Goal: Task Accomplishment & Management: Manage account settings

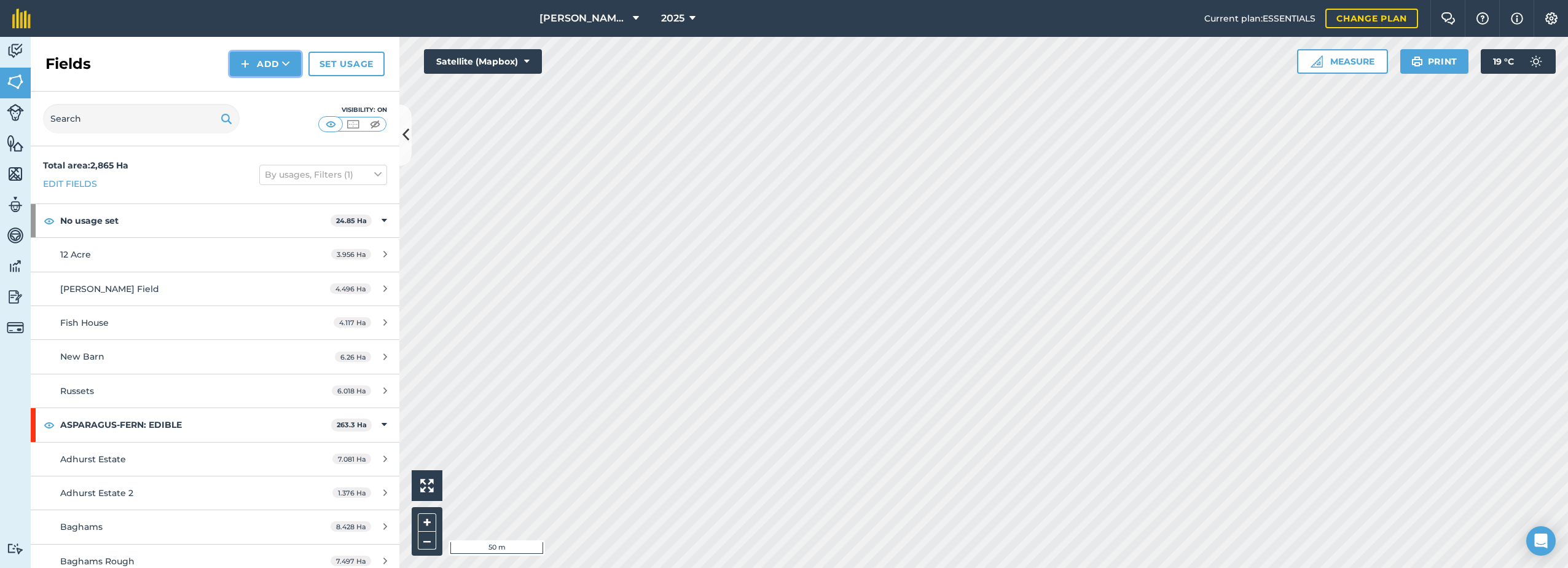
click at [244, 65] on img at bounding box center [244, 63] width 9 height 15
click at [259, 91] on link "Draw" at bounding box center [265, 91] width 67 height 27
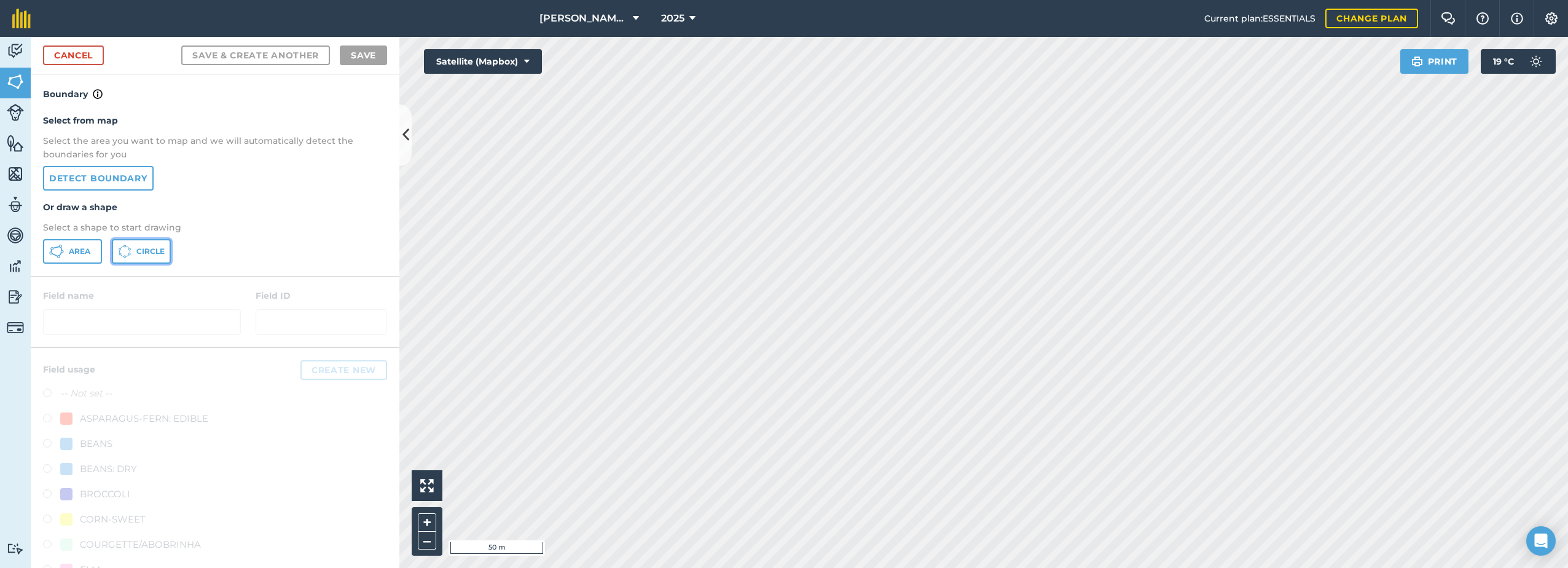
click at [133, 250] on button "Circle" at bounding box center [141, 251] width 59 height 25
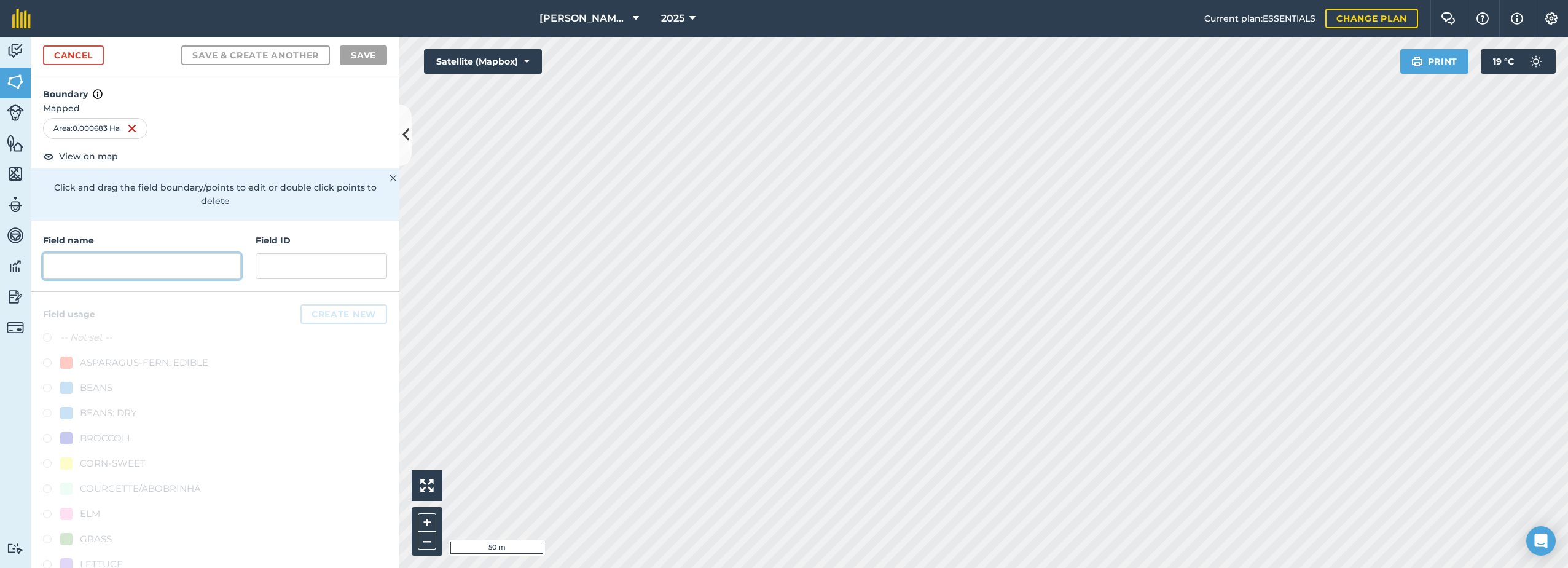
click at [101, 272] on input "text" at bounding box center [142, 265] width 198 height 26
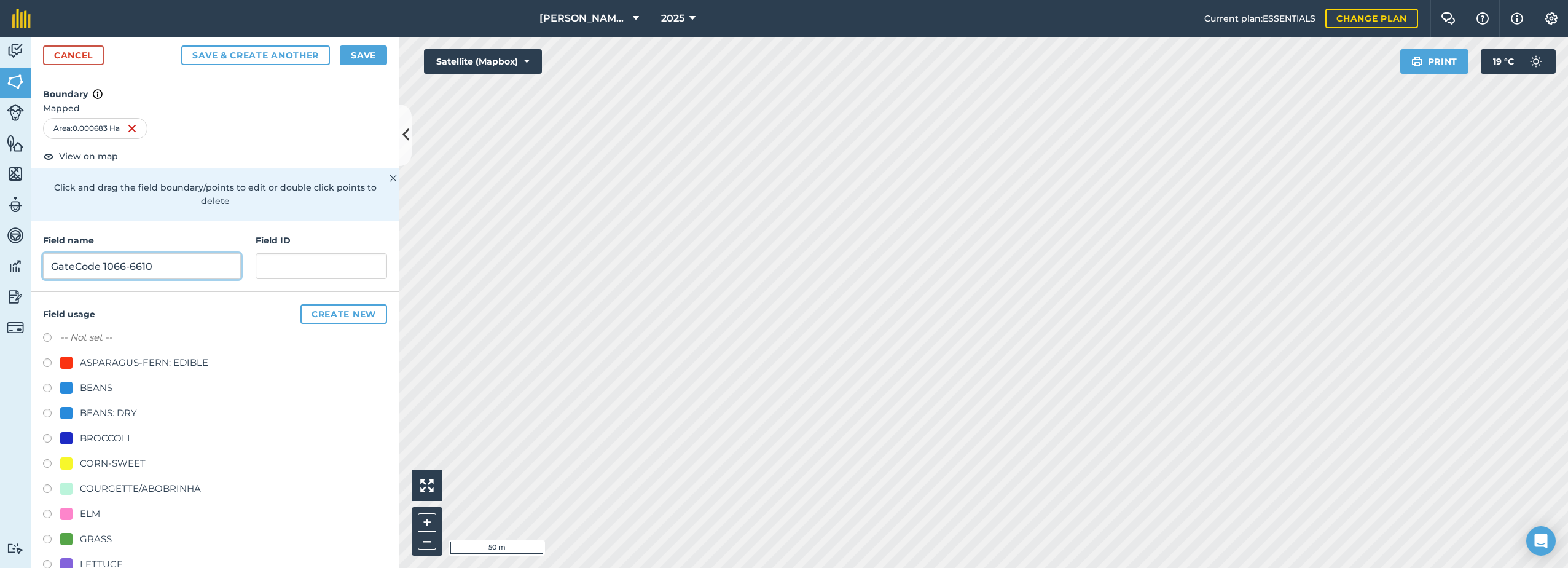
type input "GateCode 1066-6610"
click at [46, 340] on label at bounding box center [52, 340] width 17 height 12
radio input "true"
click at [366, 52] on button "Save" at bounding box center [363, 55] width 47 height 19
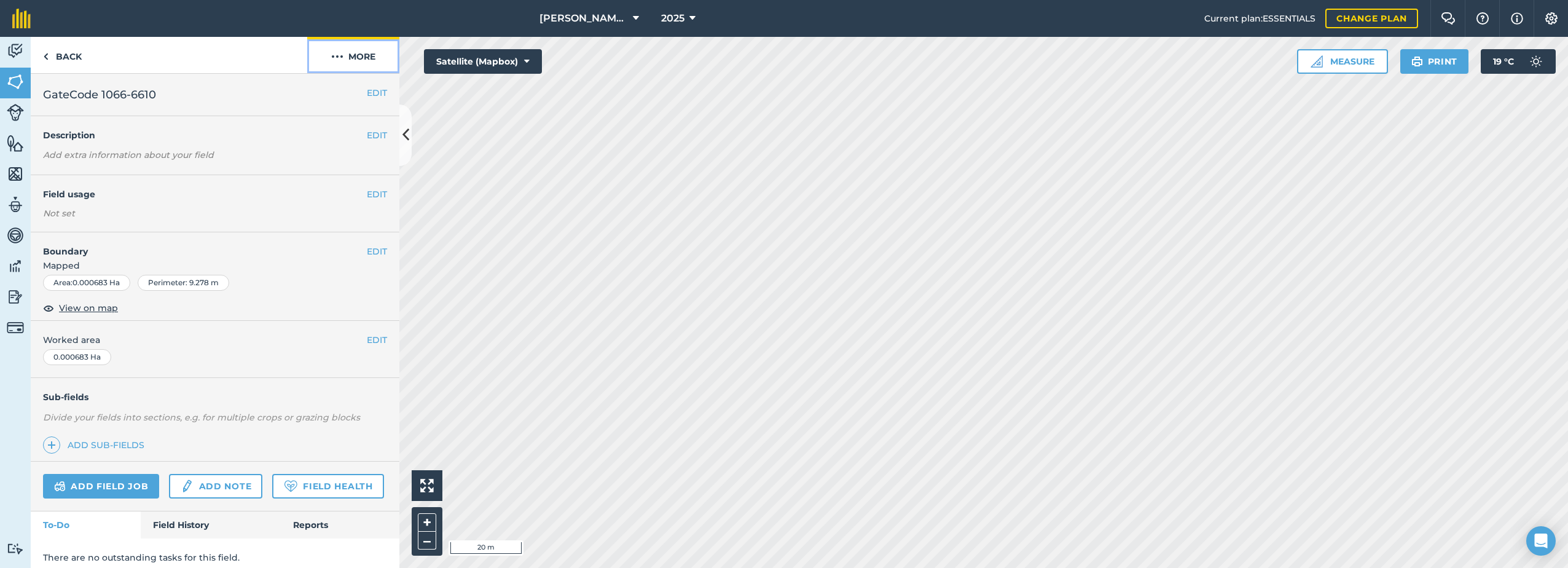
click at [339, 56] on img at bounding box center [337, 56] width 12 height 15
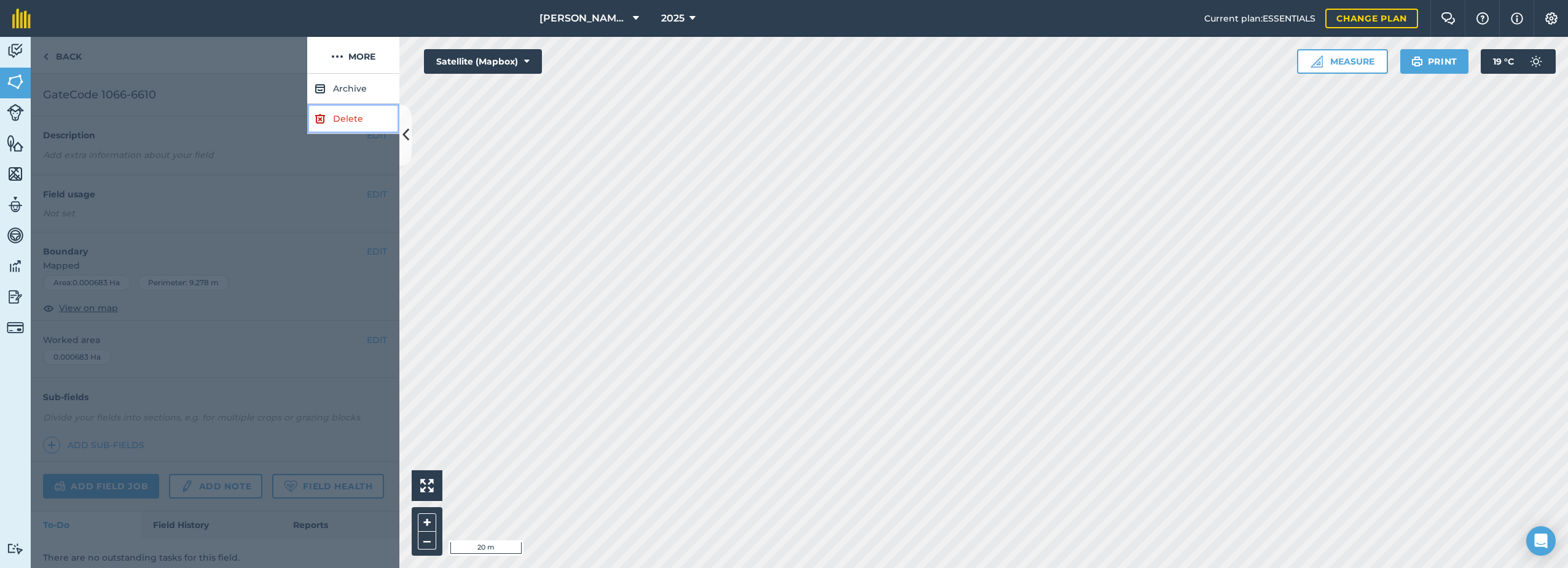
click at [336, 117] on link "Delete" at bounding box center [353, 118] width 92 height 30
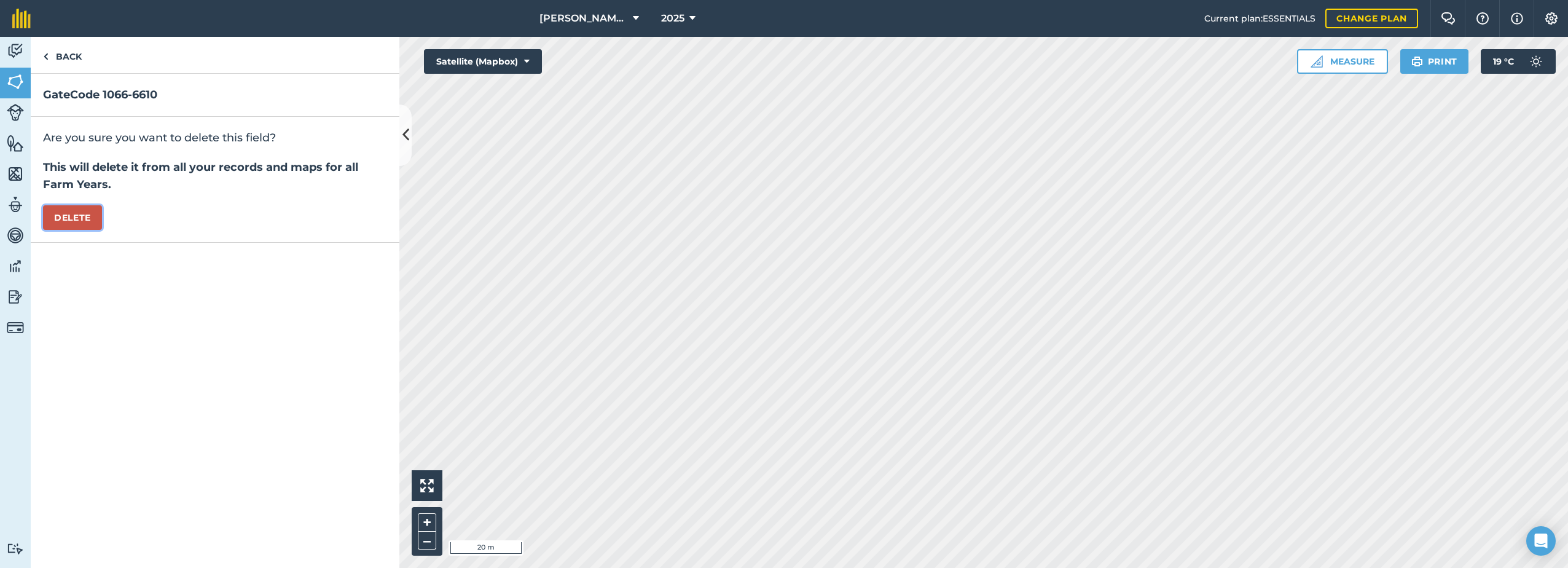
click at [77, 220] on button "Delete" at bounding box center [73, 217] width 59 height 25
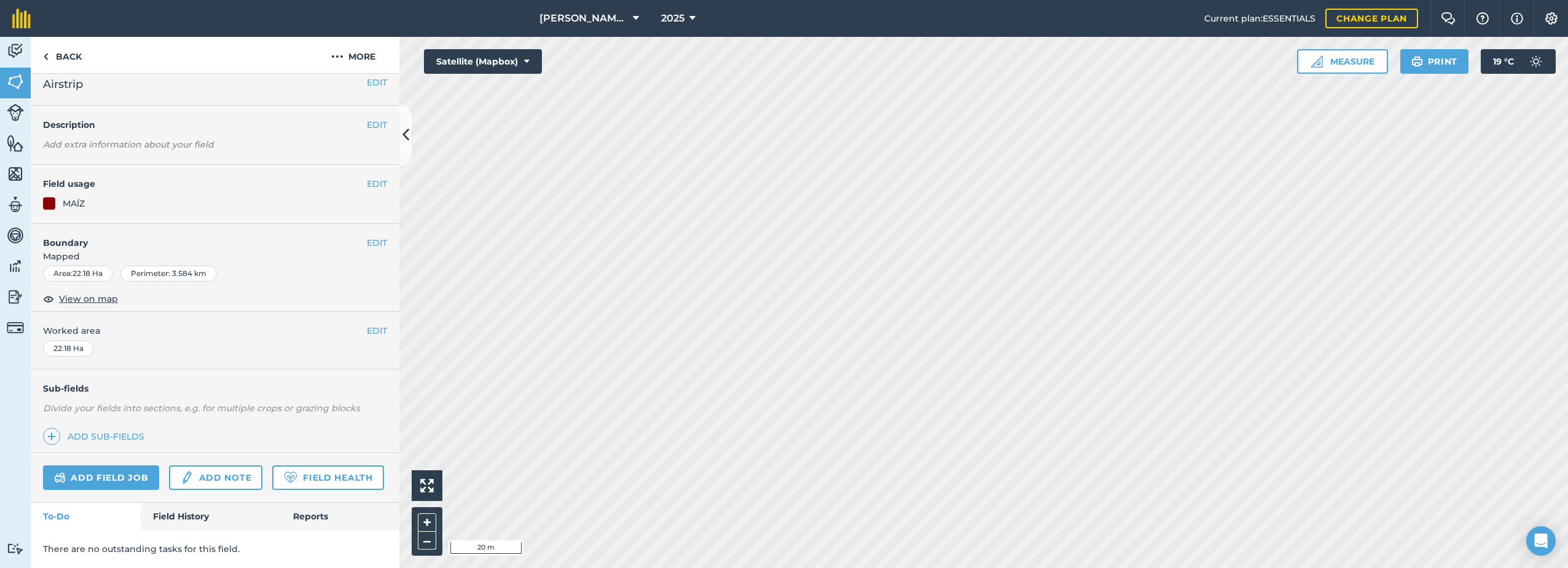
scroll to position [45, 0]
click at [216, 465] on link "Add note" at bounding box center [216, 477] width 94 height 25
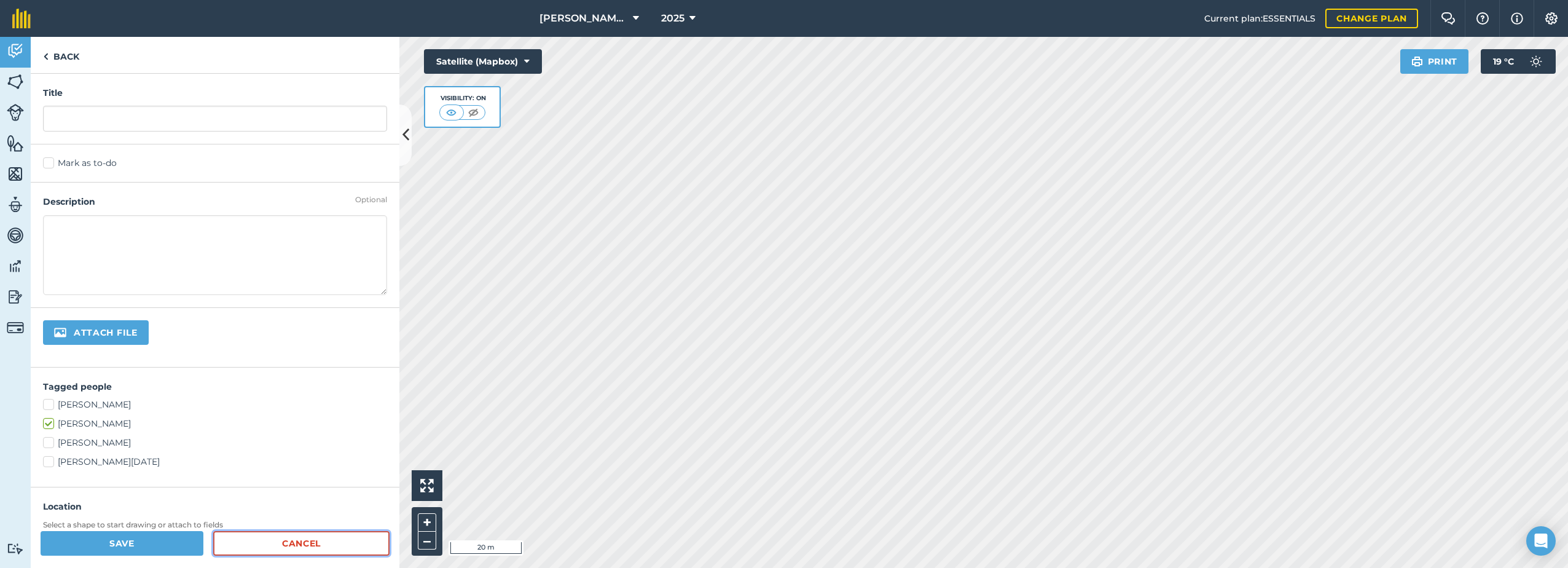
click at [274, 545] on link "Cancel" at bounding box center [302, 543] width 176 height 25
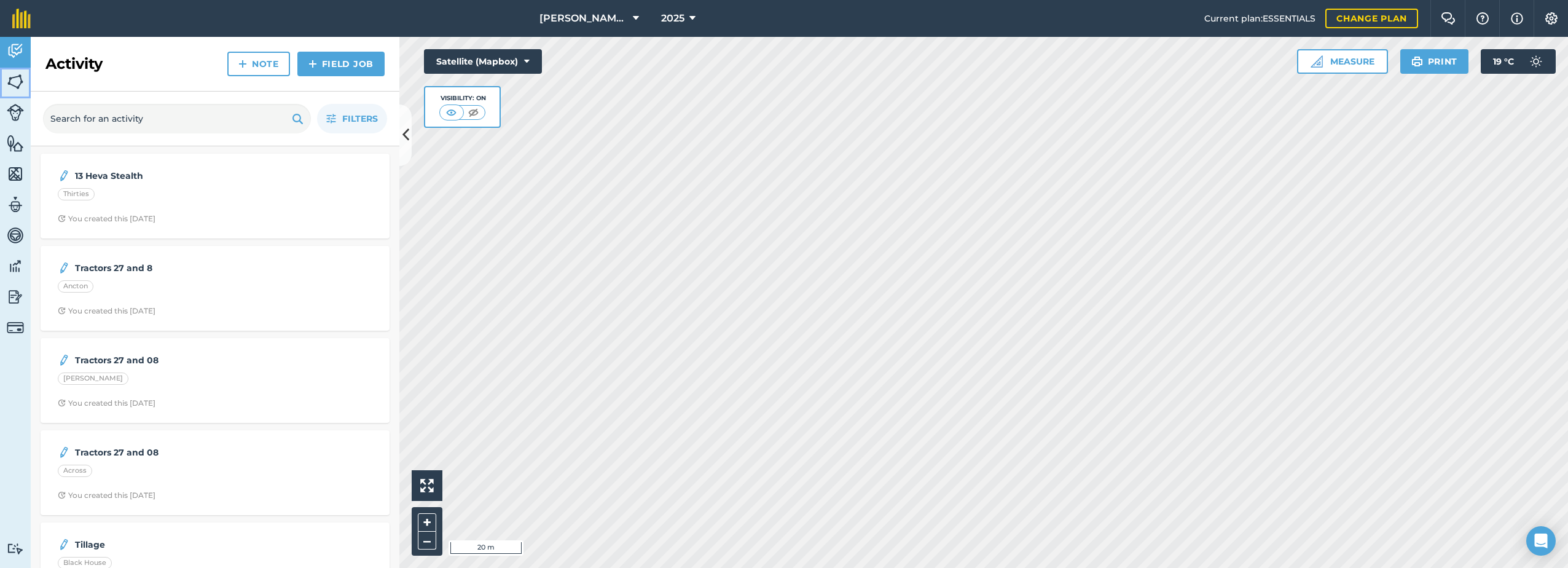
click at [15, 80] on img at bounding box center [15, 82] width 17 height 19
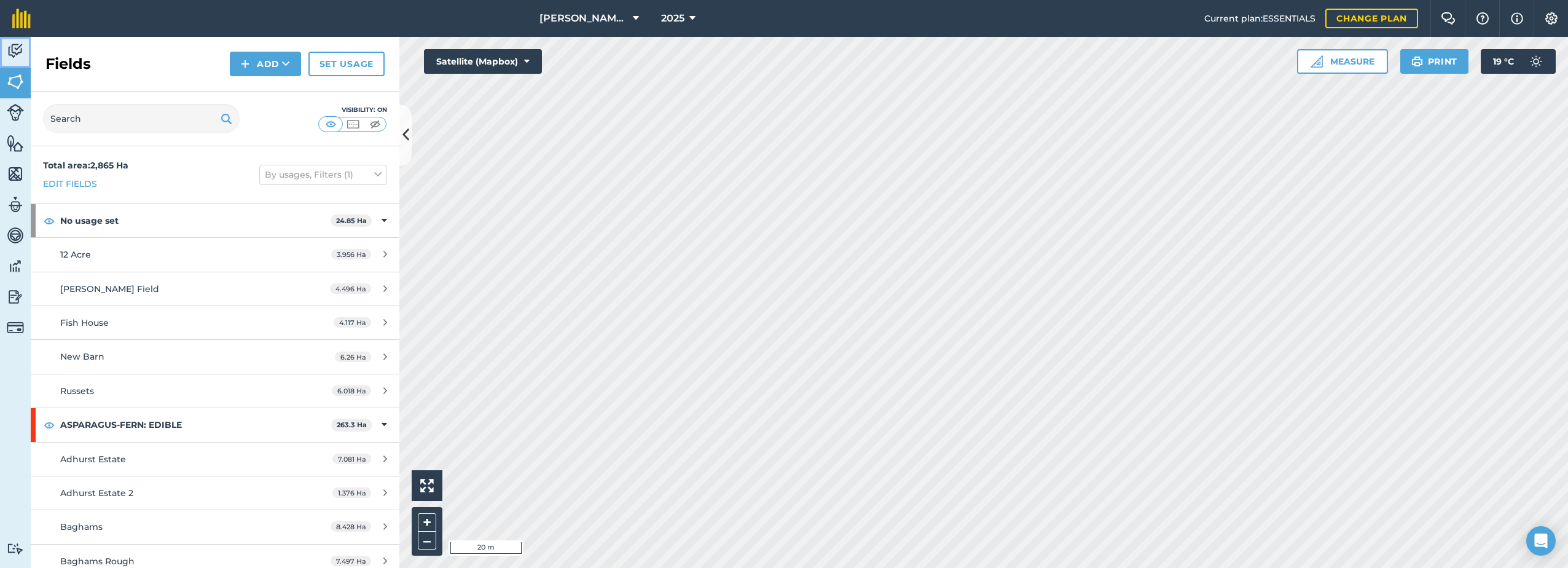
click at [22, 53] on img at bounding box center [15, 51] width 17 height 19
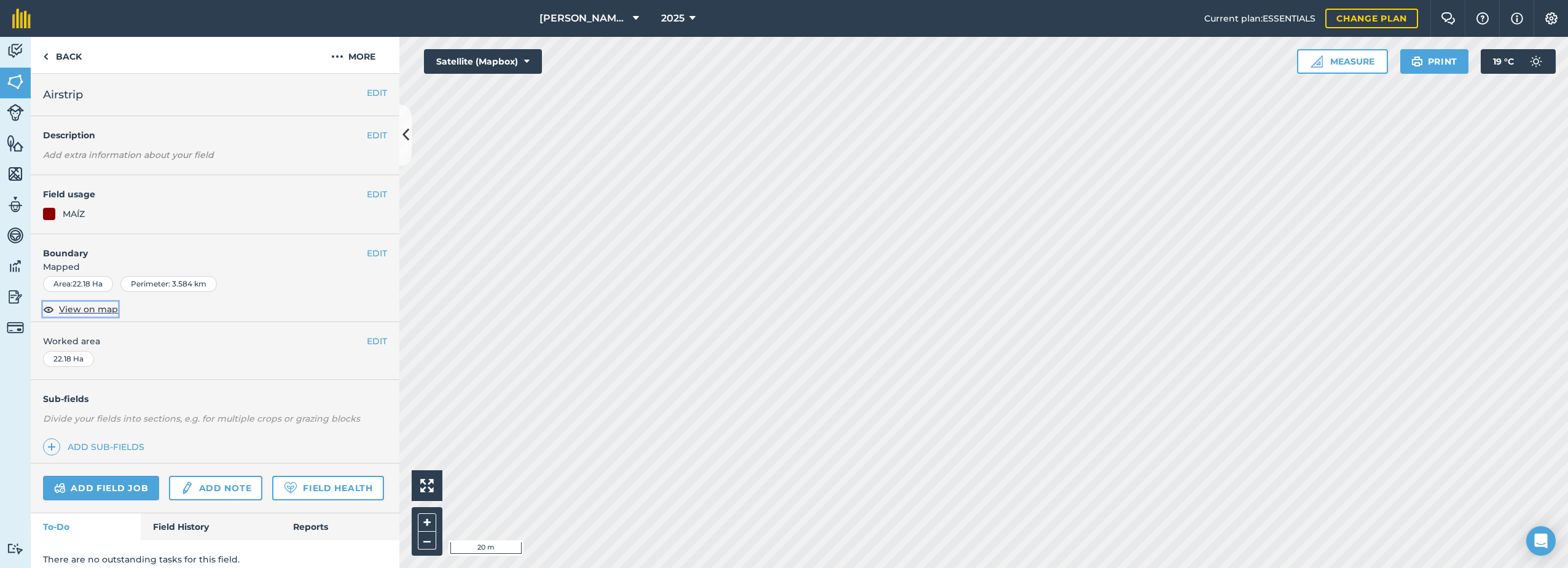
click at [95, 310] on span "View on map" at bounding box center [88, 309] width 59 height 13
click at [13, 50] on img at bounding box center [15, 51] width 17 height 19
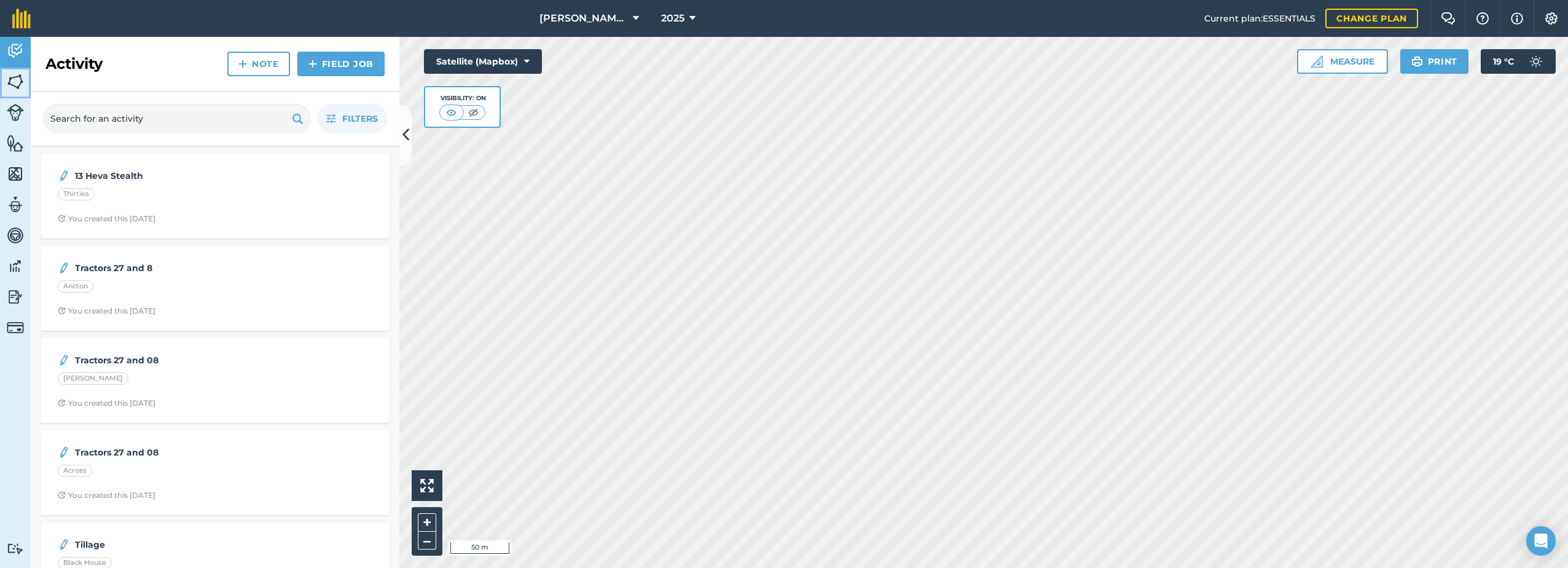
click at [12, 86] on img at bounding box center [15, 82] width 17 height 19
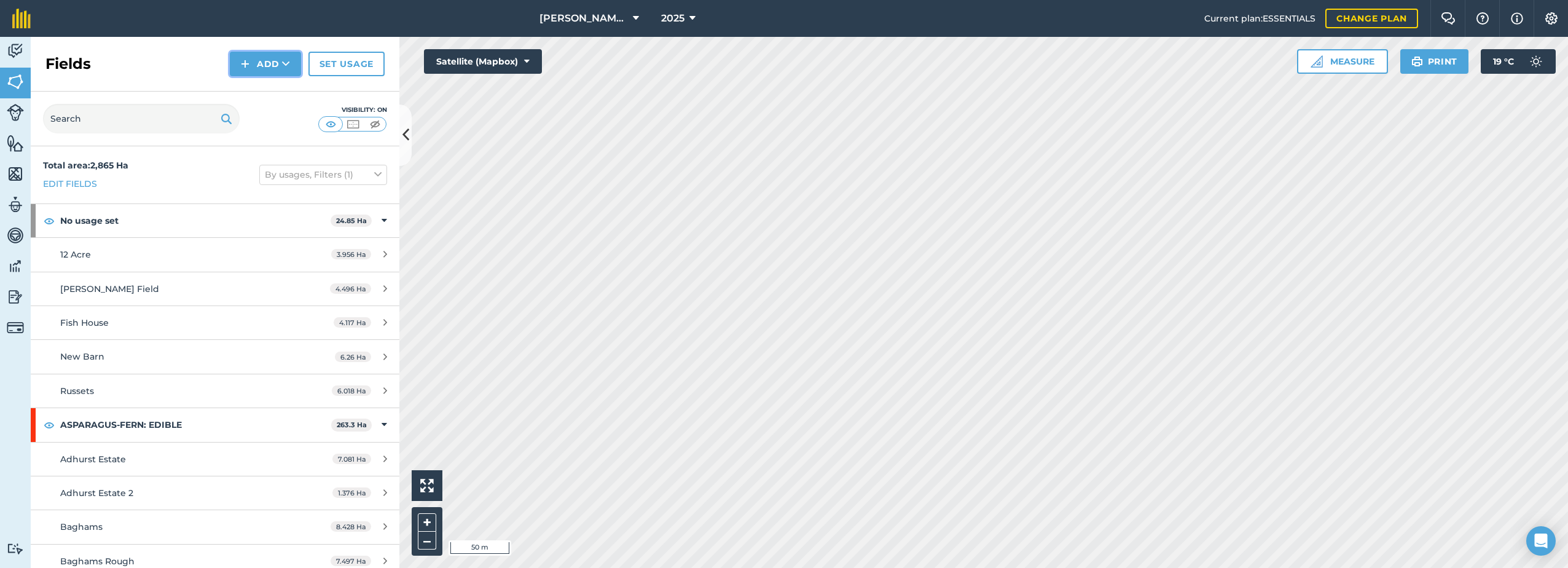
click at [261, 66] on button "Add" at bounding box center [265, 64] width 71 height 25
click at [248, 92] on link "Draw" at bounding box center [265, 91] width 67 height 27
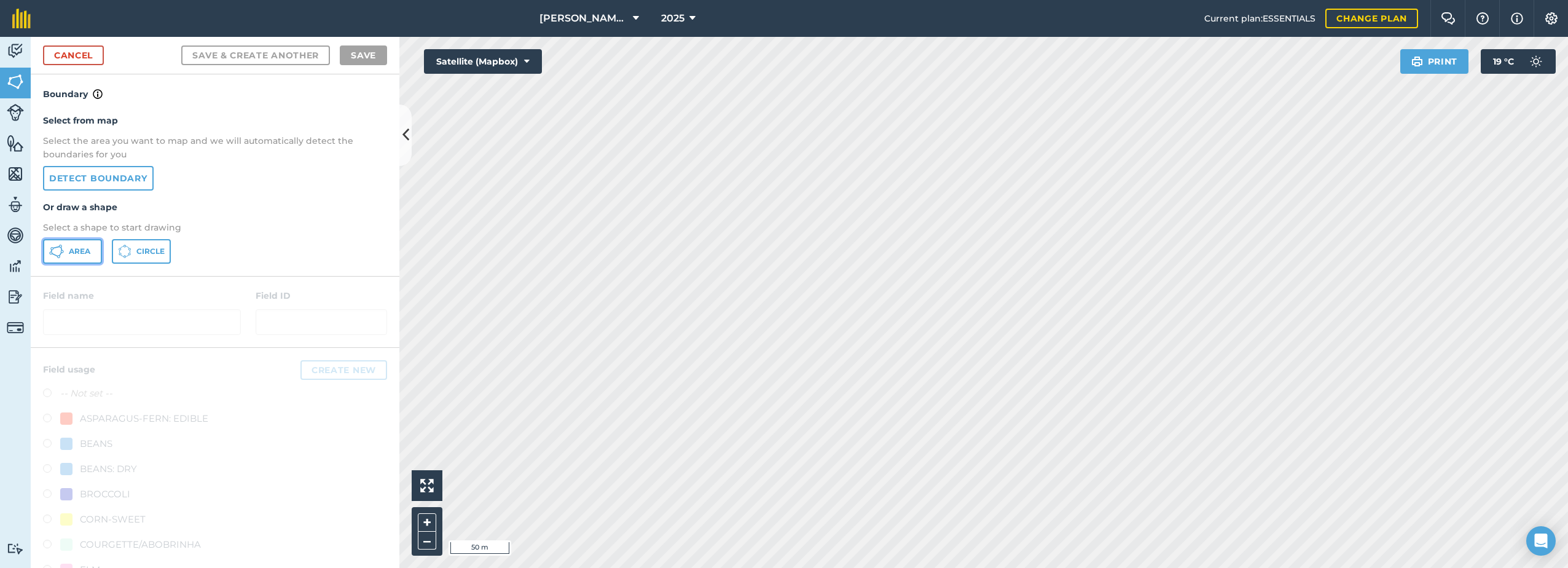
click at [73, 248] on span "Area" at bounding box center [80, 251] width 22 height 10
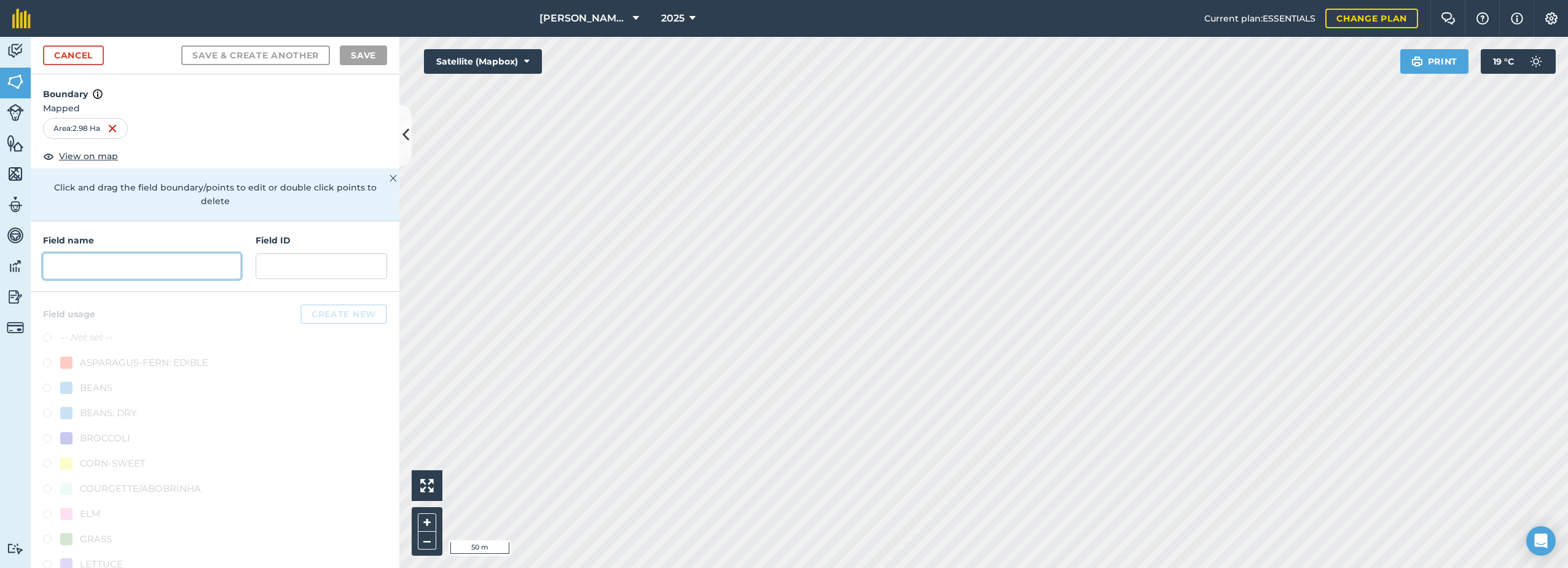
click at [122, 270] on input "text" at bounding box center [142, 265] width 198 height 26
click at [97, 268] on input "text" at bounding box center [142, 265] width 198 height 26
click at [75, 50] on link "Cancel" at bounding box center [73, 55] width 61 height 19
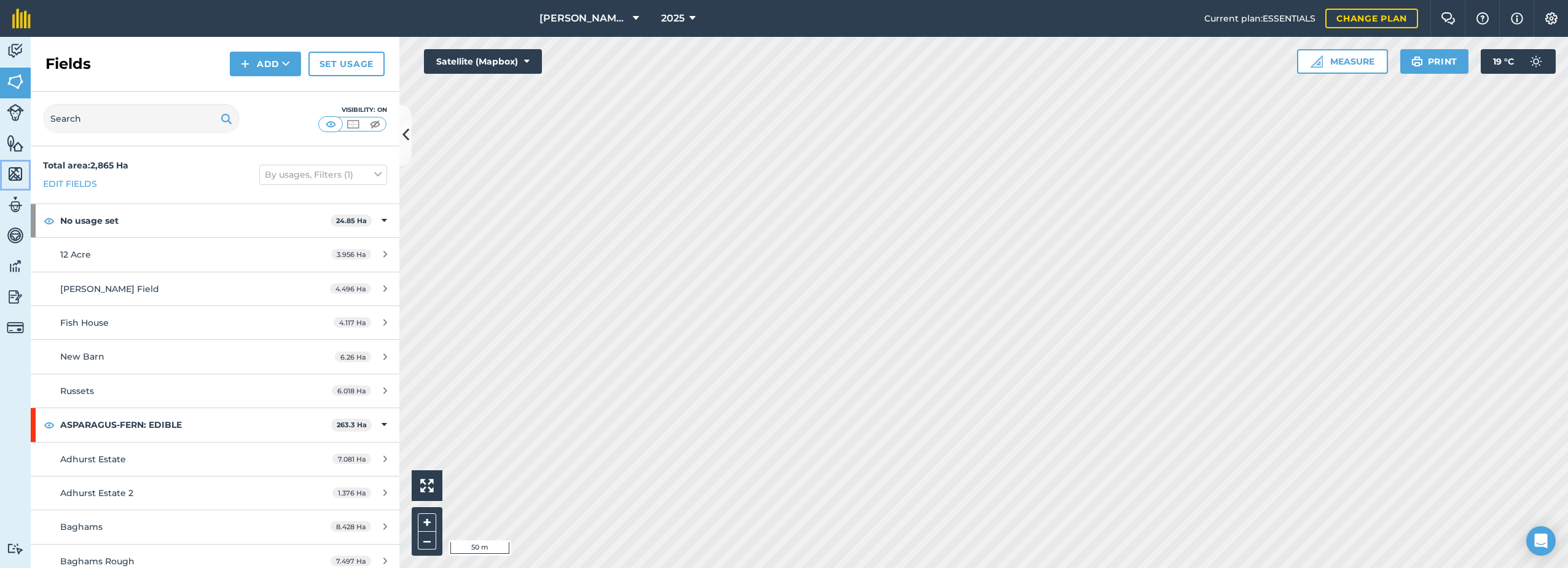
click at [20, 175] on img at bounding box center [15, 174] width 17 height 19
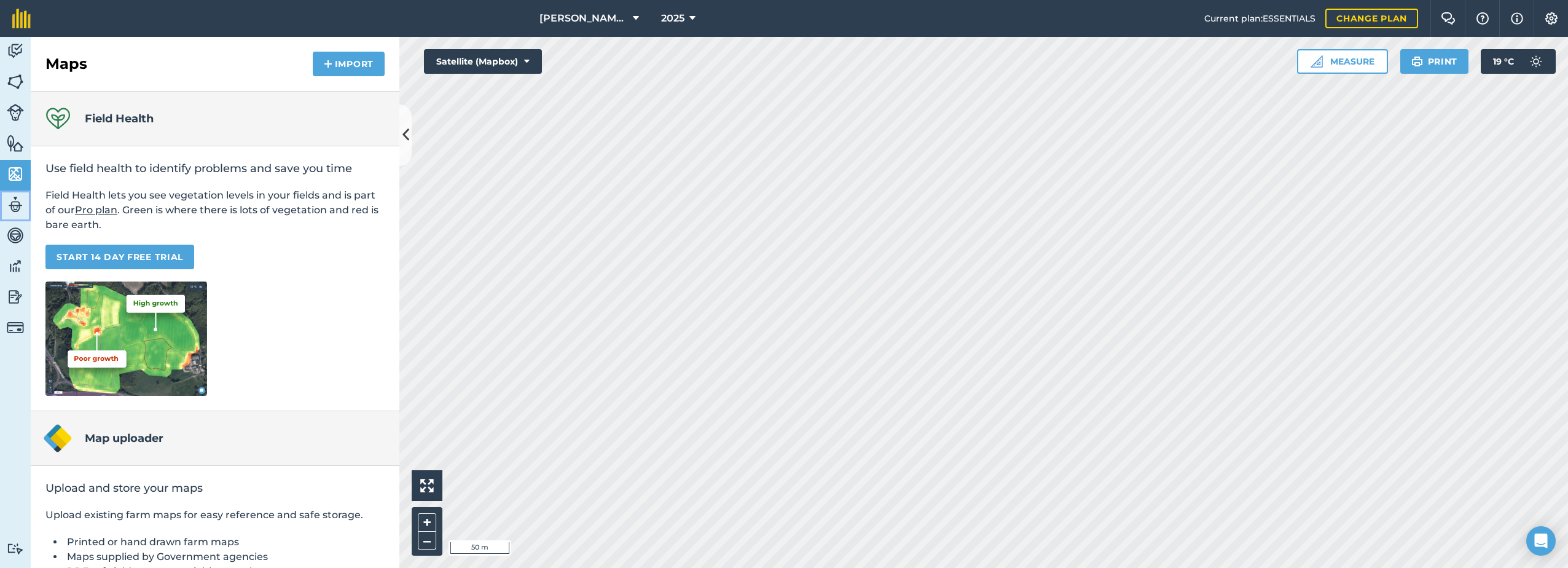
click at [15, 198] on img at bounding box center [15, 205] width 17 height 19
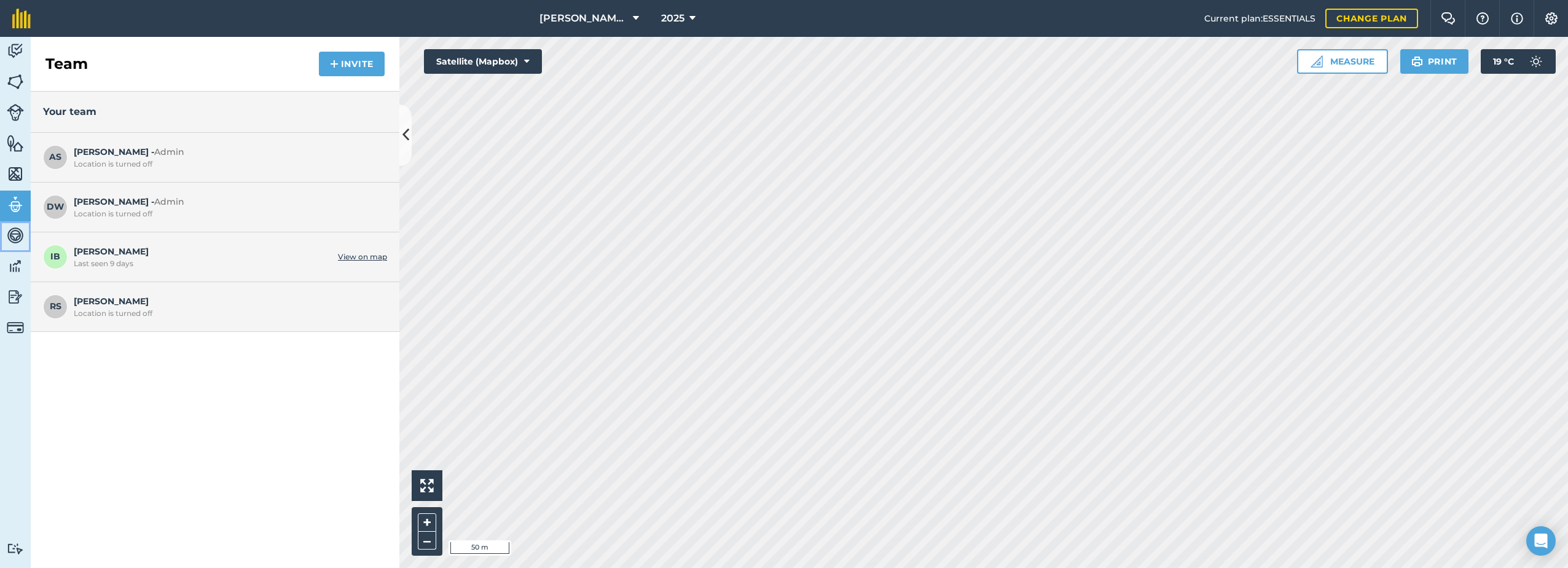
click at [9, 234] on img at bounding box center [15, 235] width 17 height 19
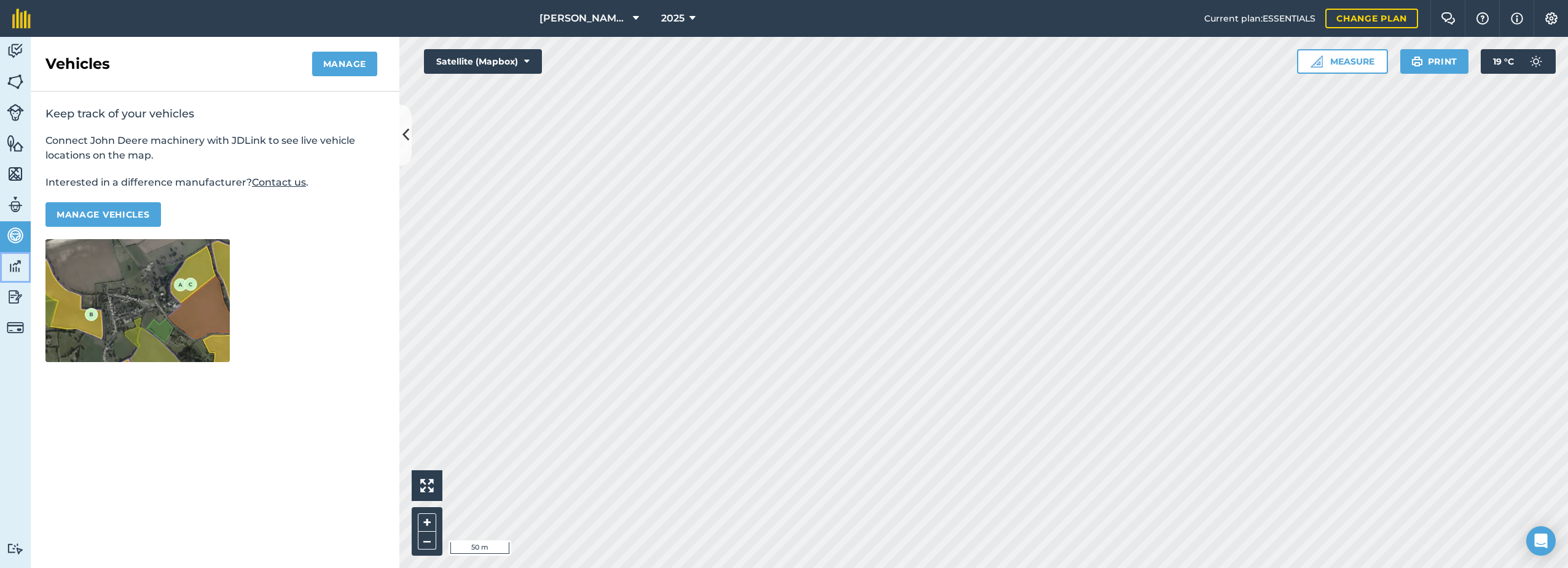
click at [14, 271] on img at bounding box center [15, 266] width 17 height 19
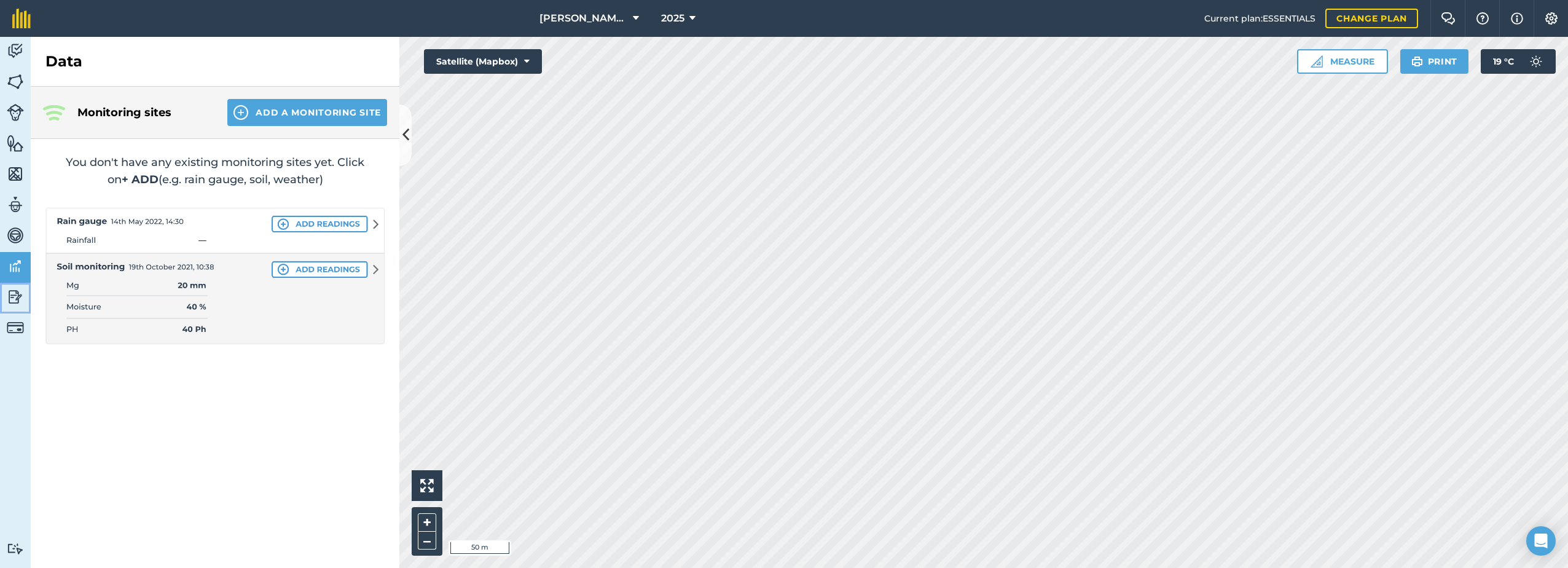
click at [19, 292] on img at bounding box center [15, 297] width 17 height 19
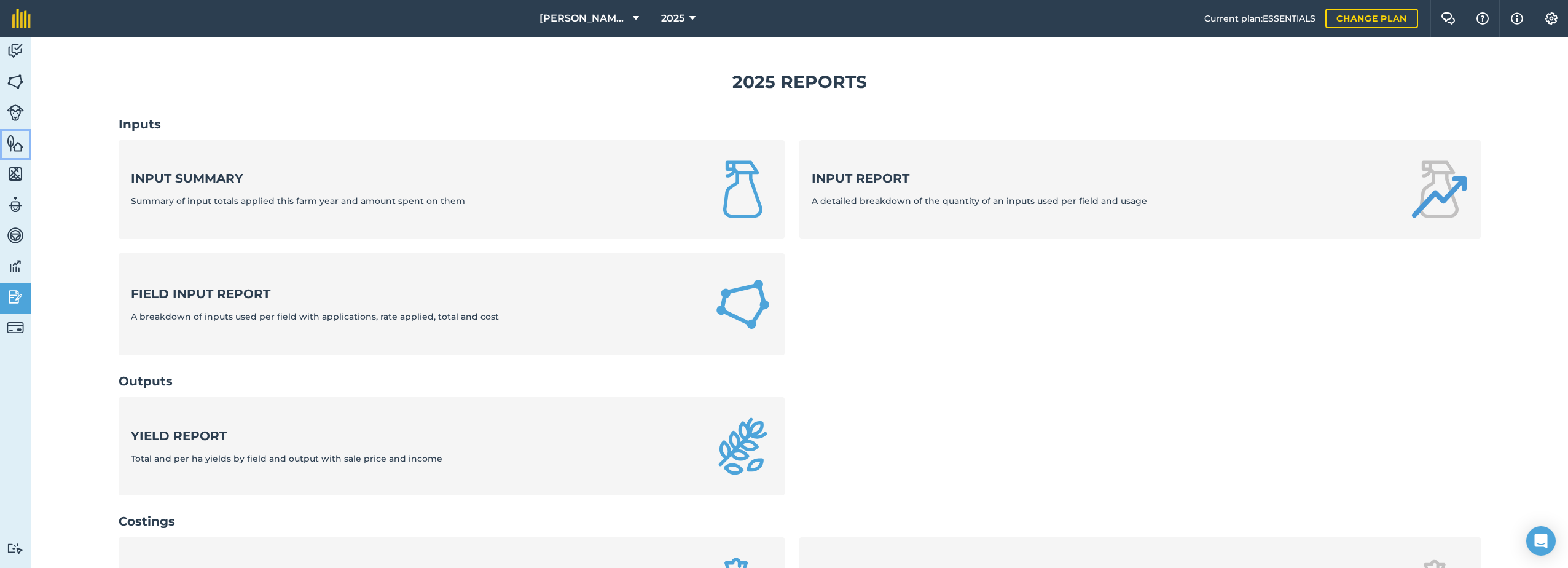
click at [6, 133] on link "Features" at bounding box center [15, 145] width 31 height 31
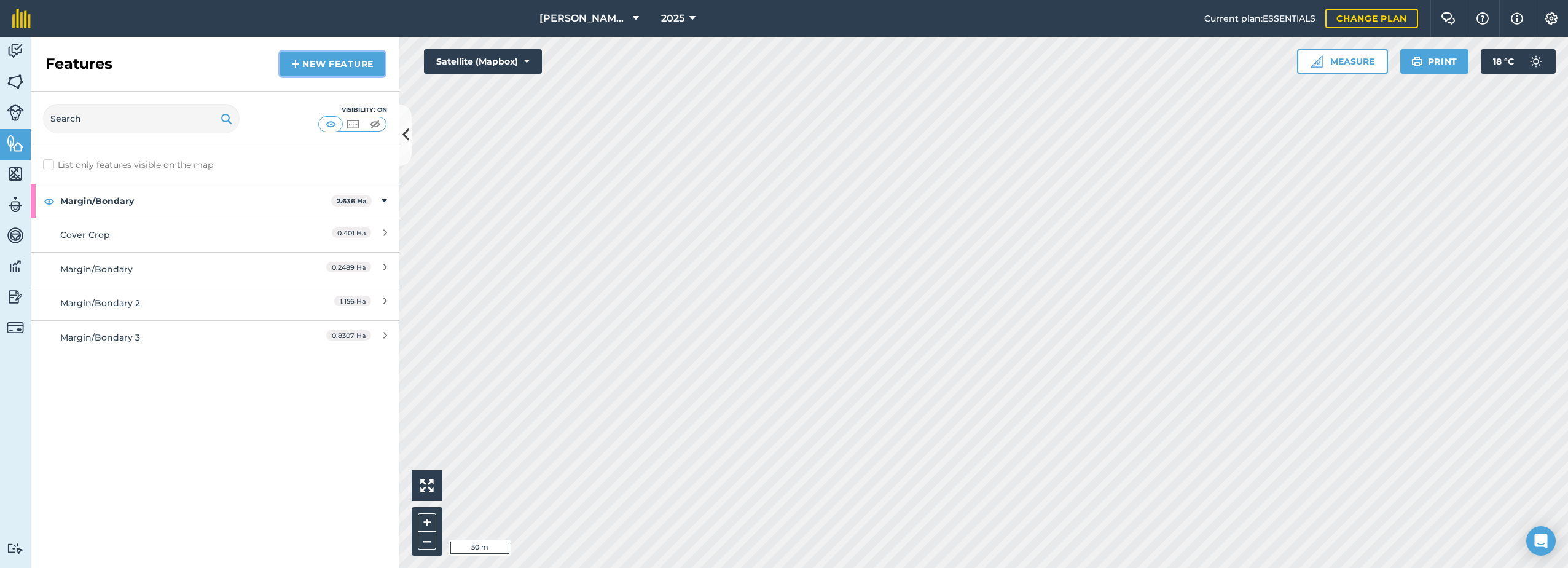
click at [316, 67] on link "New feature" at bounding box center [332, 64] width 104 height 25
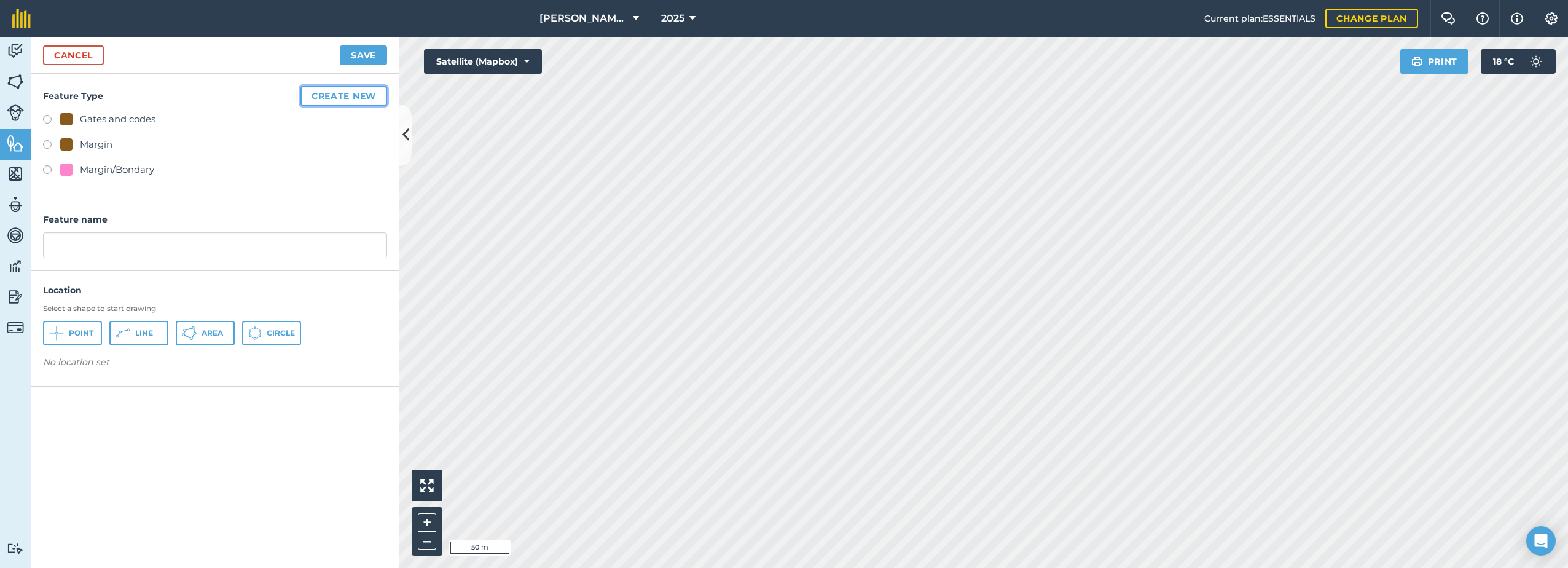
click at [346, 92] on button "Create new" at bounding box center [344, 95] width 87 height 19
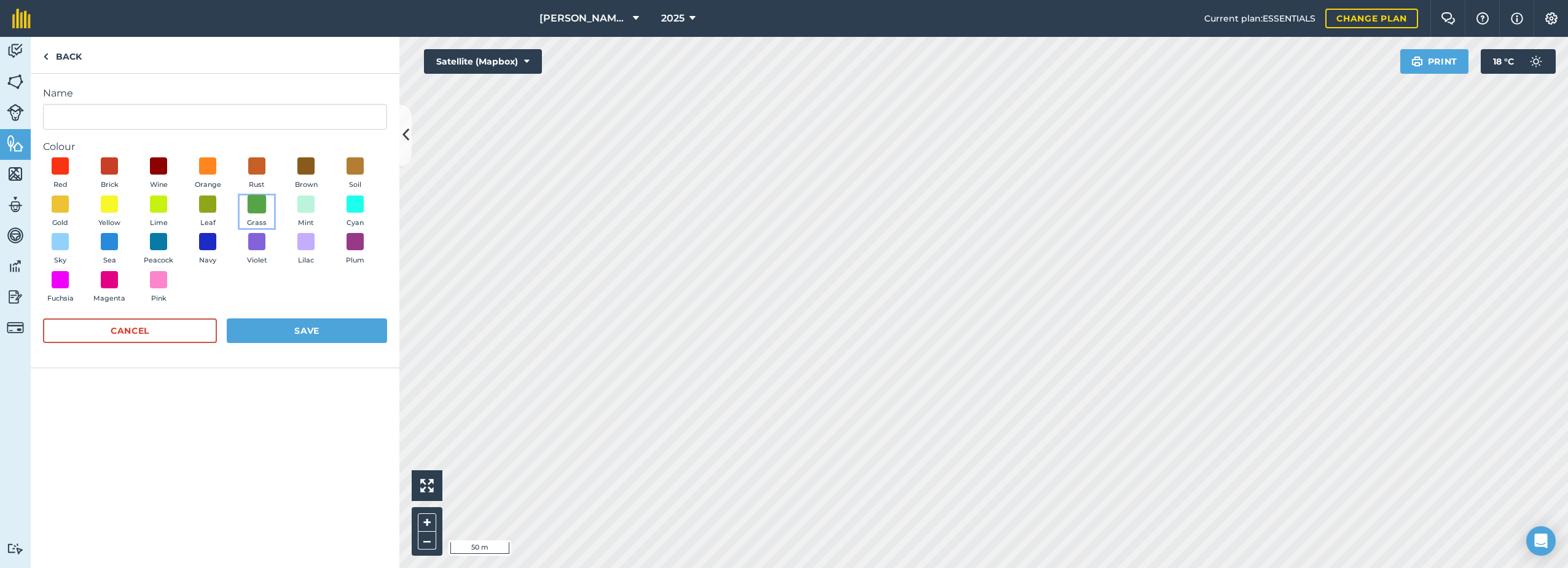
click at [260, 209] on span at bounding box center [257, 204] width 19 height 19
click at [68, 109] on input "Name" at bounding box center [215, 116] width 344 height 26
type input "Grass"
click at [310, 325] on button "Save" at bounding box center [306, 331] width 160 height 25
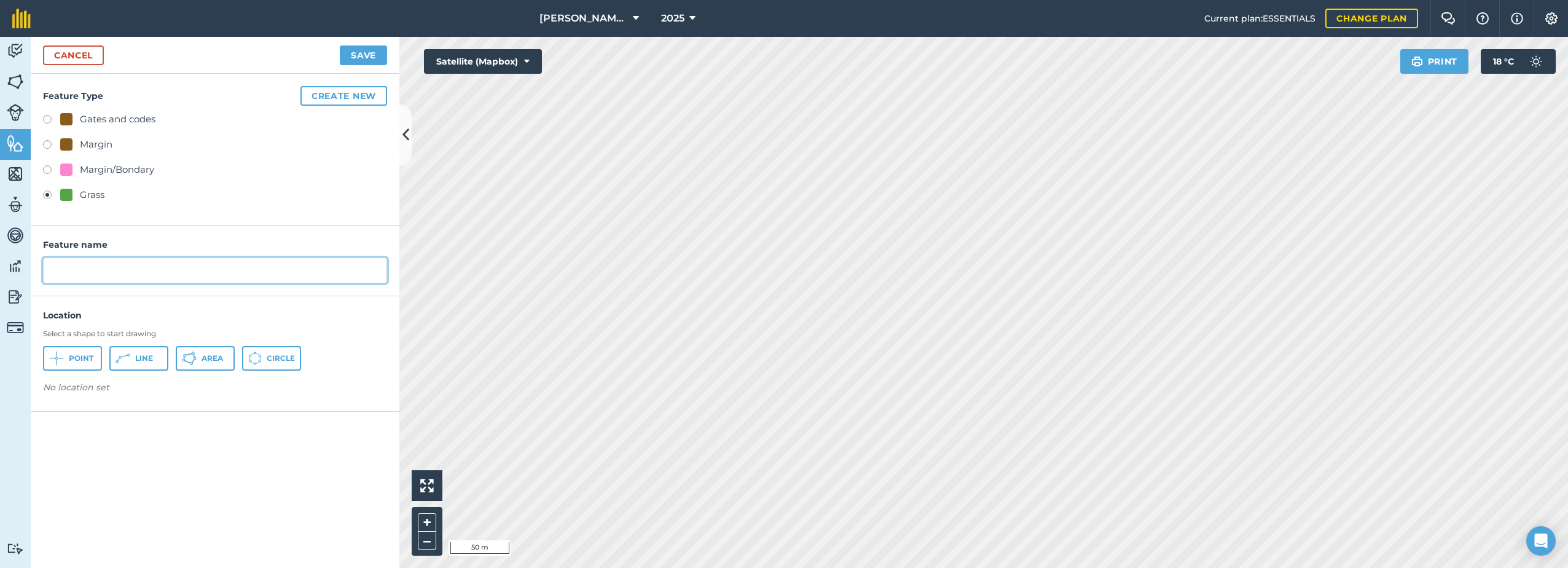
click at [88, 265] on input "text" at bounding box center [215, 270] width 344 height 26
type input "Grass"
click at [137, 360] on span "Line" at bounding box center [144, 358] width 18 height 10
click at [64, 359] on icon at bounding box center [56, 358] width 15 height 15
click at [360, 52] on button "Save" at bounding box center [363, 55] width 47 height 19
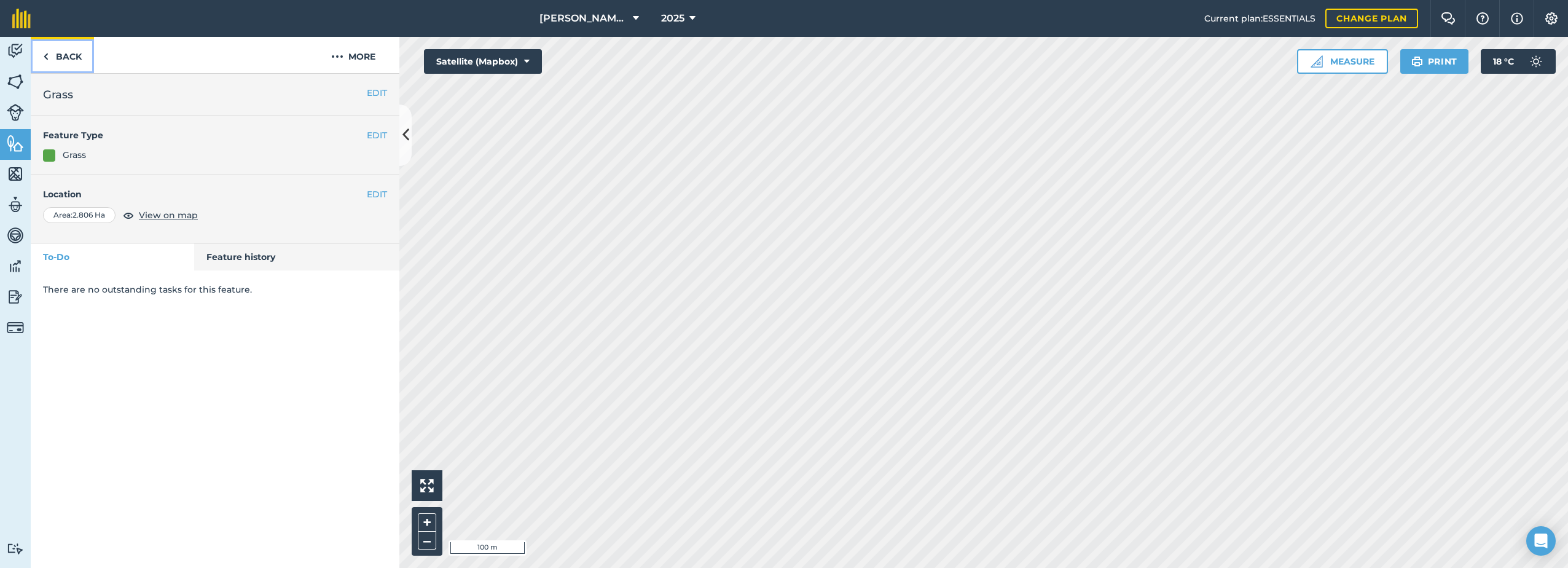
click at [58, 55] on link "Back" at bounding box center [63, 55] width 63 height 36
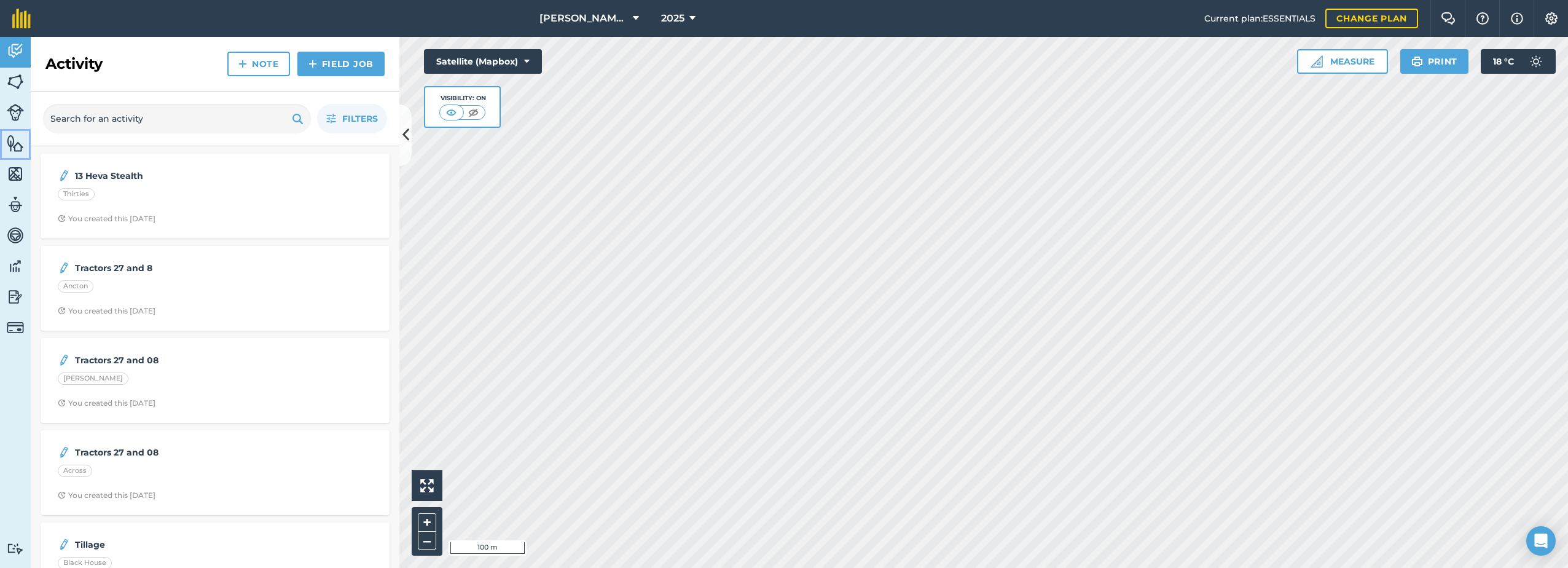
click at [16, 142] on img at bounding box center [15, 143] width 17 height 19
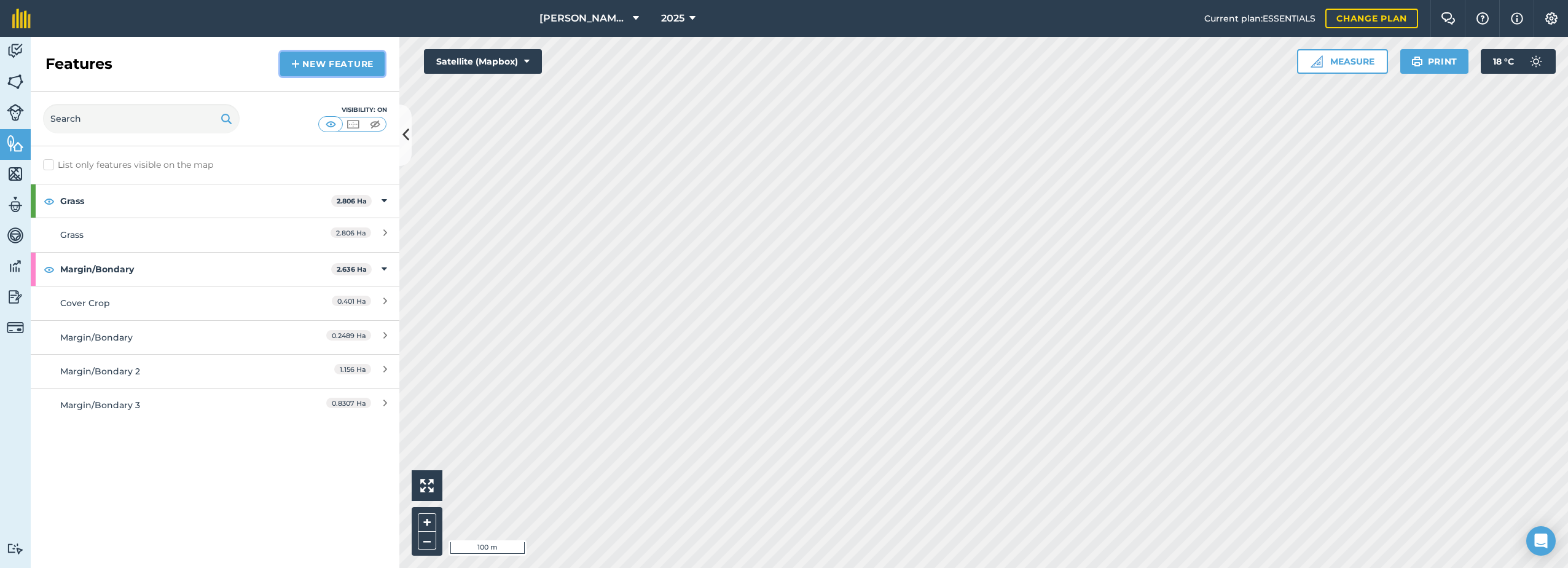
click at [310, 61] on link "New feature" at bounding box center [332, 64] width 104 height 25
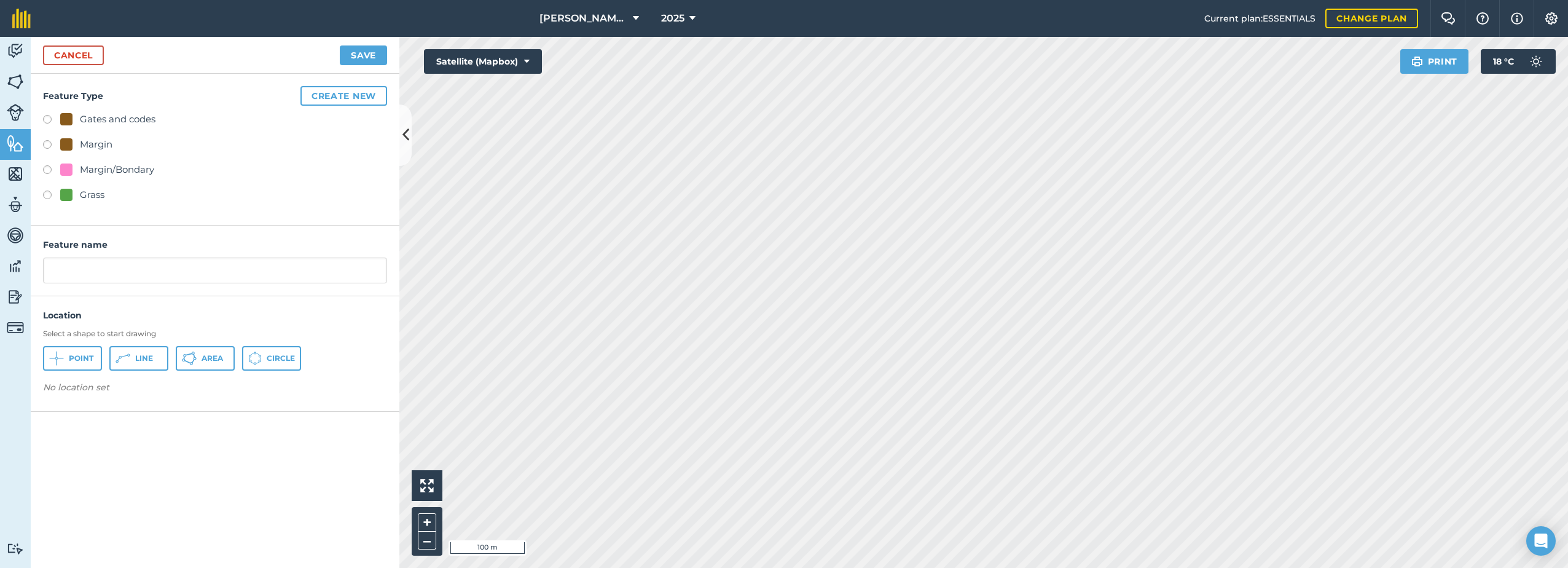
click at [43, 192] on label at bounding box center [52, 197] width 17 height 12
radio input "true"
type input "Grass 2"
click at [202, 356] on span "Area" at bounding box center [213, 358] width 22 height 10
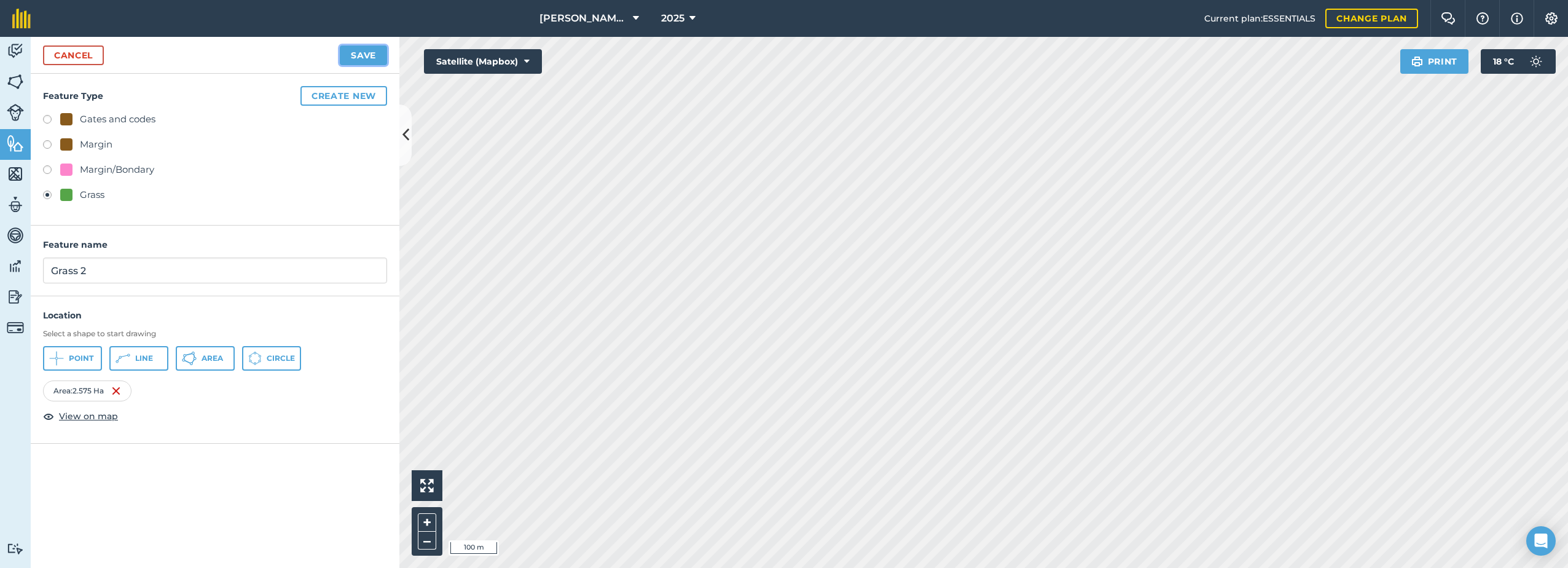
click at [366, 50] on button "Save" at bounding box center [363, 55] width 47 height 19
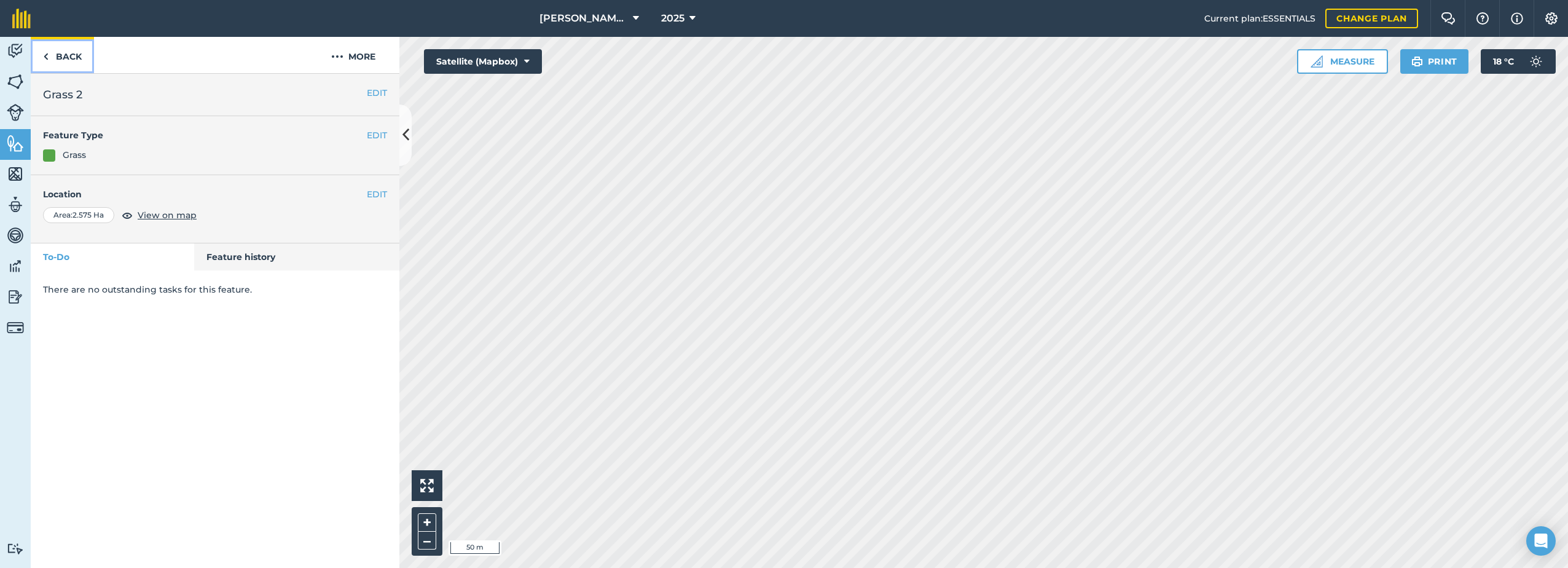
click at [46, 53] on img at bounding box center [46, 56] width 5 height 15
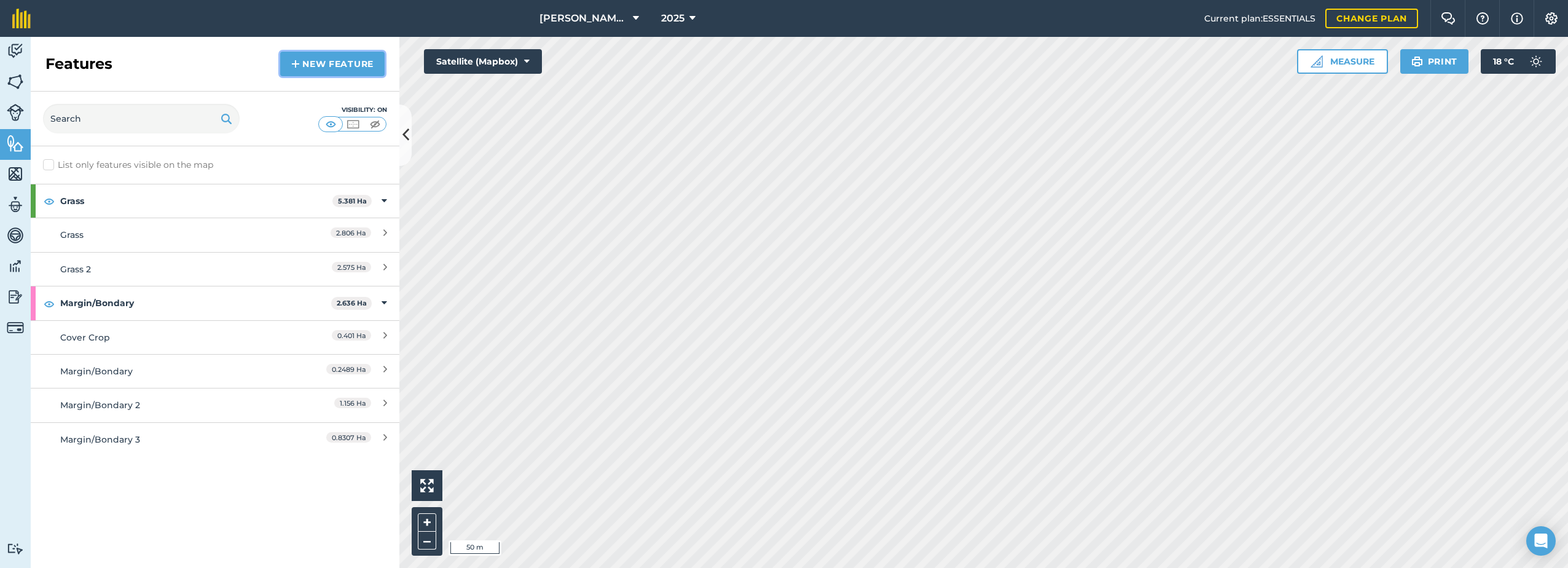
click at [327, 66] on link "New feature" at bounding box center [332, 64] width 104 height 25
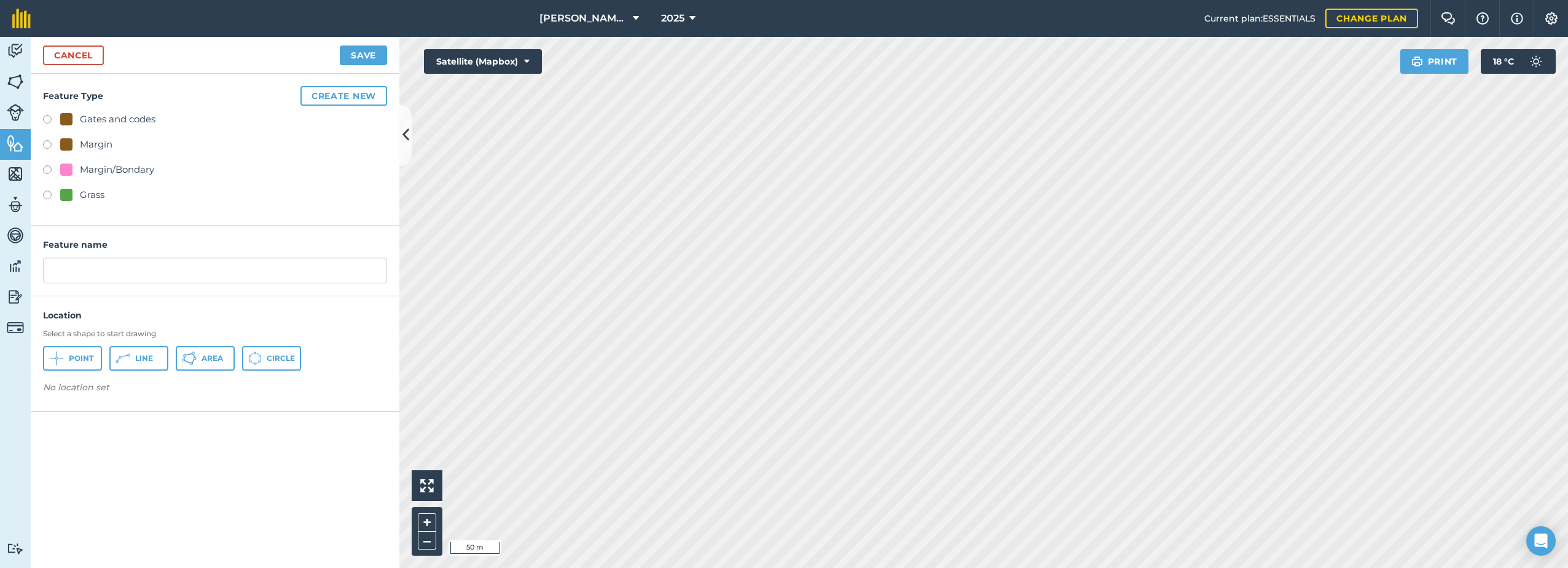
click at [49, 193] on label at bounding box center [52, 197] width 17 height 12
radio input "true"
type input "Grass 3"
drag, startPoint x: 198, startPoint y: 359, endPoint x: 206, endPoint y: 358, distance: 8.1
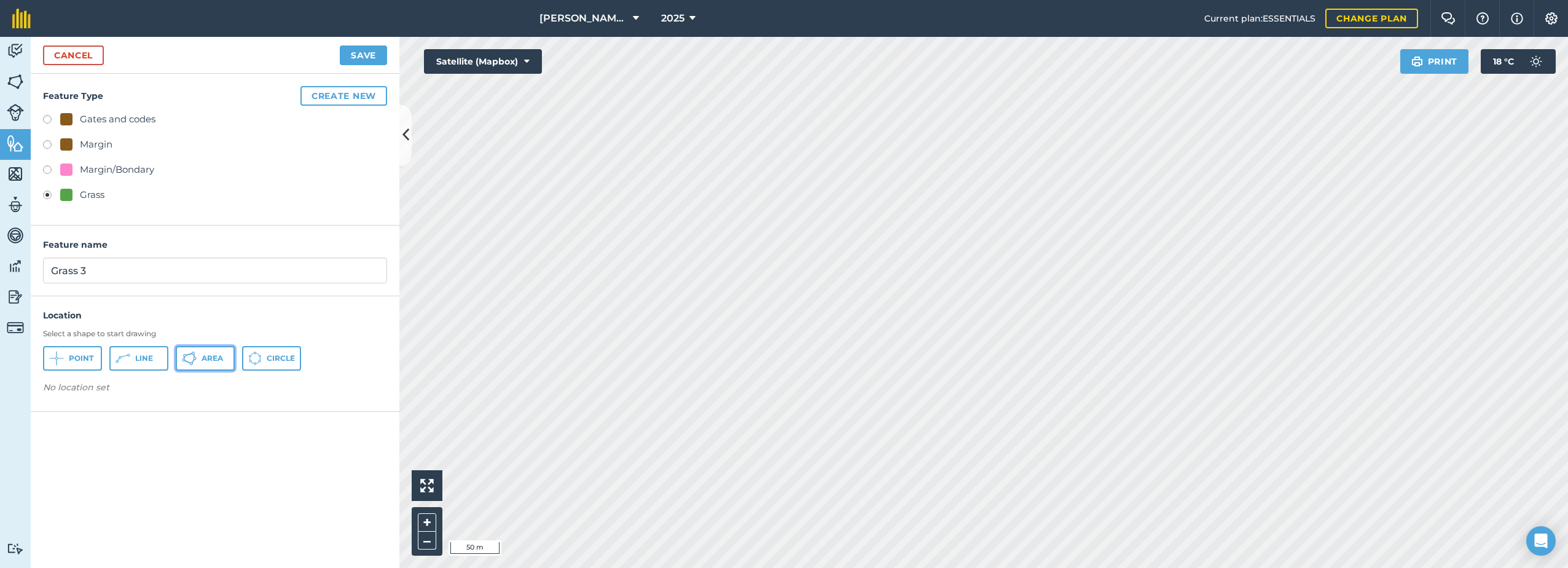
click at [198, 358] on button "Area" at bounding box center [205, 358] width 59 height 25
click at [375, 48] on button "Save" at bounding box center [363, 55] width 47 height 19
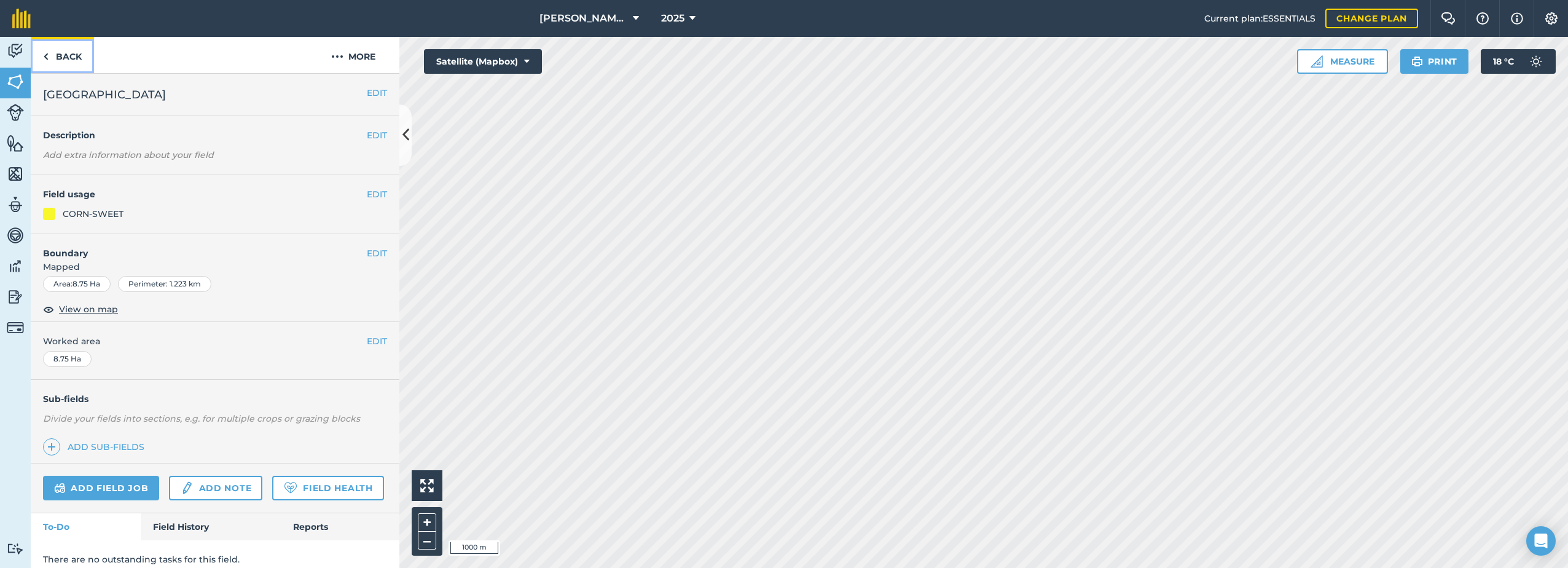
click at [83, 53] on link "Back" at bounding box center [63, 55] width 63 height 36
click at [59, 64] on link "Back" at bounding box center [63, 55] width 63 height 36
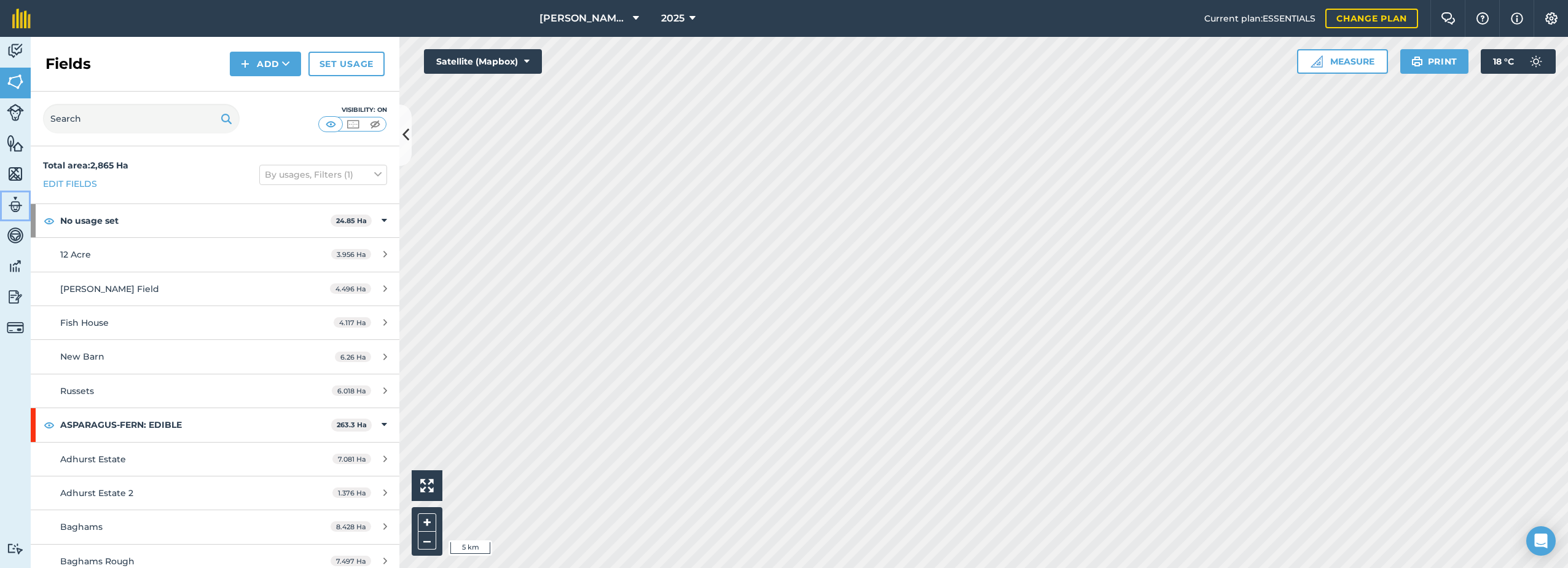
click at [11, 202] on img at bounding box center [15, 205] width 17 height 19
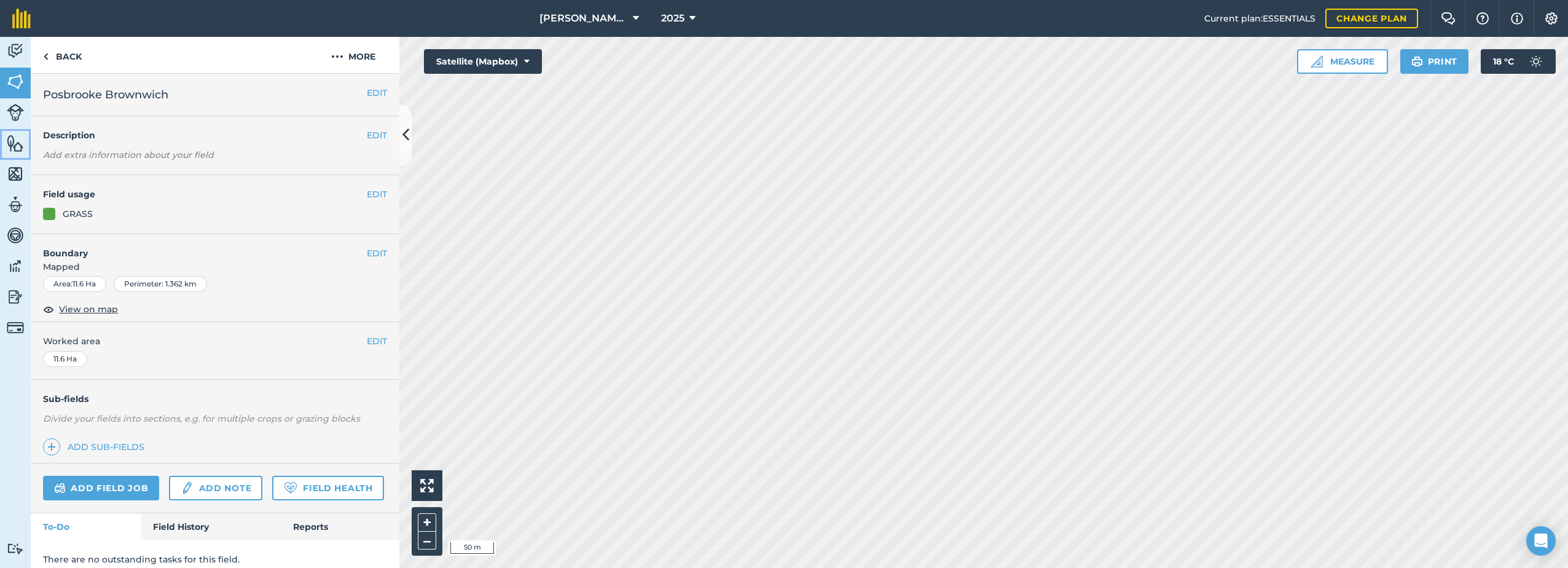
click at [13, 142] on img at bounding box center [15, 143] width 17 height 19
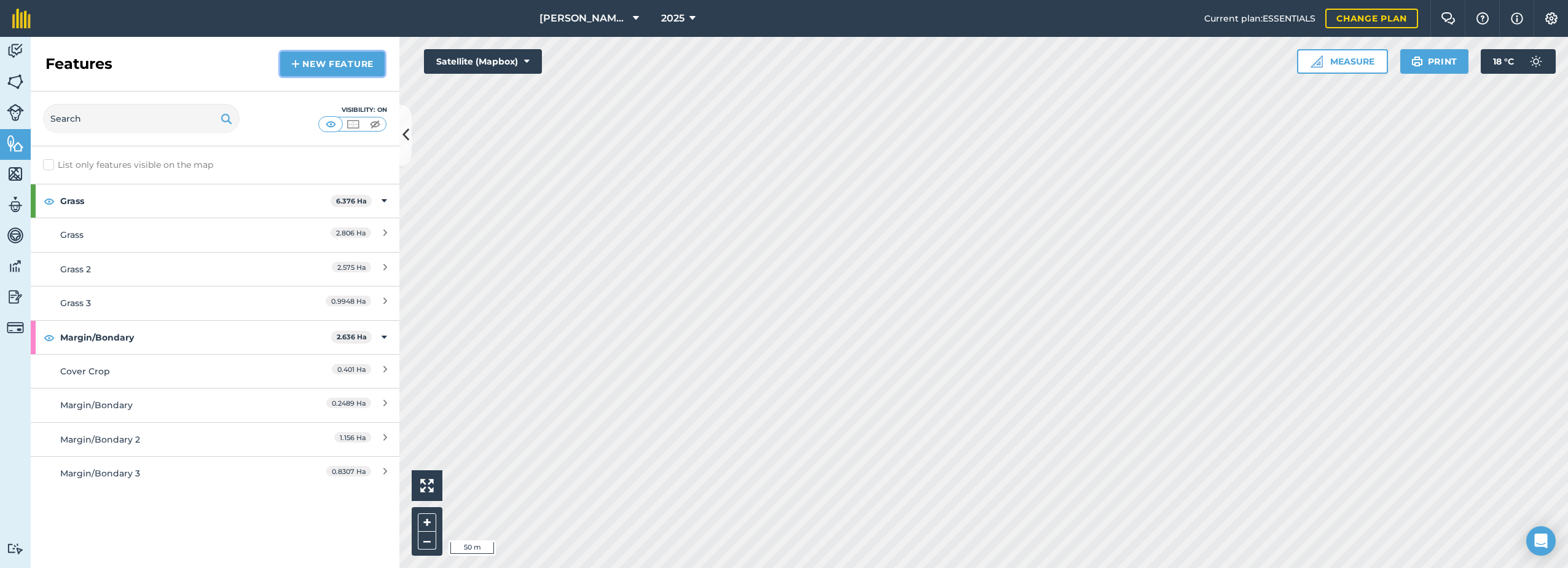
click at [310, 70] on link "New feature" at bounding box center [332, 64] width 104 height 25
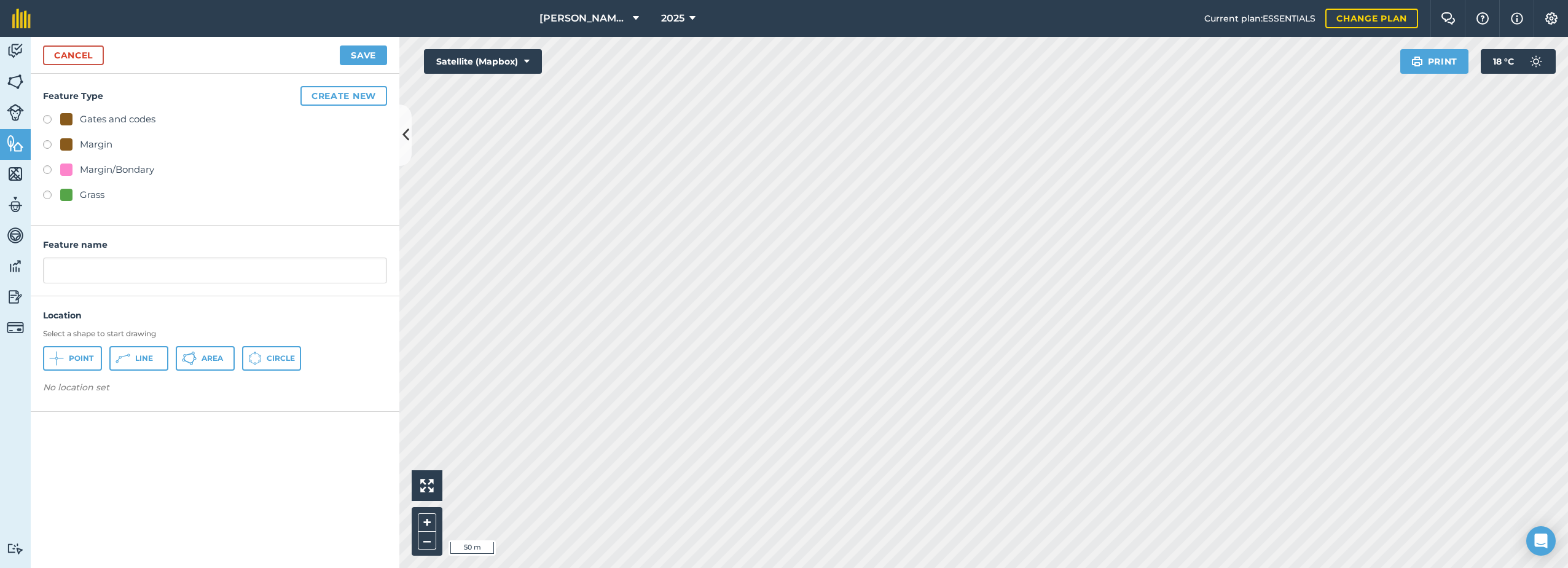
click at [48, 193] on label at bounding box center [52, 197] width 17 height 12
radio input "true"
type input "Grass 4"
drag, startPoint x: 200, startPoint y: 357, endPoint x: 213, endPoint y: 361, distance: 13.6
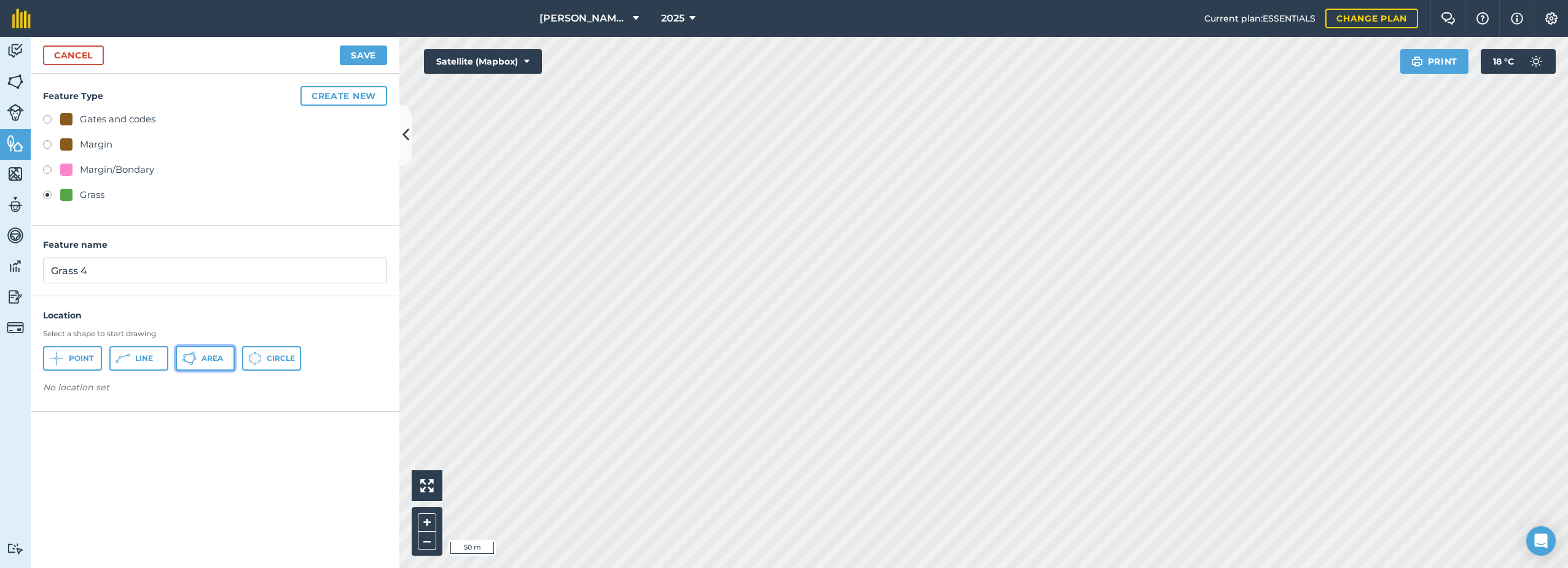
click at [201, 357] on button "Area" at bounding box center [205, 358] width 59 height 25
click at [365, 61] on button "Save" at bounding box center [363, 55] width 47 height 19
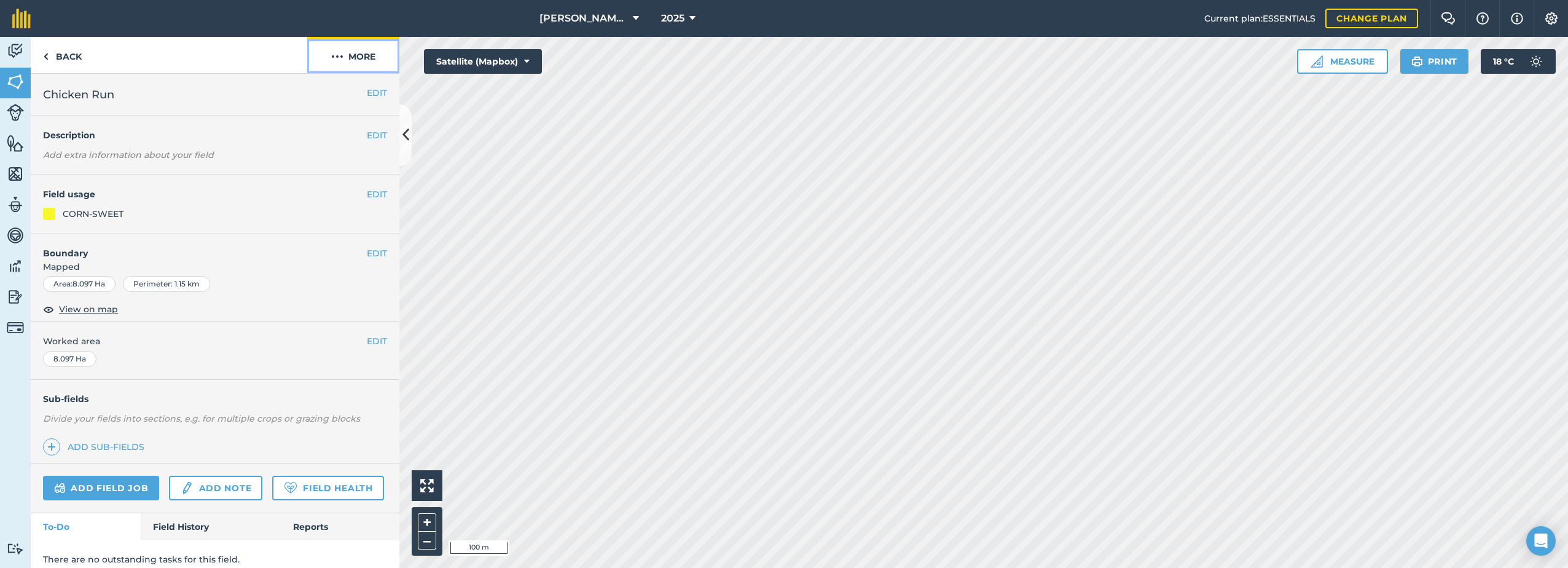
click at [341, 56] on img at bounding box center [337, 56] width 12 height 15
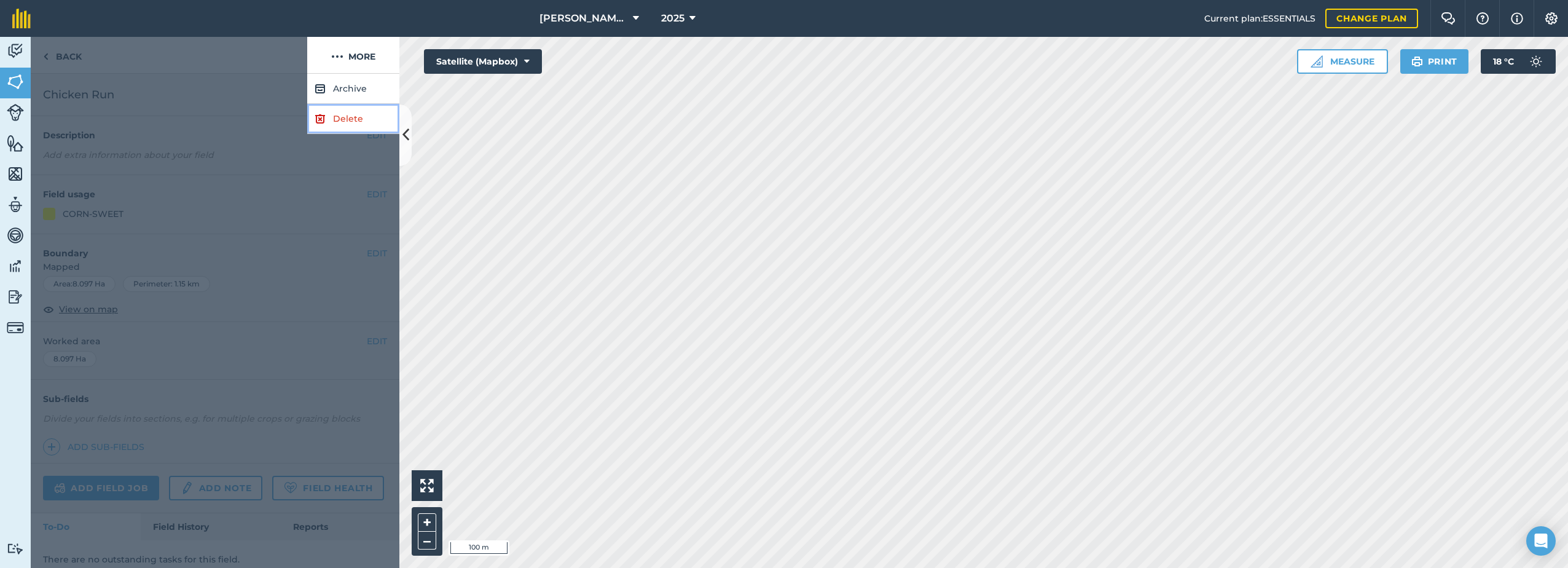
click at [332, 118] on link "Delete" at bounding box center [353, 118] width 92 height 30
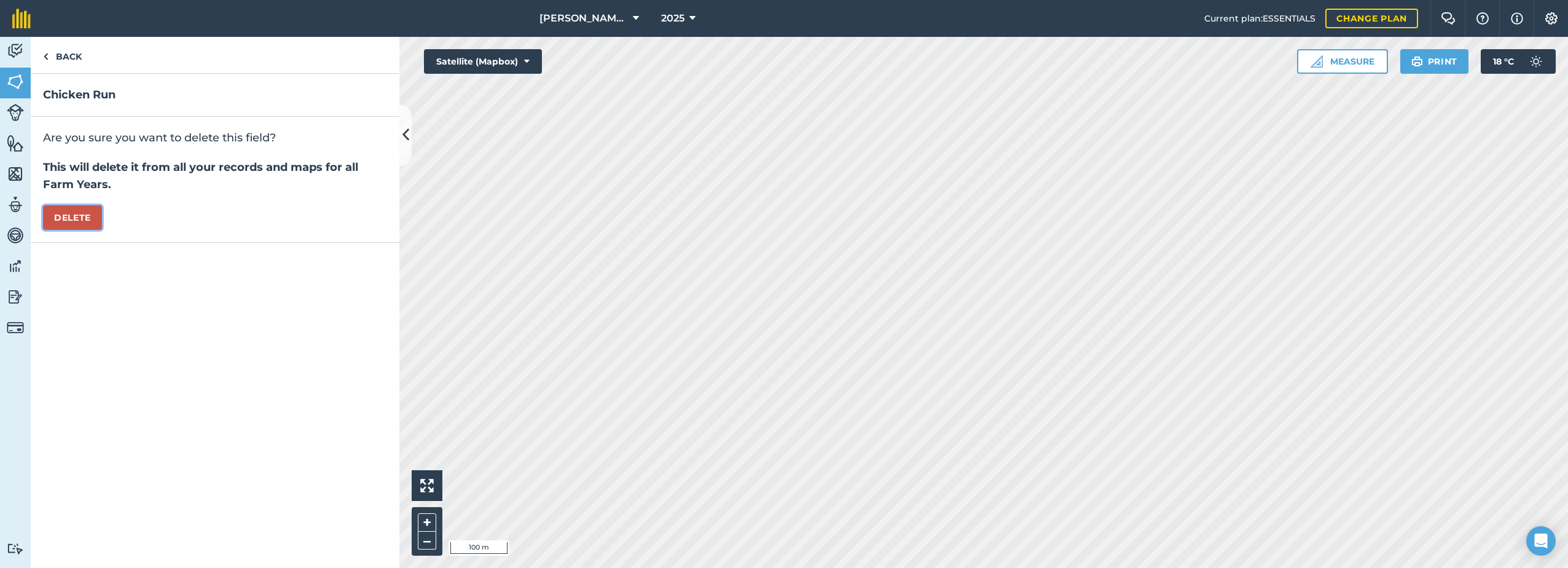
click at [74, 217] on button "Delete" at bounding box center [73, 217] width 59 height 25
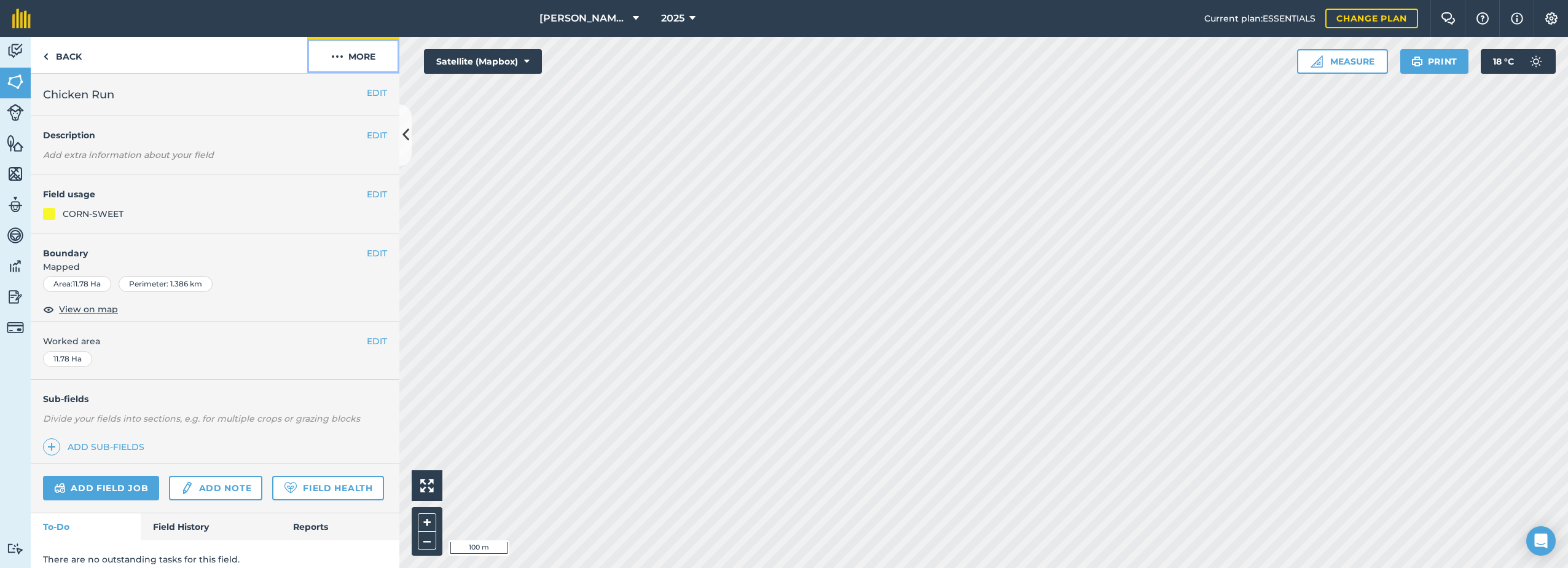
drag, startPoint x: 385, startPoint y: 329, endPoint x: 346, endPoint y: 54, distance: 277.8
click at [346, 54] on button "More" at bounding box center [353, 55] width 92 height 36
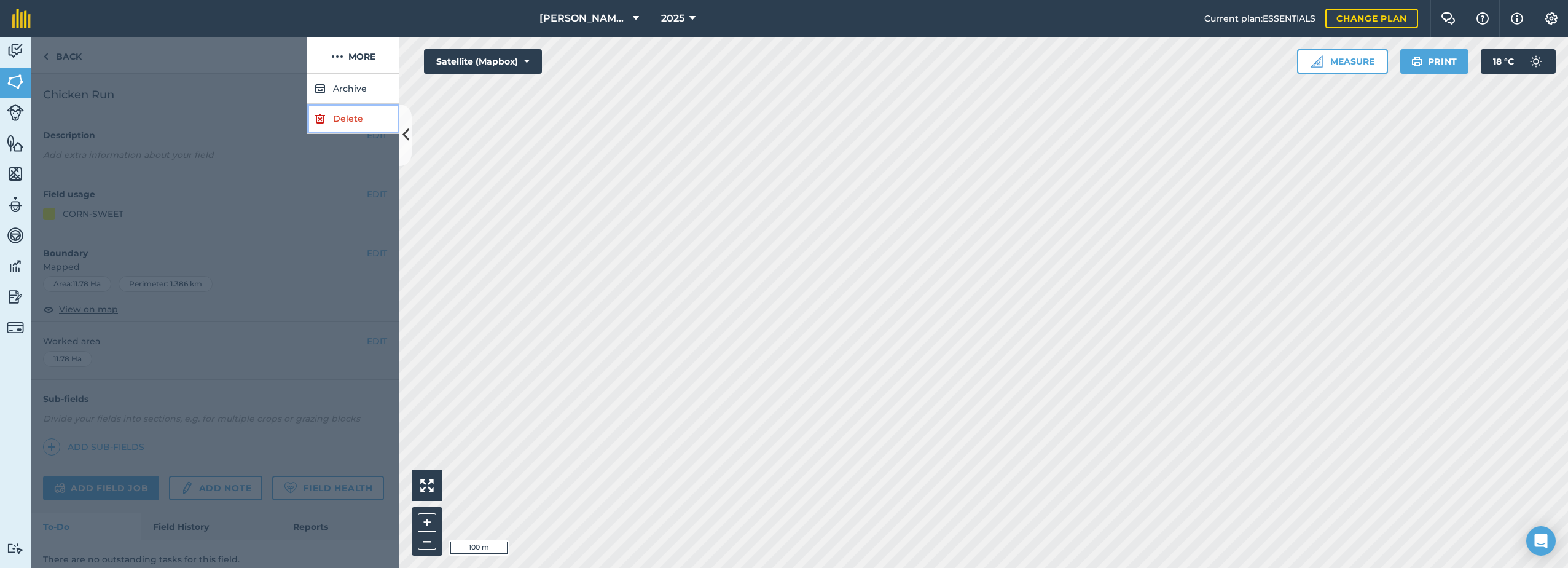
click at [341, 114] on link "Delete" at bounding box center [353, 118] width 92 height 30
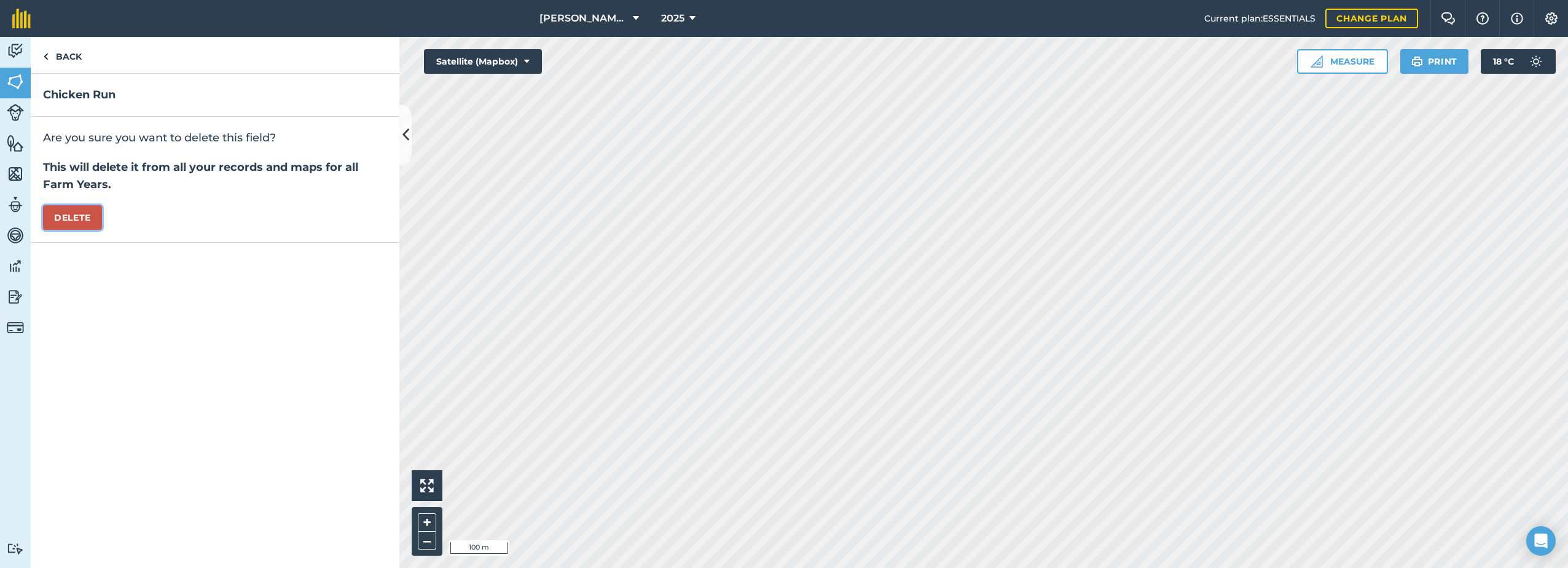
click at [59, 220] on button "Delete" at bounding box center [73, 217] width 59 height 25
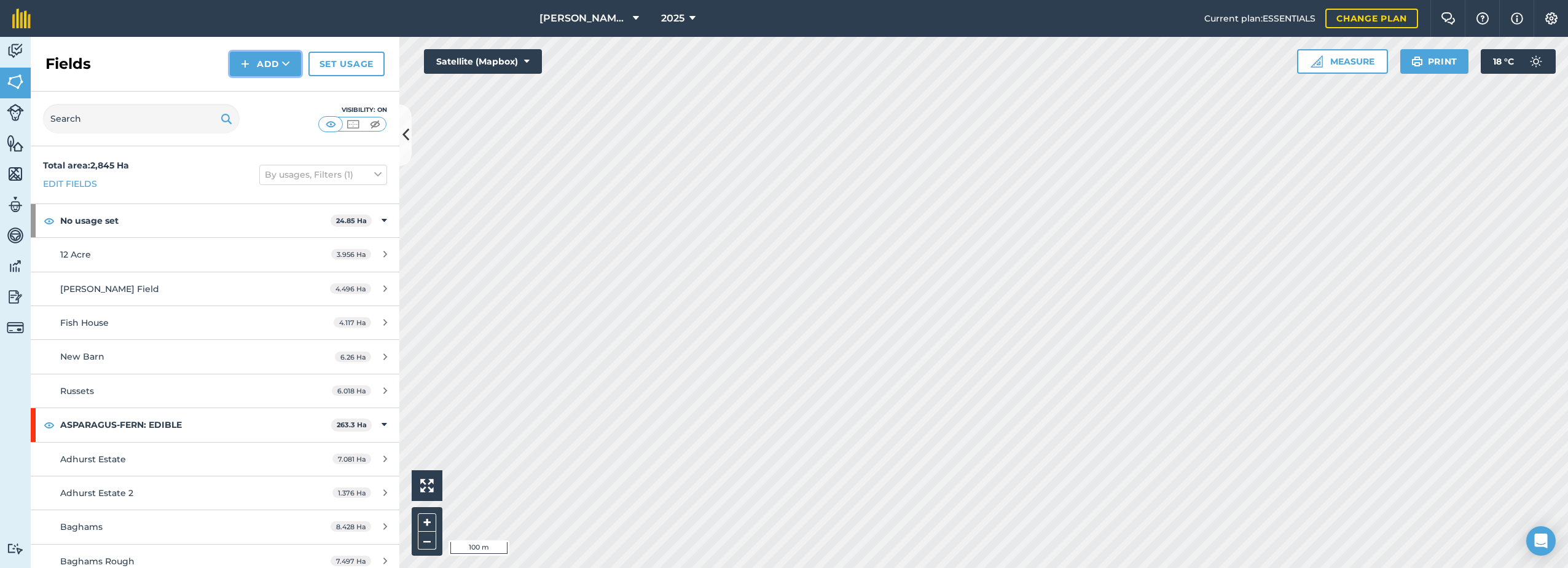
click at [259, 61] on button "Add" at bounding box center [265, 64] width 71 height 25
click at [254, 91] on link "Draw" at bounding box center [265, 91] width 67 height 27
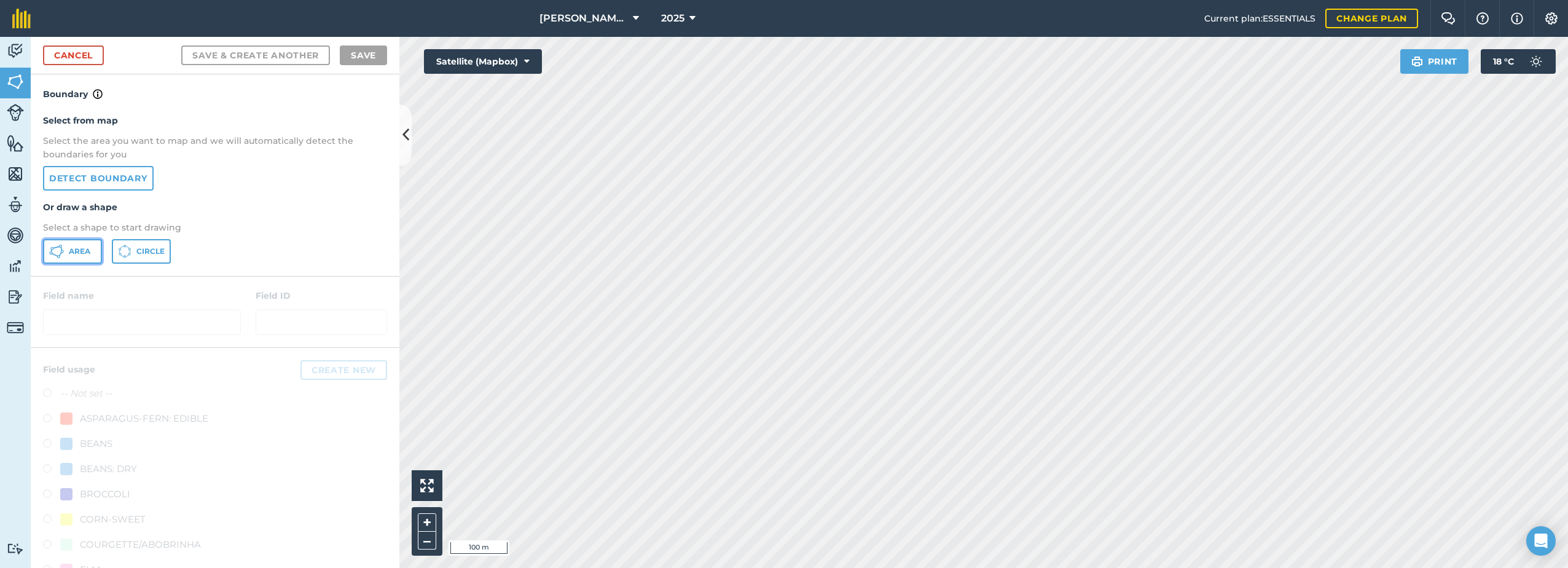
click at [67, 251] on button "Area" at bounding box center [73, 251] width 59 height 25
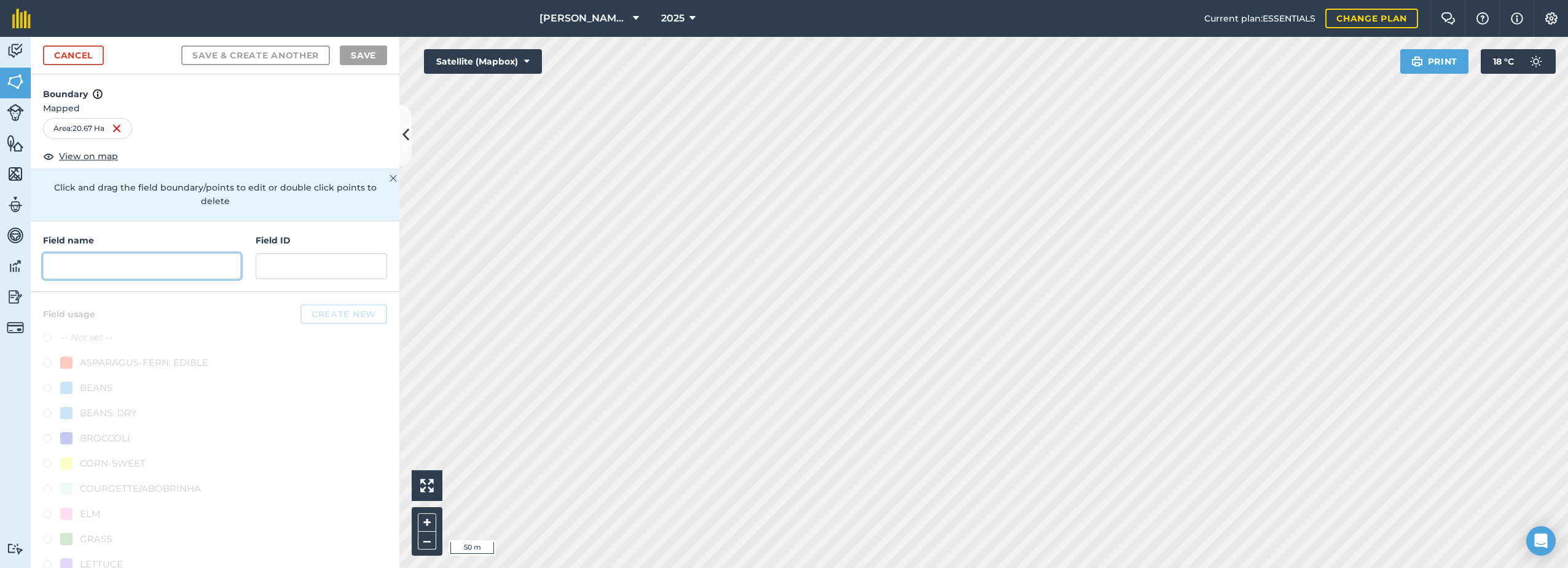
click at [87, 265] on input "text" at bounding box center [142, 265] width 198 height 26
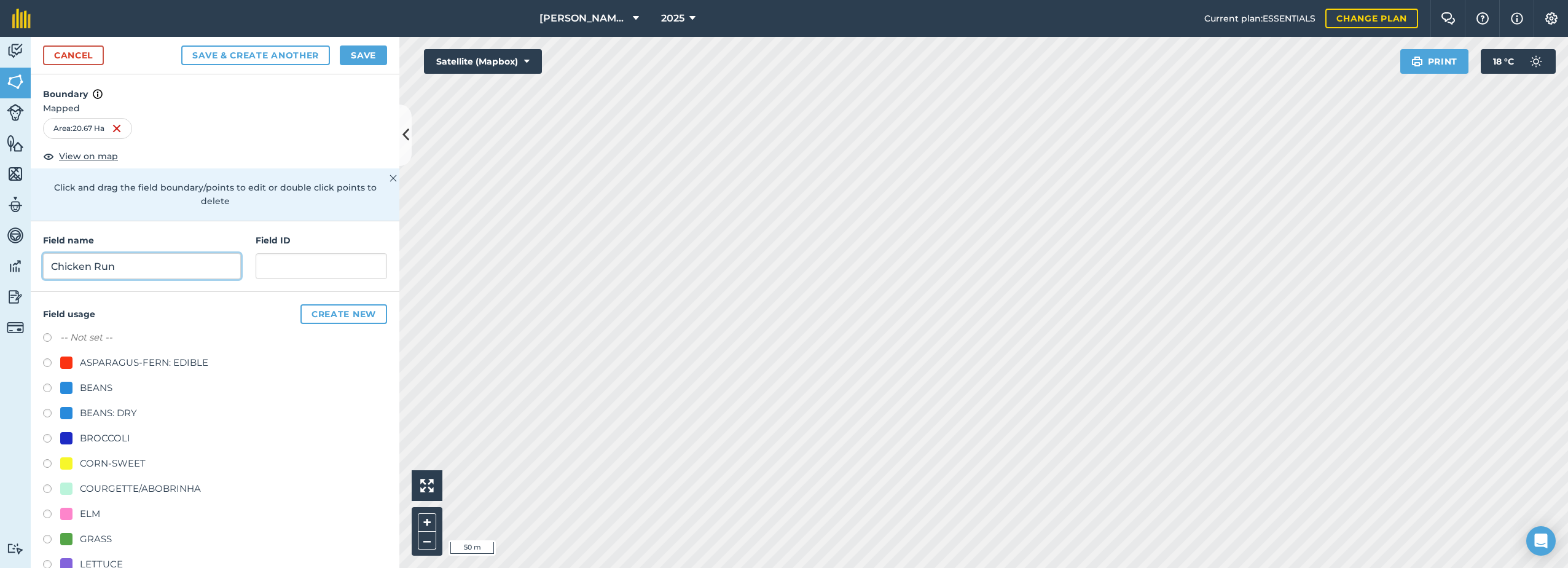
type input "Chicken Run"
click at [60, 461] on div at bounding box center [66, 464] width 12 height 12
radio input "true"
click at [363, 56] on button "Save" at bounding box center [363, 55] width 47 height 19
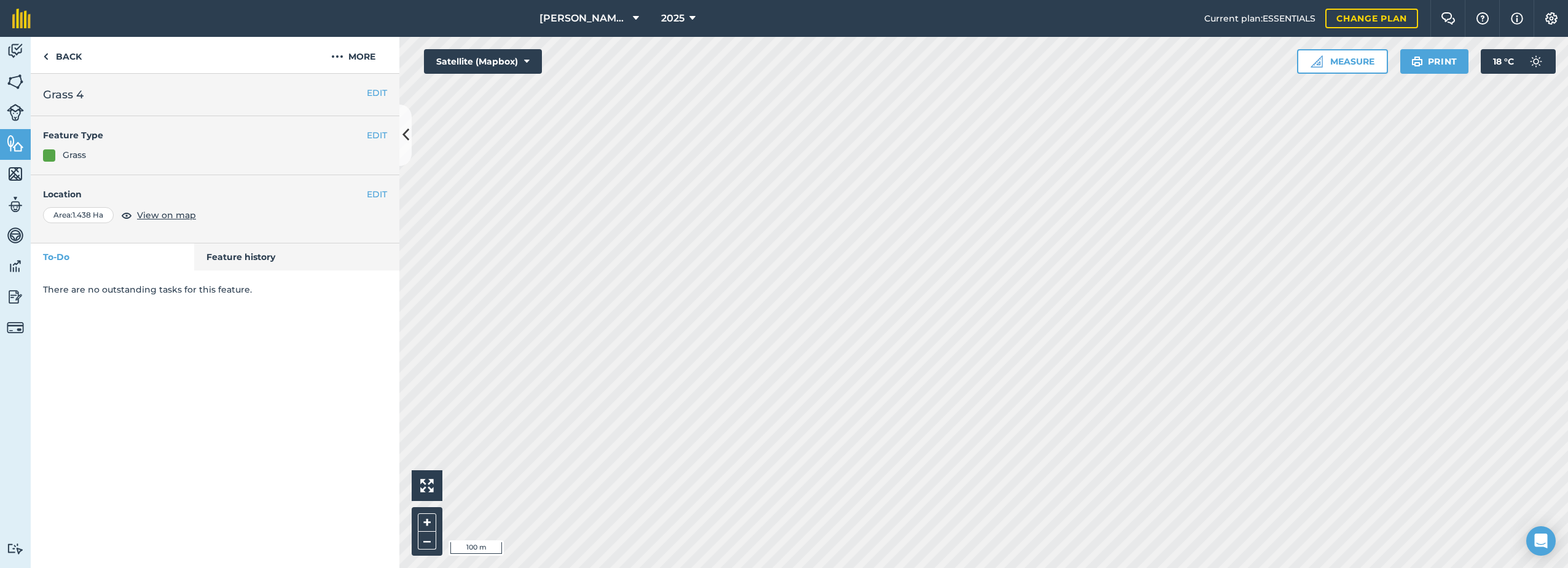
click at [875, 567] on html "[PERSON_NAME] Farm Life 2025 Current plan : ESSENTIALS Change plan Farm Chat He…" at bounding box center [784, 284] width 1568 height 568
click at [53, 60] on link "Back" at bounding box center [63, 55] width 63 height 36
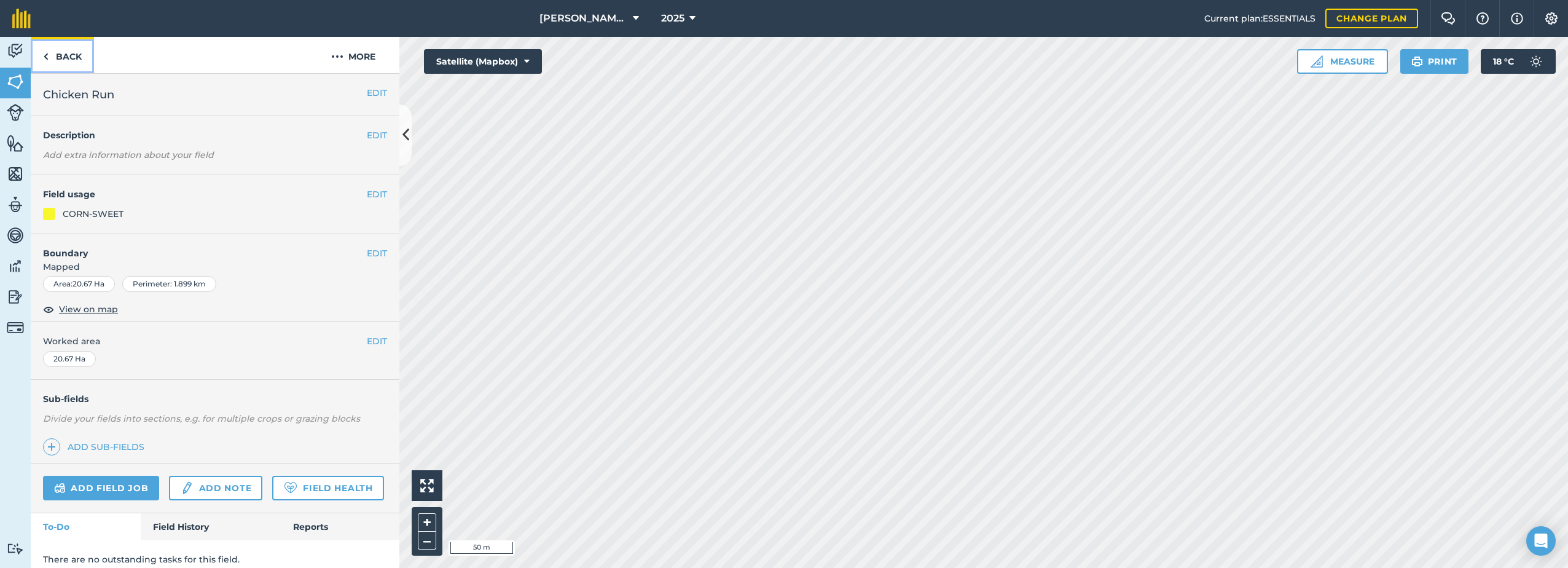
click at [60, 56] on link "Back" at bounding box center [63, 55] width 63 height 36
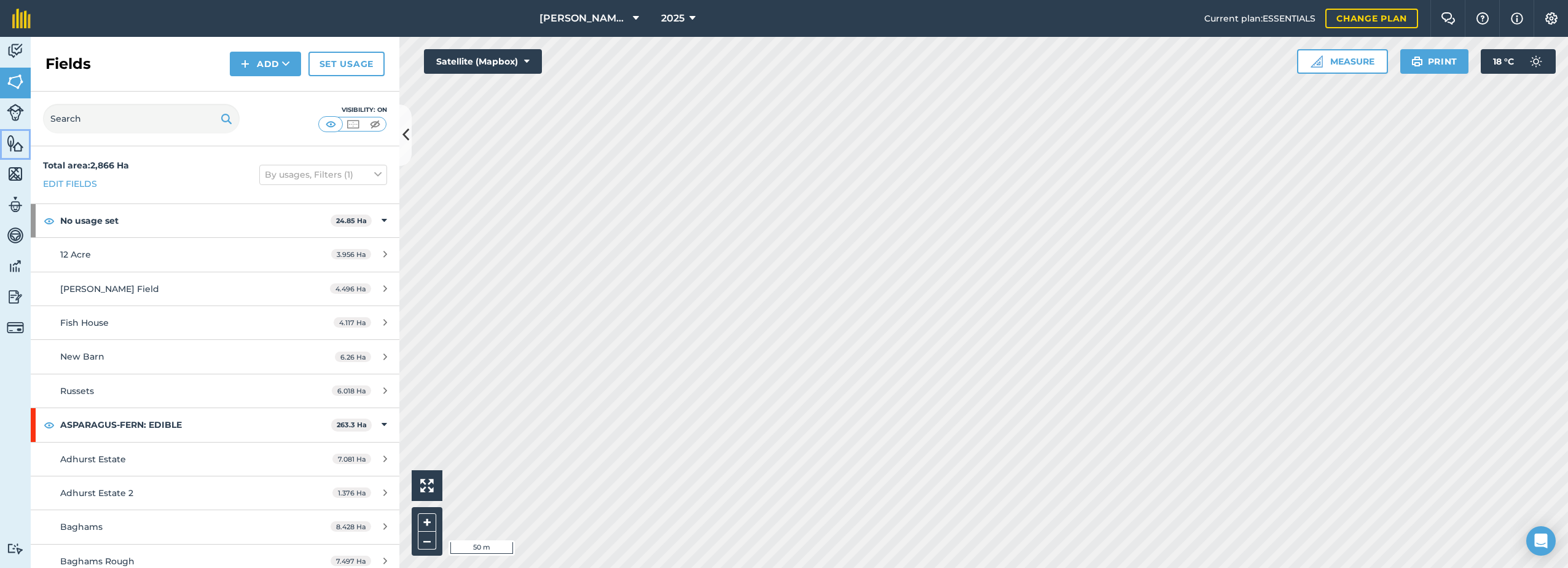
click at [19, 145] on img at bounding box center [15, 143] width 17 height 19
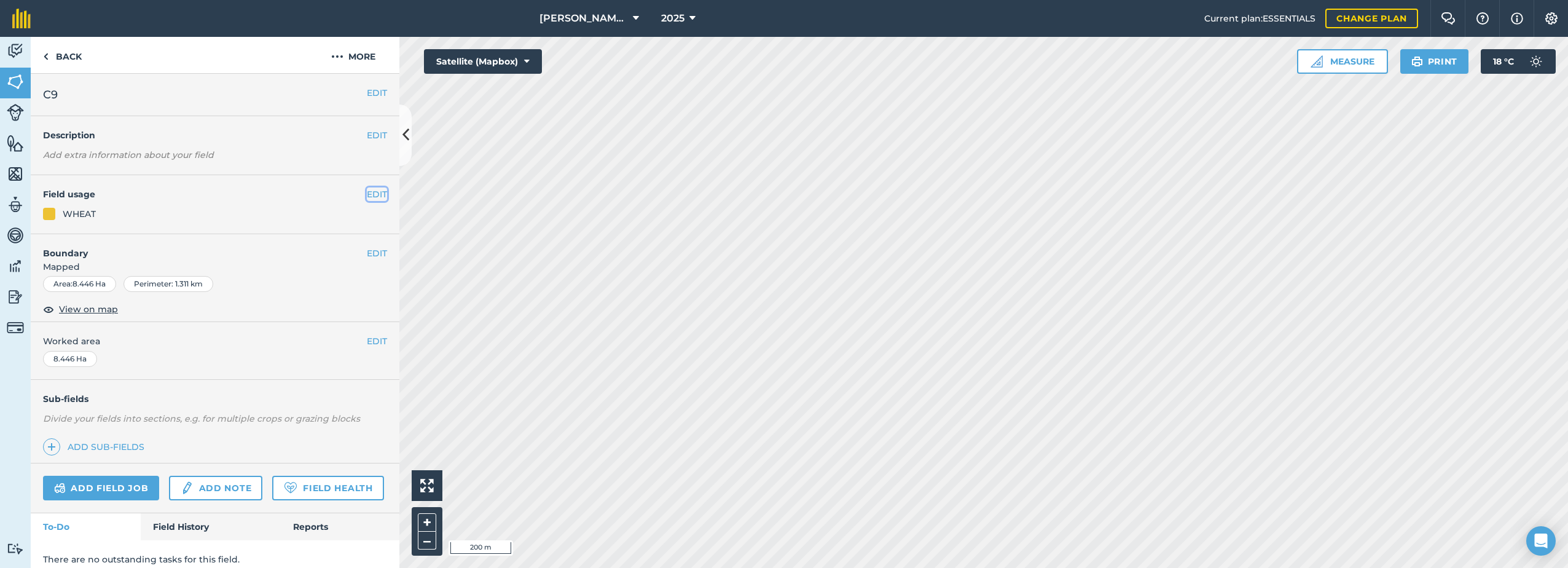
click at [366, 193] on button "EDIT" at bounding box center [377, 193] width 20 height 13
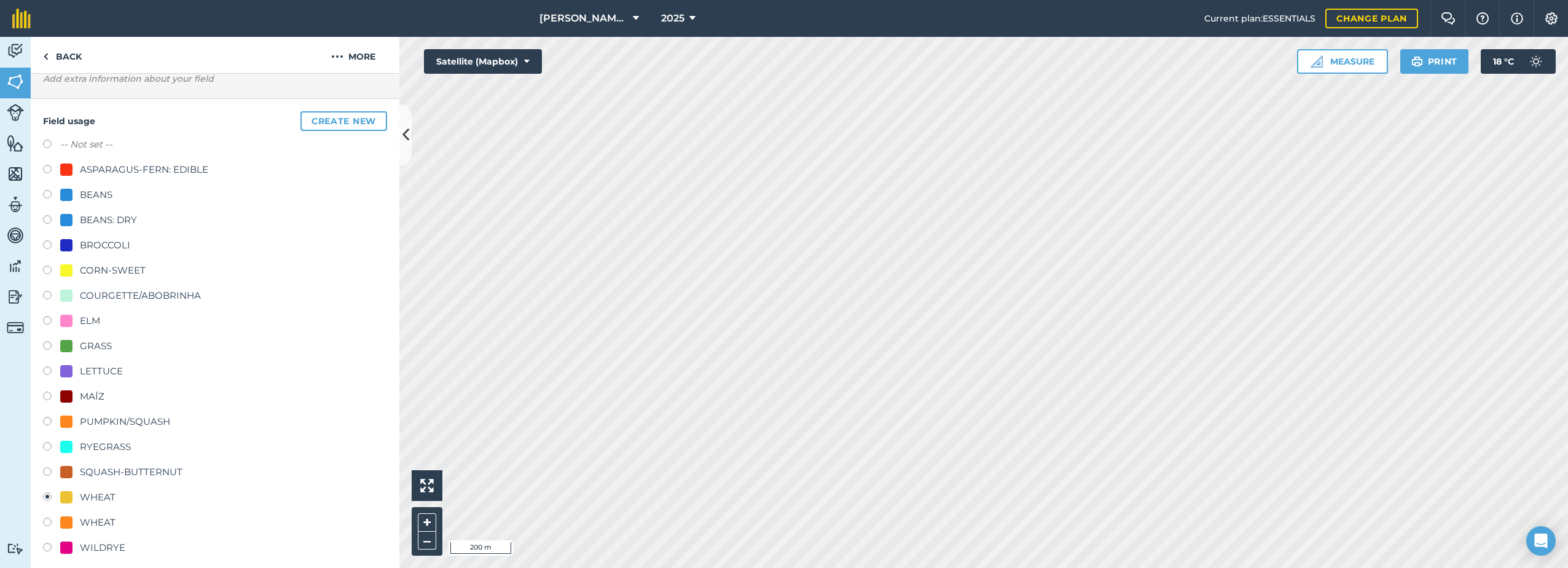
scroll to position [123, 0]
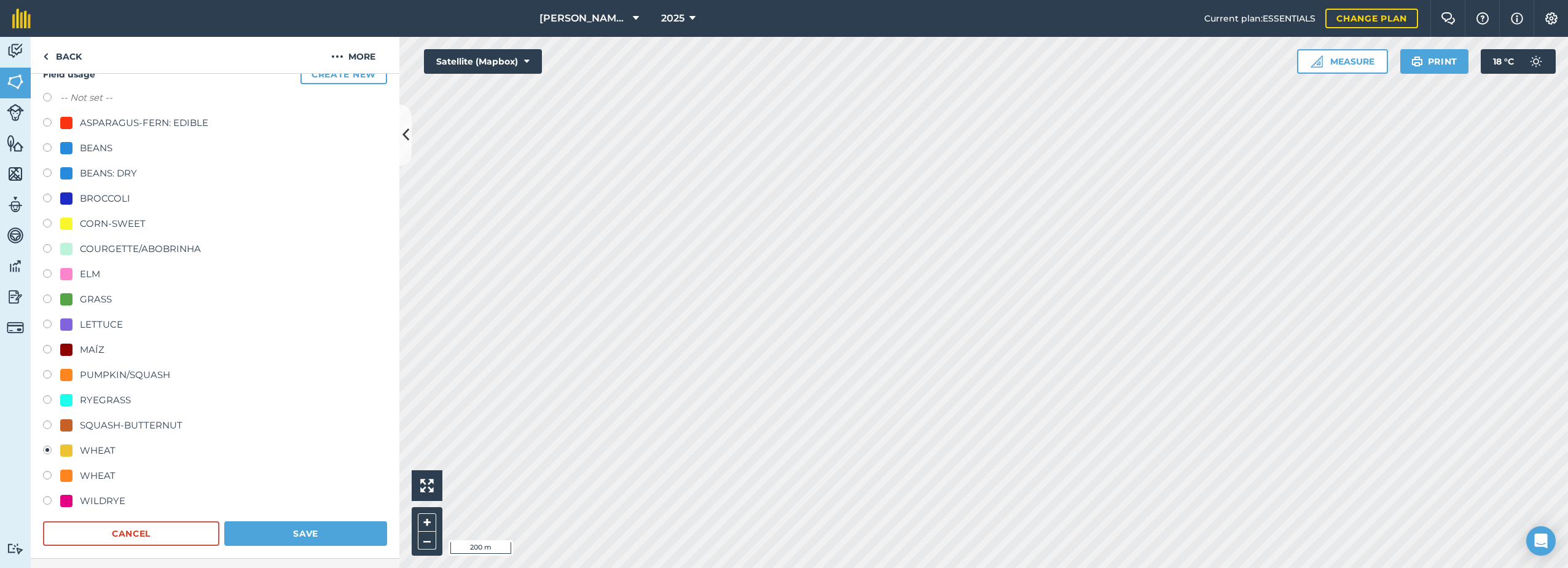
click at [79, 295] on div "GRASS" at bounding box center [86, 299] width 52 height 15
radio input "true"
radio input "false"
click at [280, 534] on button "Save" at bounding box center [305, 534] width 163 height 25
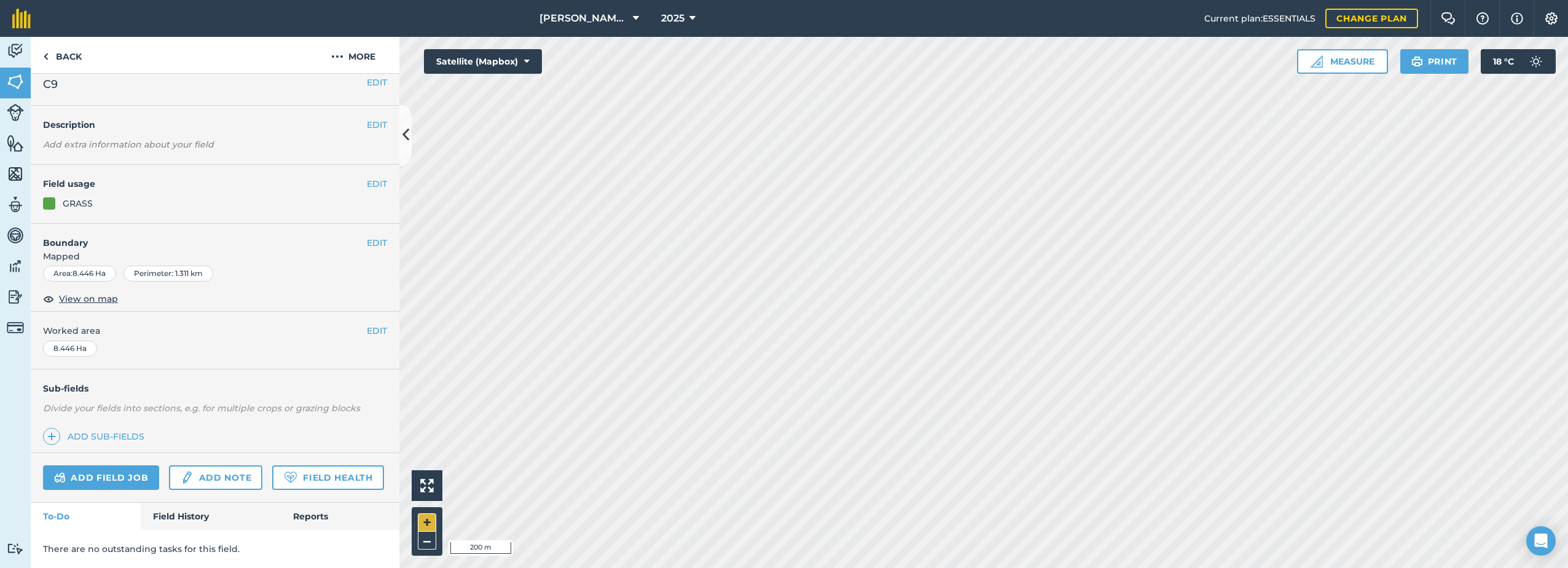
scroll to position [45, 0]
click at [366, 177] on button "EDIT" at bounding box center [377, 183] width 20 height 13
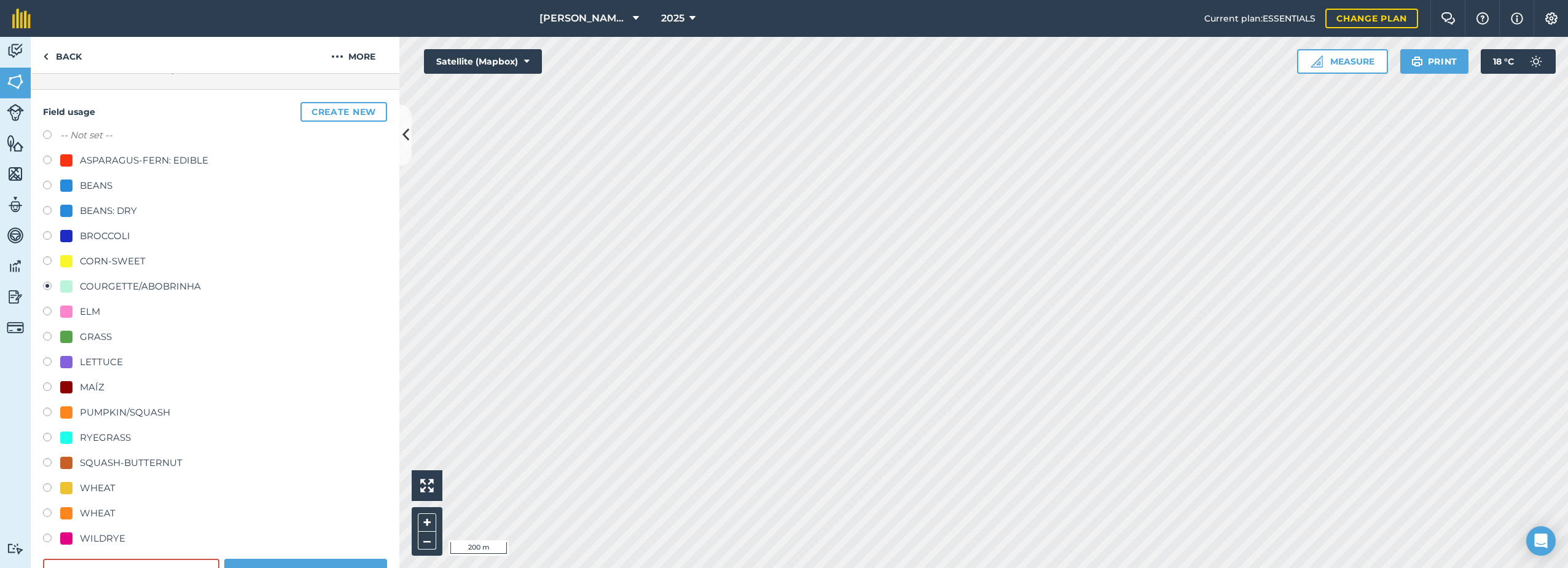
scroll to position [45, 0]
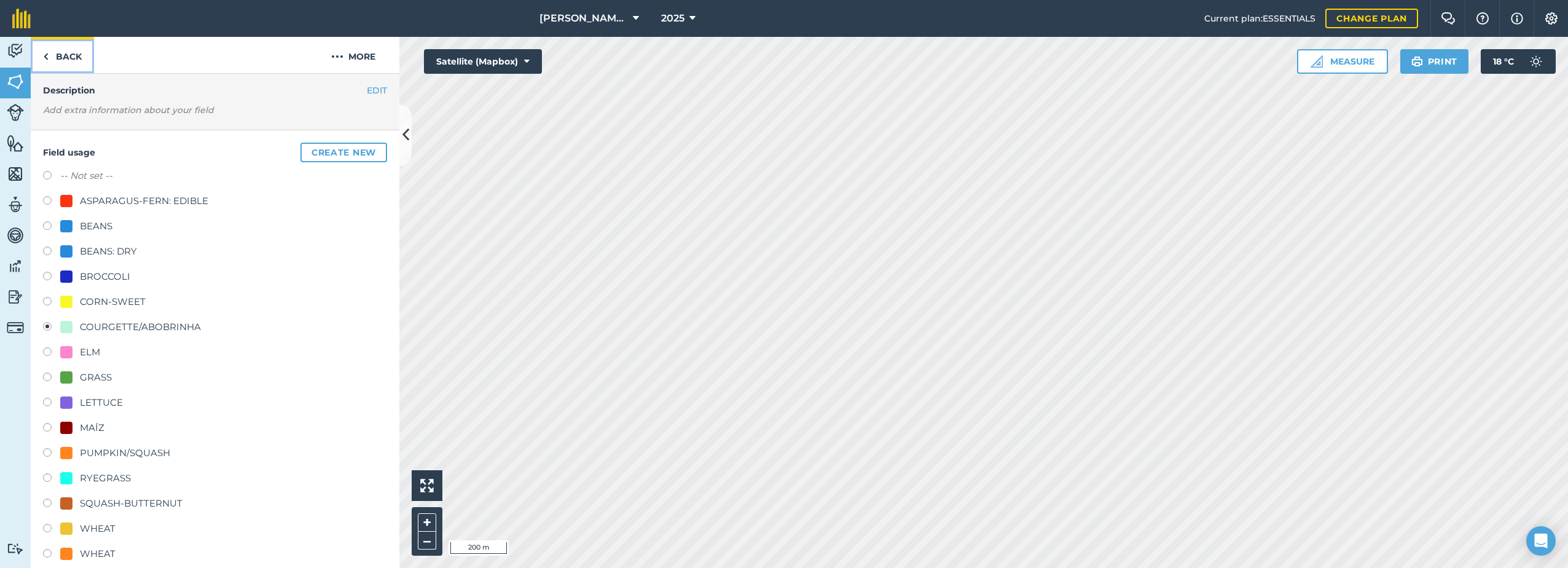
click at [57, 53] on link "Back" at bounding box center [63, 55] width 63 height 36
click at [15, 544] on img at bounding box center [15, 549] width 17 height 12
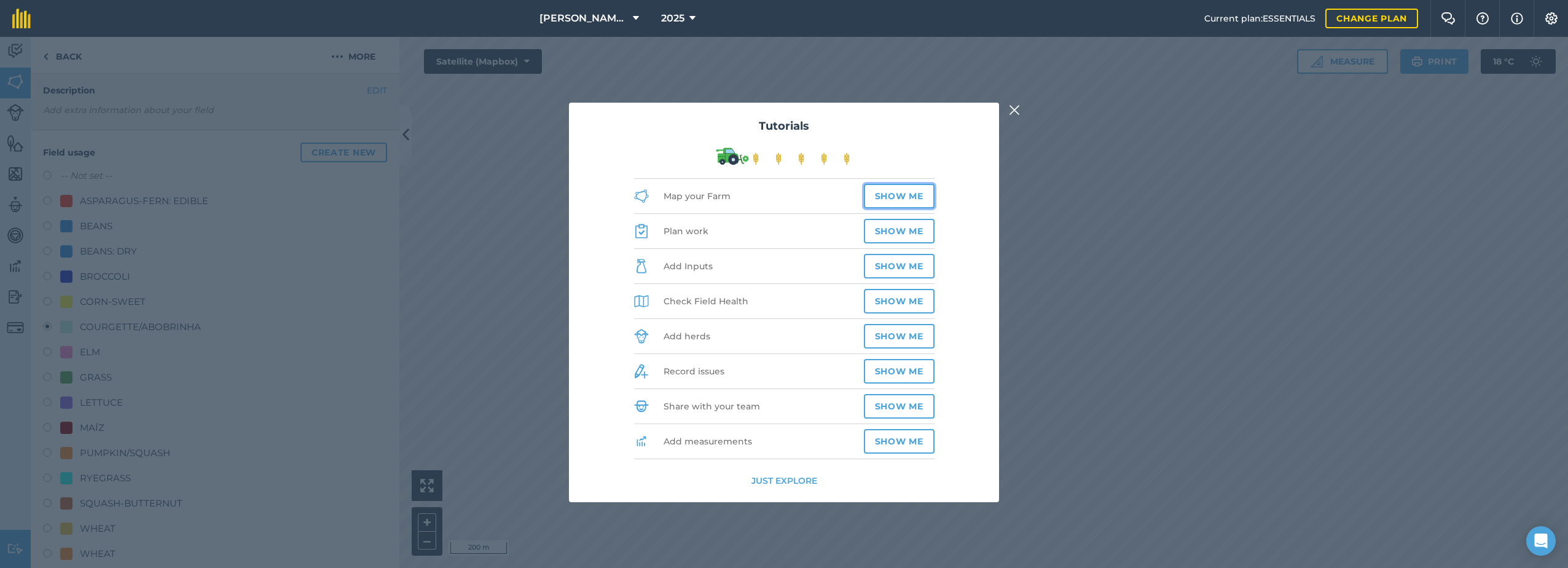
click at [893, 193] on button "Show me" at bounding box center [898, 197] width 70 height 25
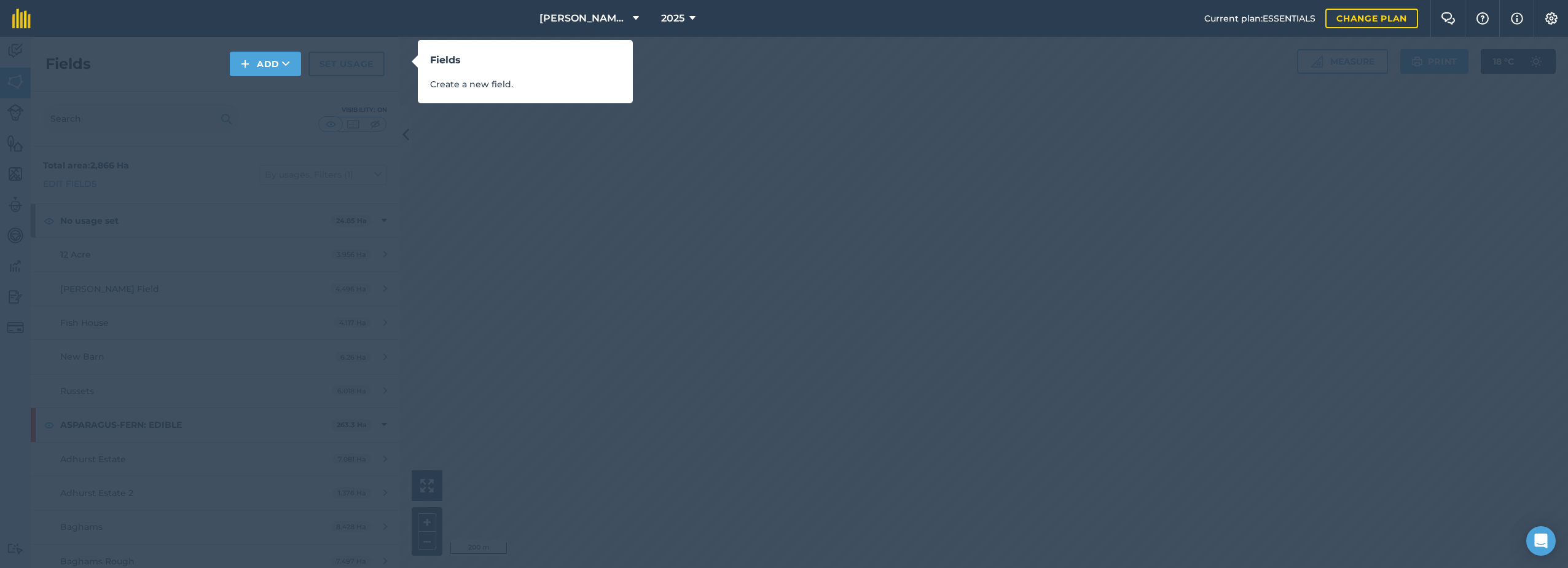
click at [518, 184] on div "Fields Create a new field." at bounding box center [784, 284] width 1568 height 568
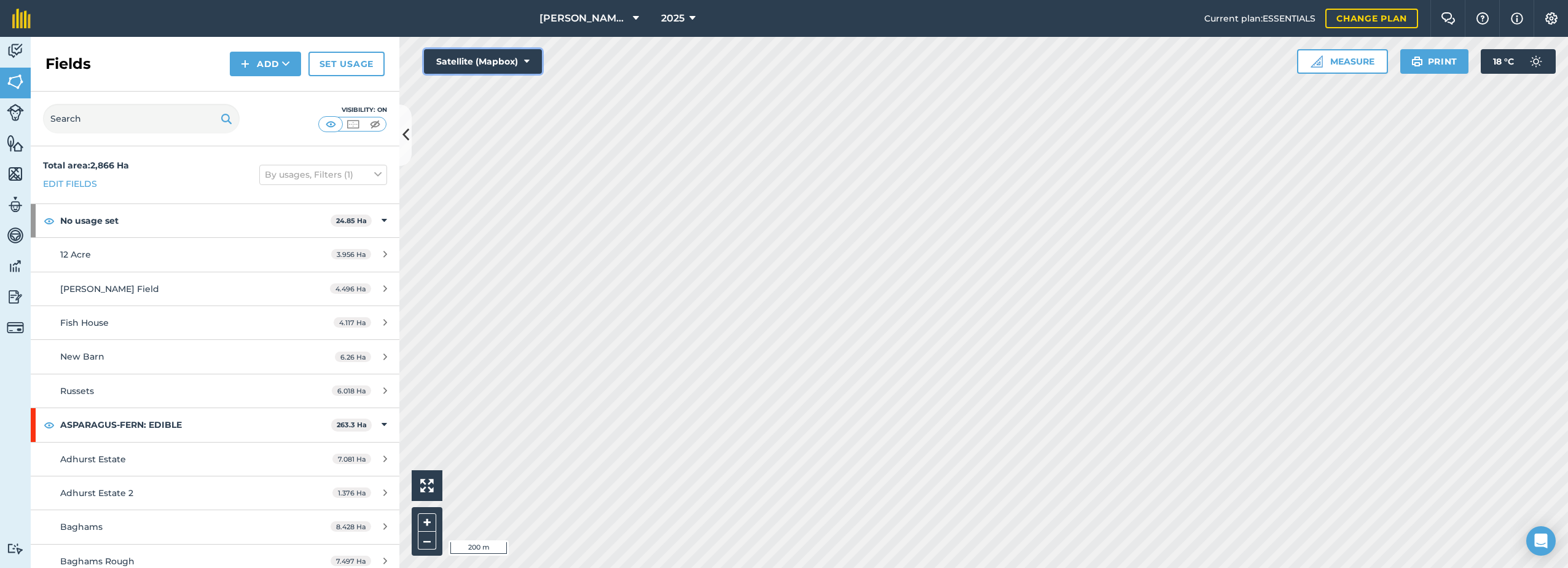
click at [529, 56] on icon at bounding box center [527, 62] width 5 height 12
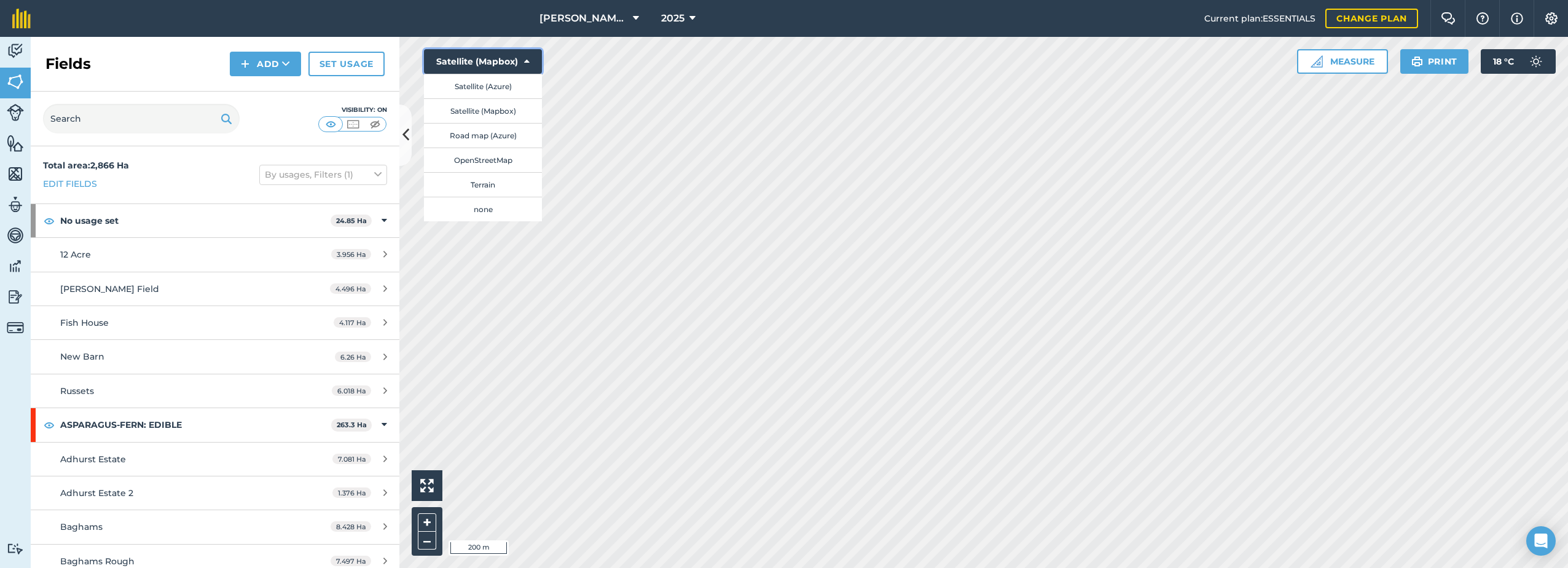
click at [526, 64] on icon at bounding box center [527, 62] width 5 height 12
click at [638, 16] on button "[PERSON_NAME] Farm Life" at bounding box center [588, 19] width 109 height 37
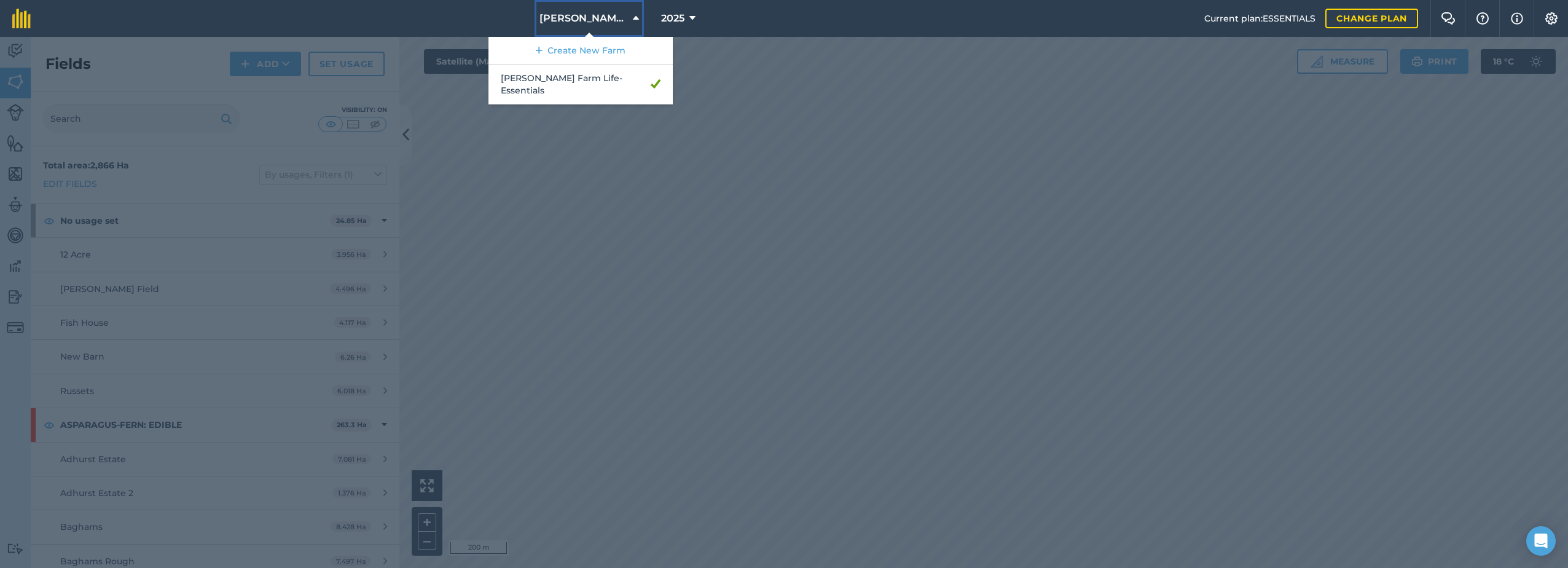
click at [638, 16] on button "[PERSON_NAME] Farm Life" at bounding box center [588, 19] width 109 height 37
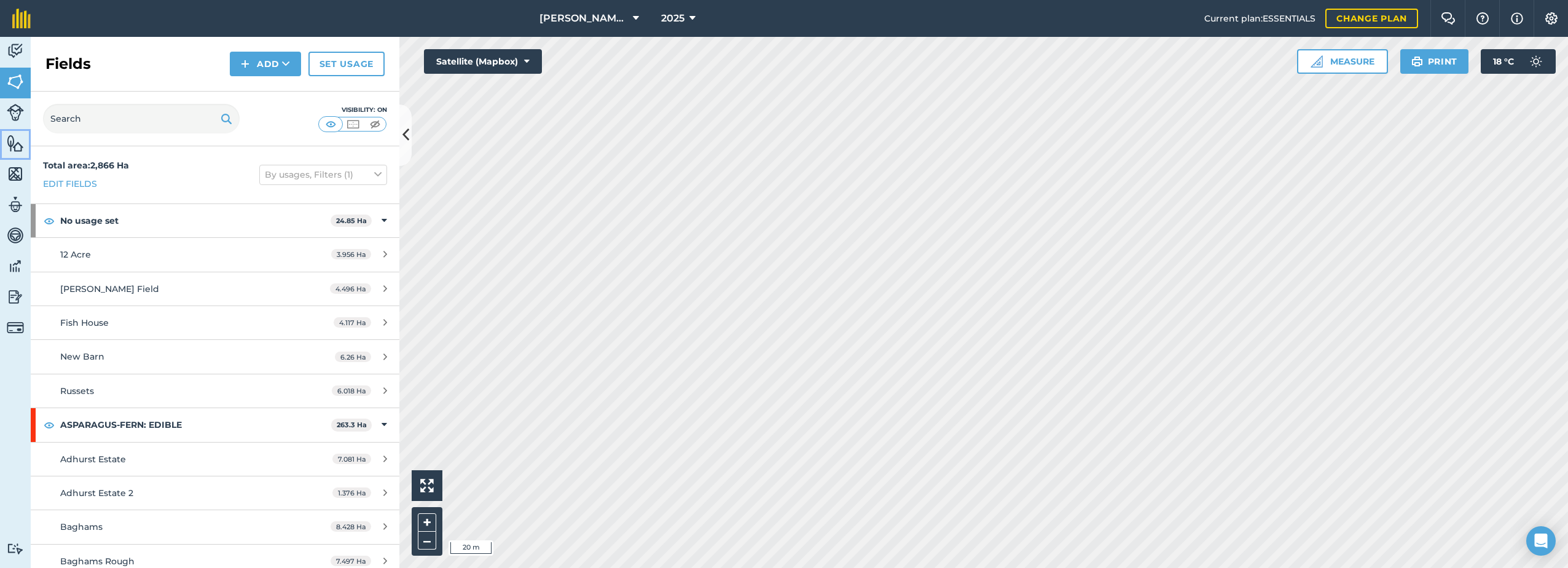
click at [12, 145] on img at bounding box center [15, 143] width 17 height 19
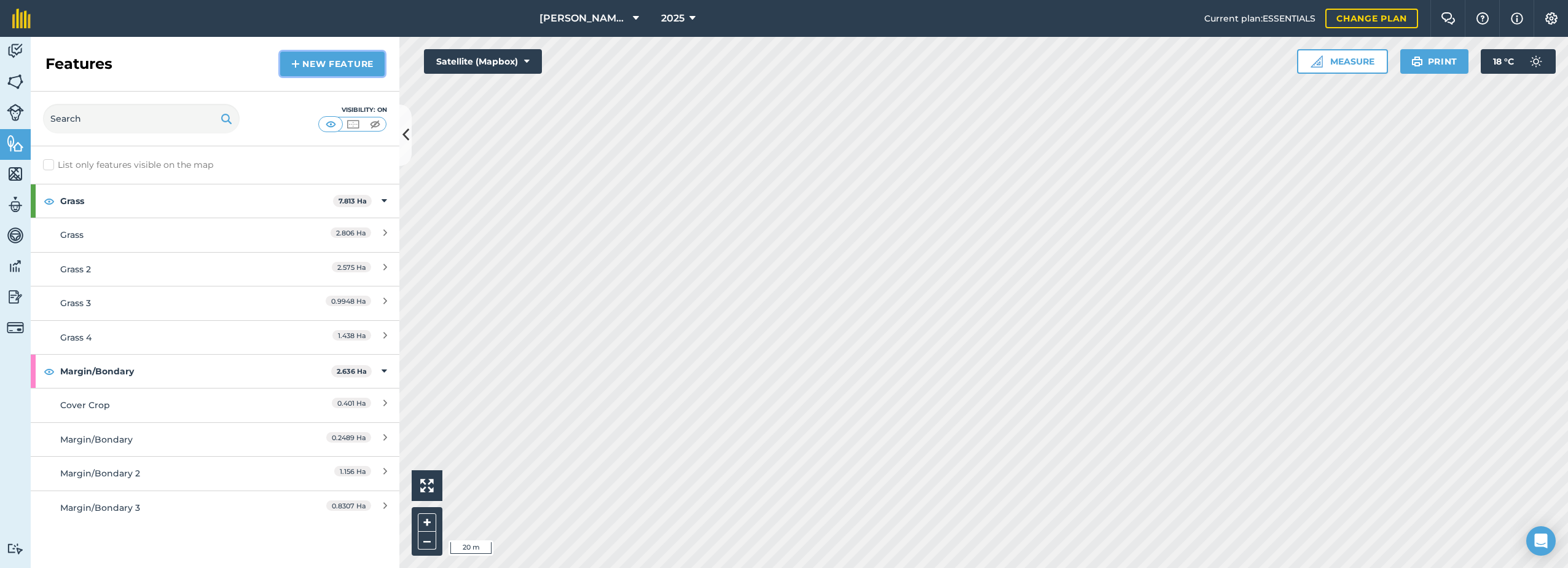
click at [315, 58] on link "New feature" at bounding box center [332, 64] width 104 height 25
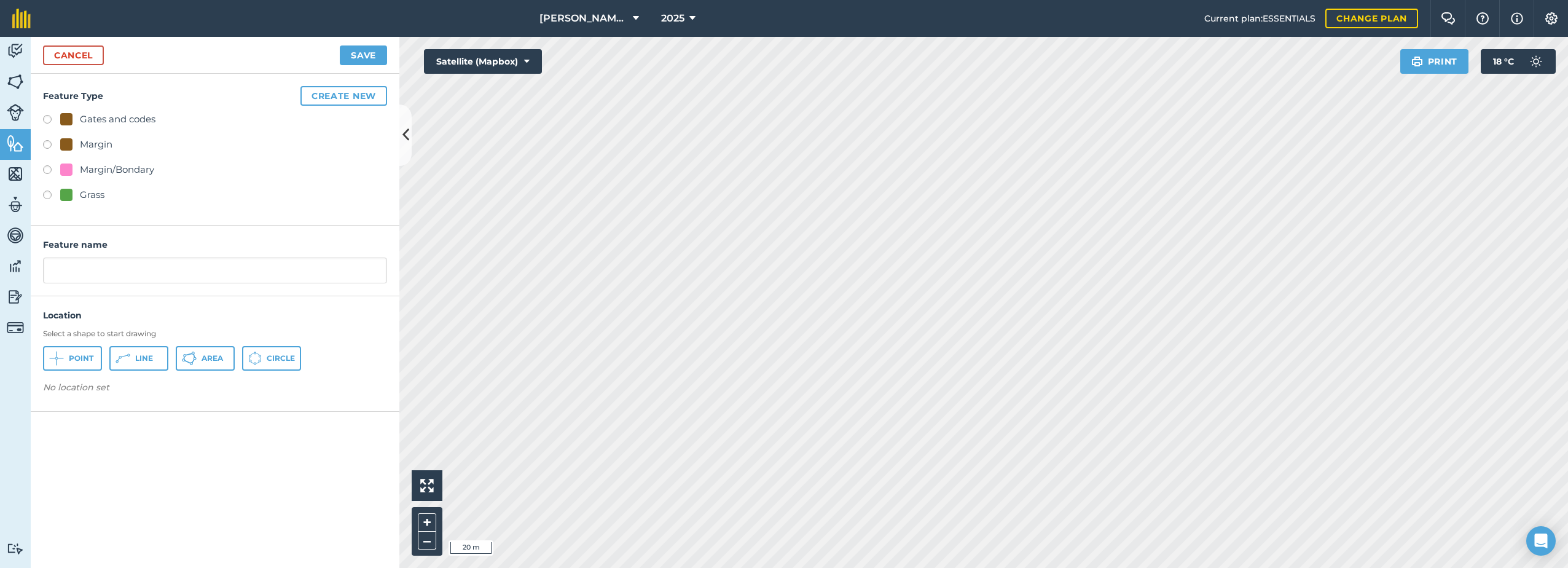
click at [72, 193] on div at bounding box center [66, 195] width 12 height 12
radio input "true"
type input "Grass 5"
click at [201, 360] on button "Area" at bounding box center [205, 358] width 59 height 25
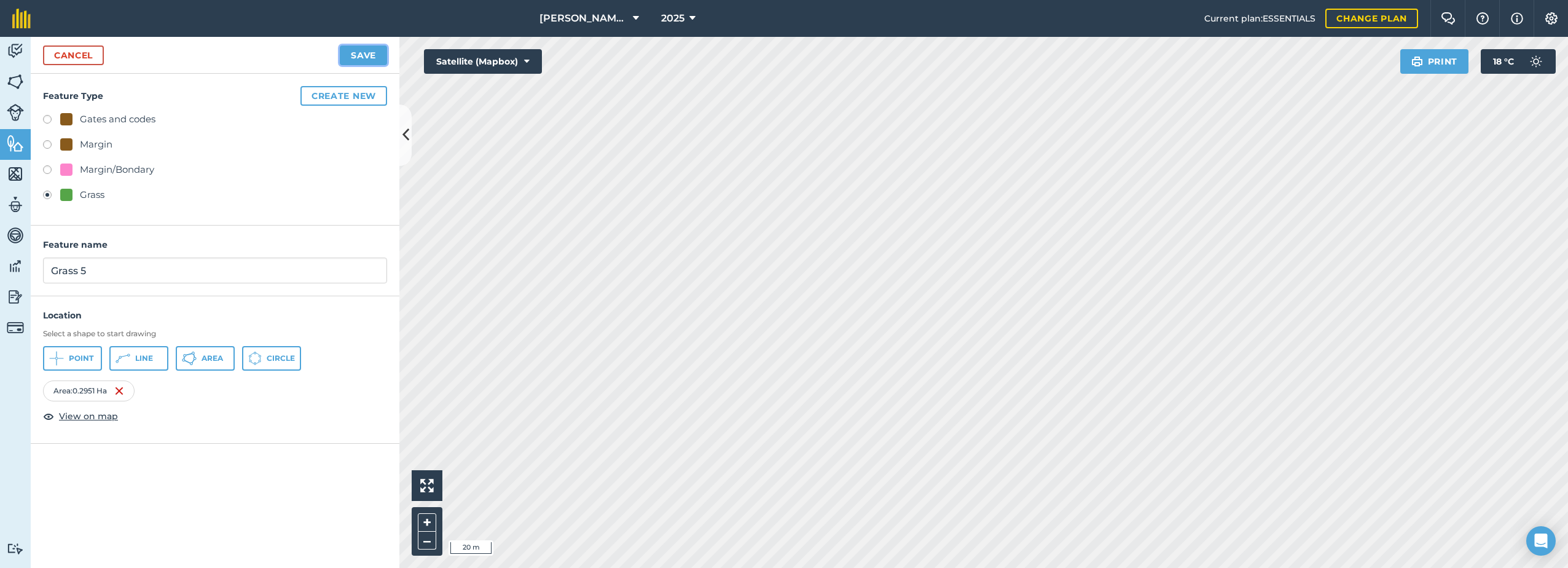
click at [369, 56] on button "Save" at bounding box center [363, 55] width 47 height 19
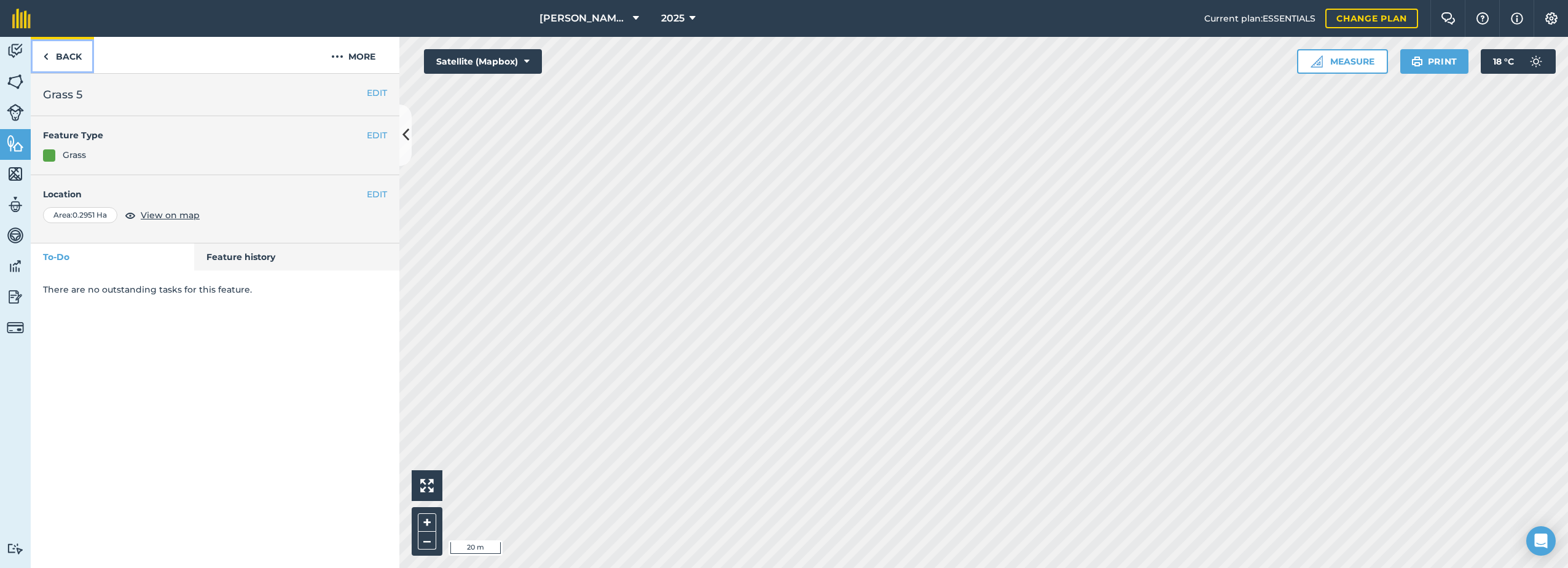
click at [55, 59] on link "Back" at bounding box center [63, 55] width 63 height 36
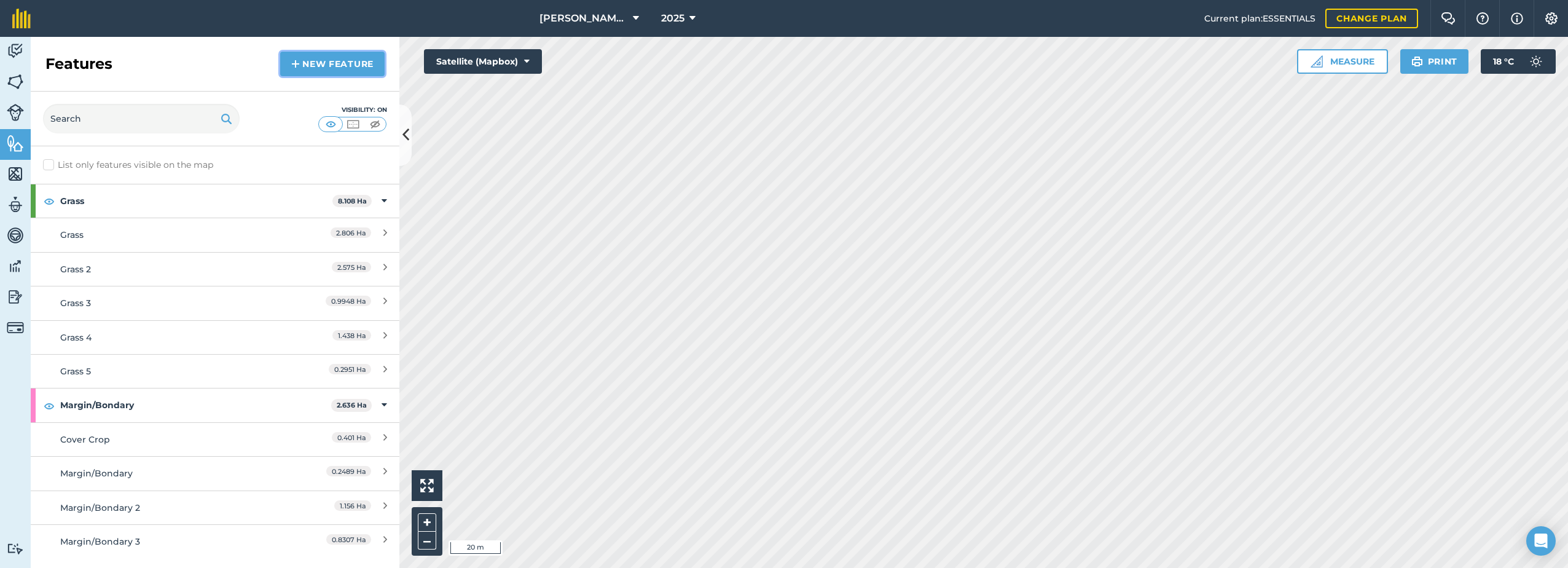
click at [324, 64] on link "New feature" at bounding box center [332, 64] width 104 height 25
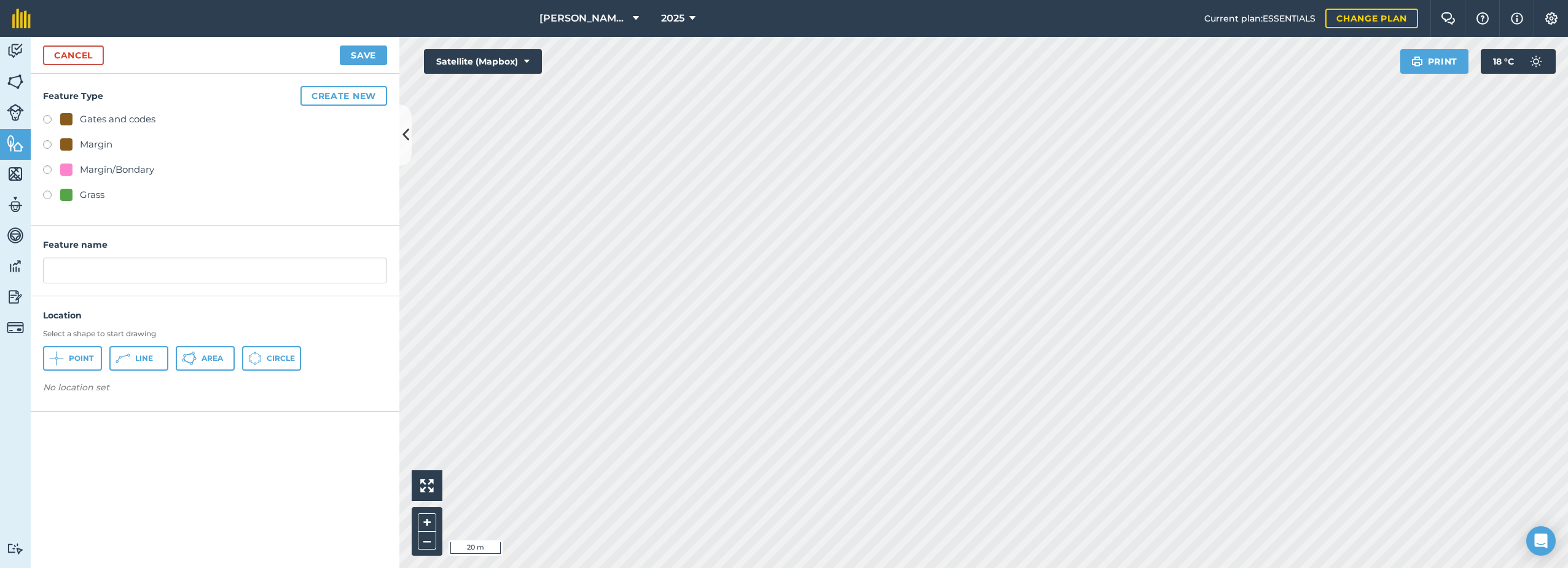
click at [86, 192] on div "Grass" at bounding box center [92, 194] width 25 height 15
radio input "true"
type input "Grass 6"
click at [210, 363] on span "Area" at bounding box center [213, 358] width 22 height 10
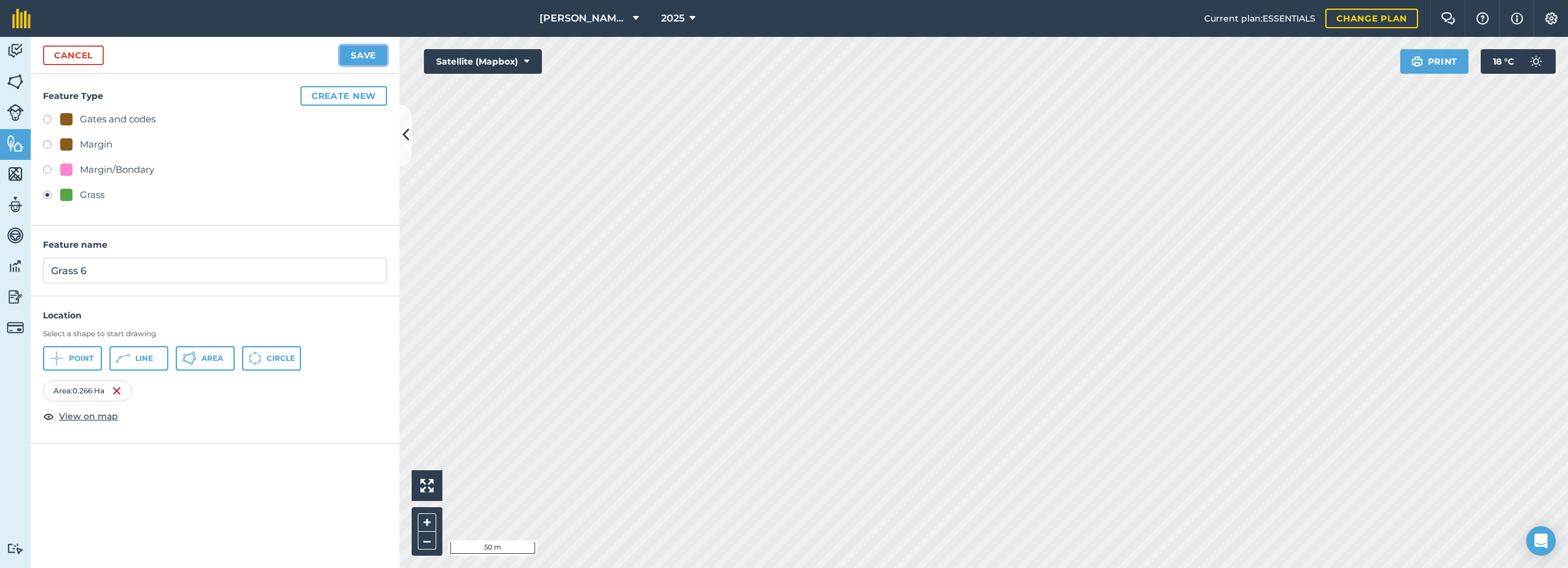
click at [360, 56] on button "Save" at bounding box center [363, 55] width 47 height 19
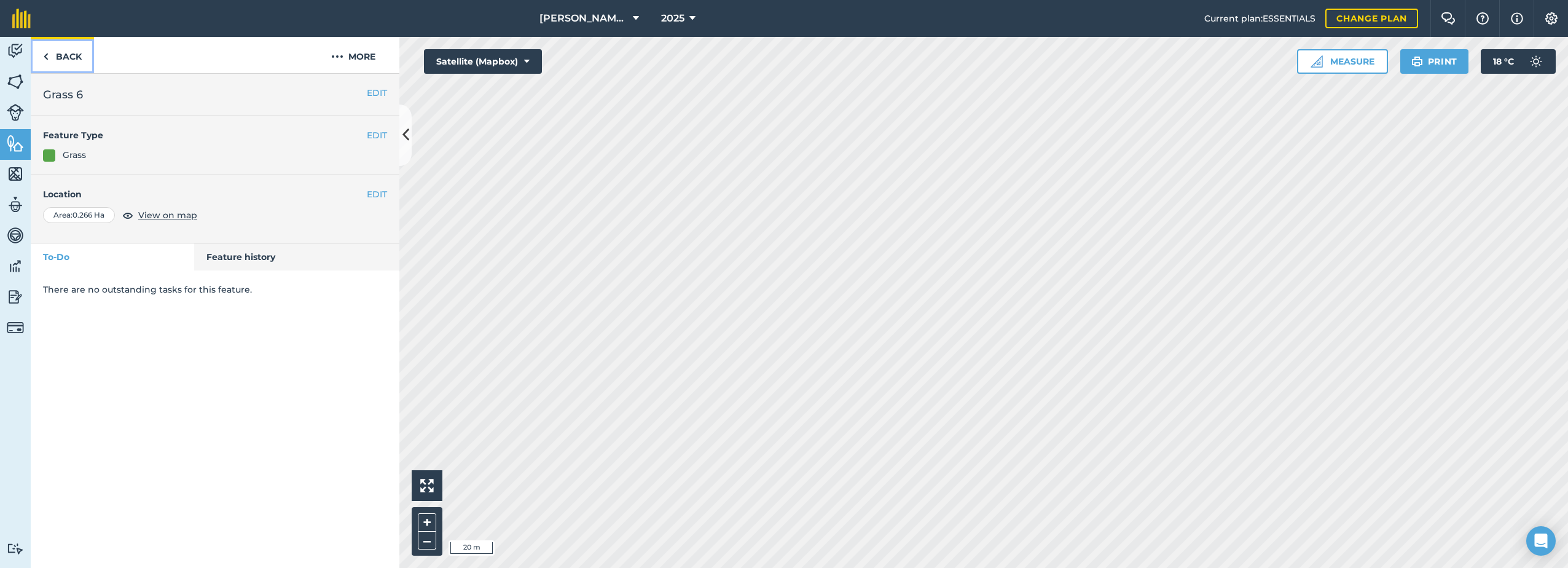
click at [56, 56] on link "Back" at bounding box center [63, 55] width 63 height 36
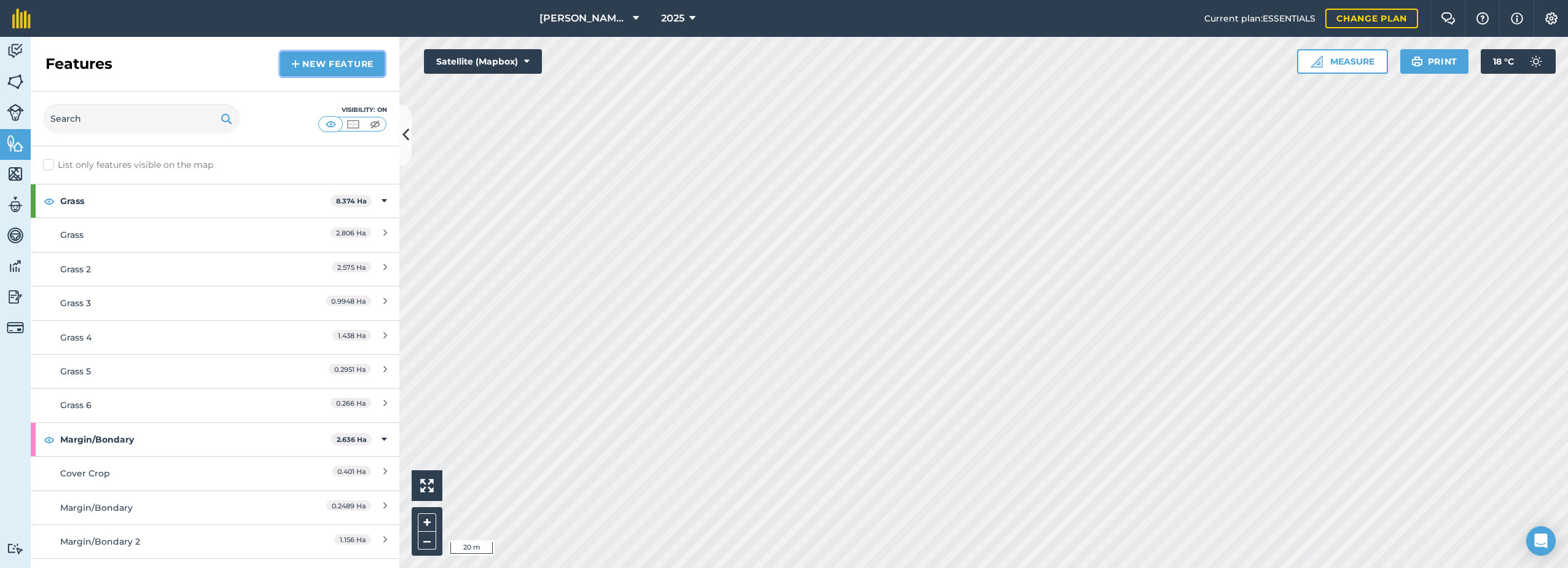
click at [306, 66] on link "New feature" at bounding box center [332, 64] width 104 height 25
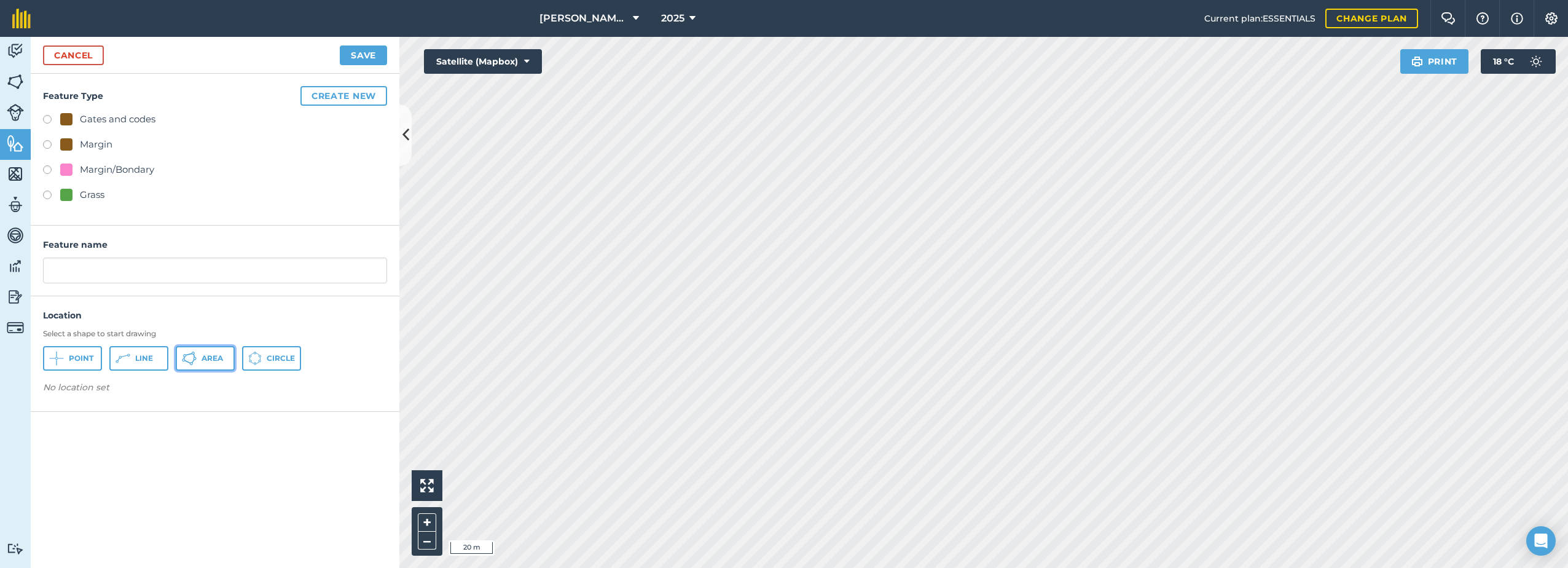
click at [220, 361] on span "Area" at bounding box center [213, 358] width 22 height 10
click at [372, 50] on button "Save" at bounding box center [363, 55] width 47 height 19
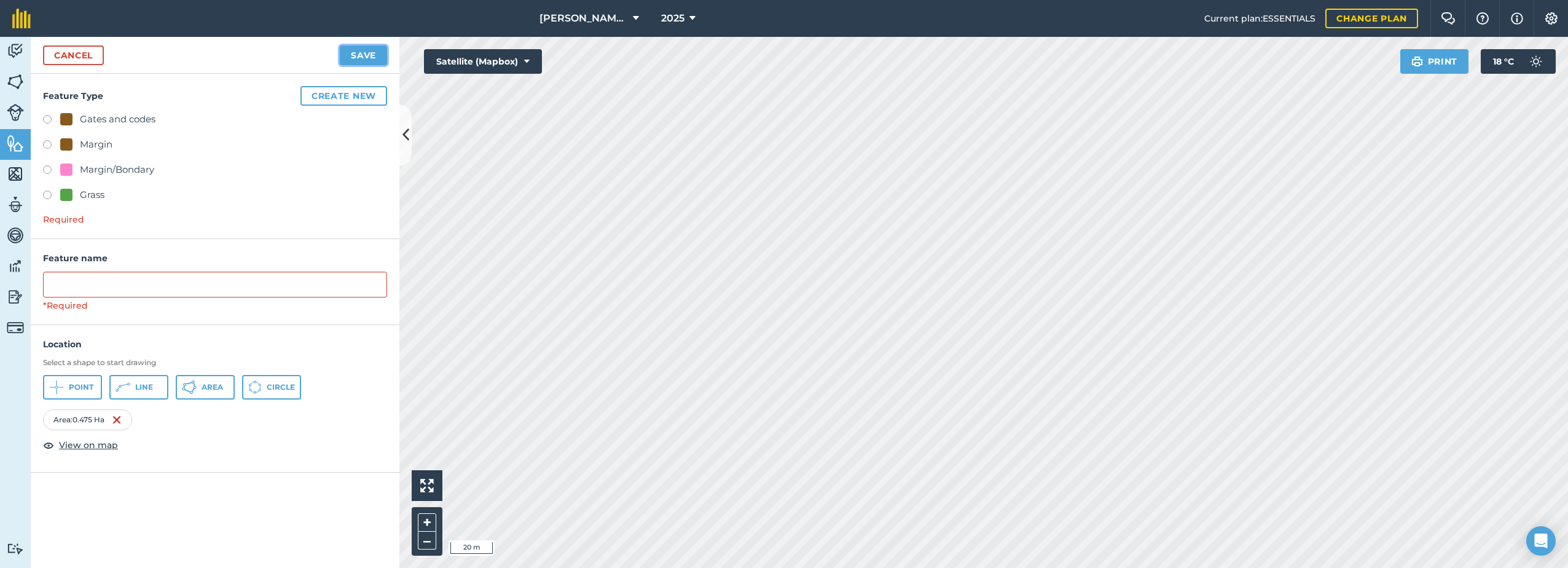
click at [360, 57] on button "Save" at bounding box center [363, 55] width 47 height 19
click at [77, 280] on input "text" at bounding box center [215, 284] width 344 height 26
click at [61, 193] on div at bounding box center [66, 195] width 12 height 12
radio input "true"
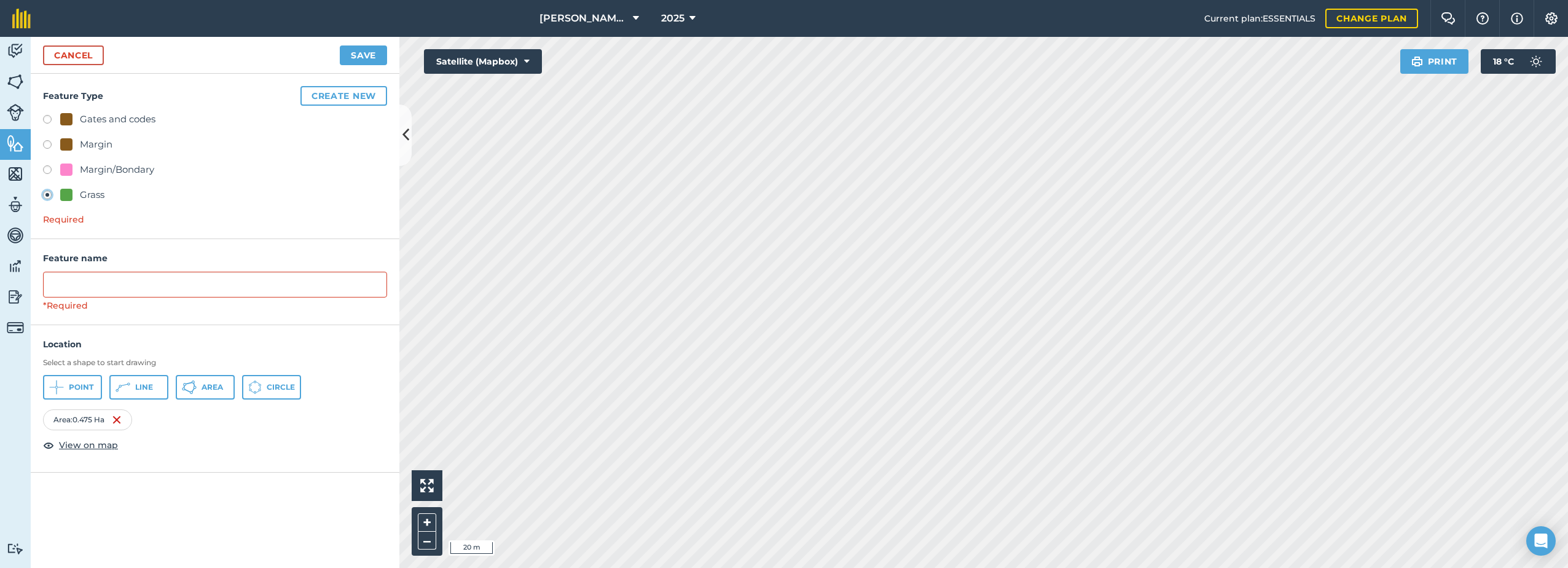
type input "Grass 7"
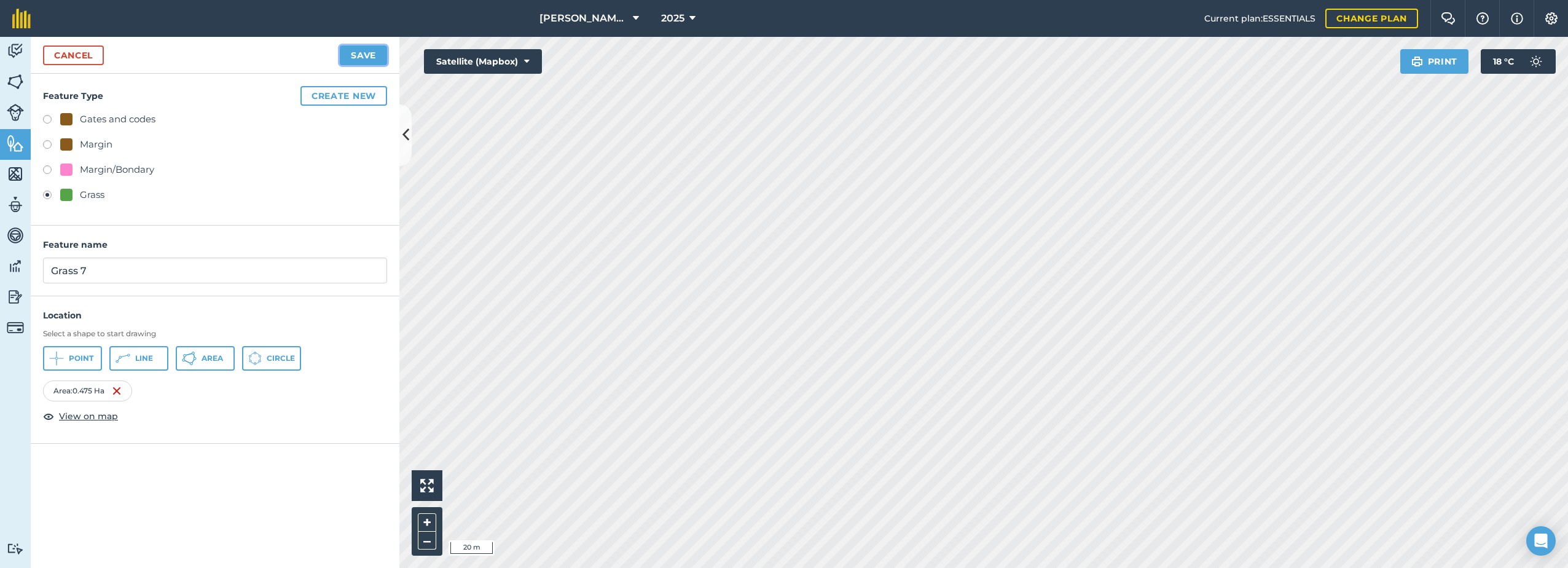
click at [370, 55] on button "Save" at bounding box center [363, 55] width 47 height 19
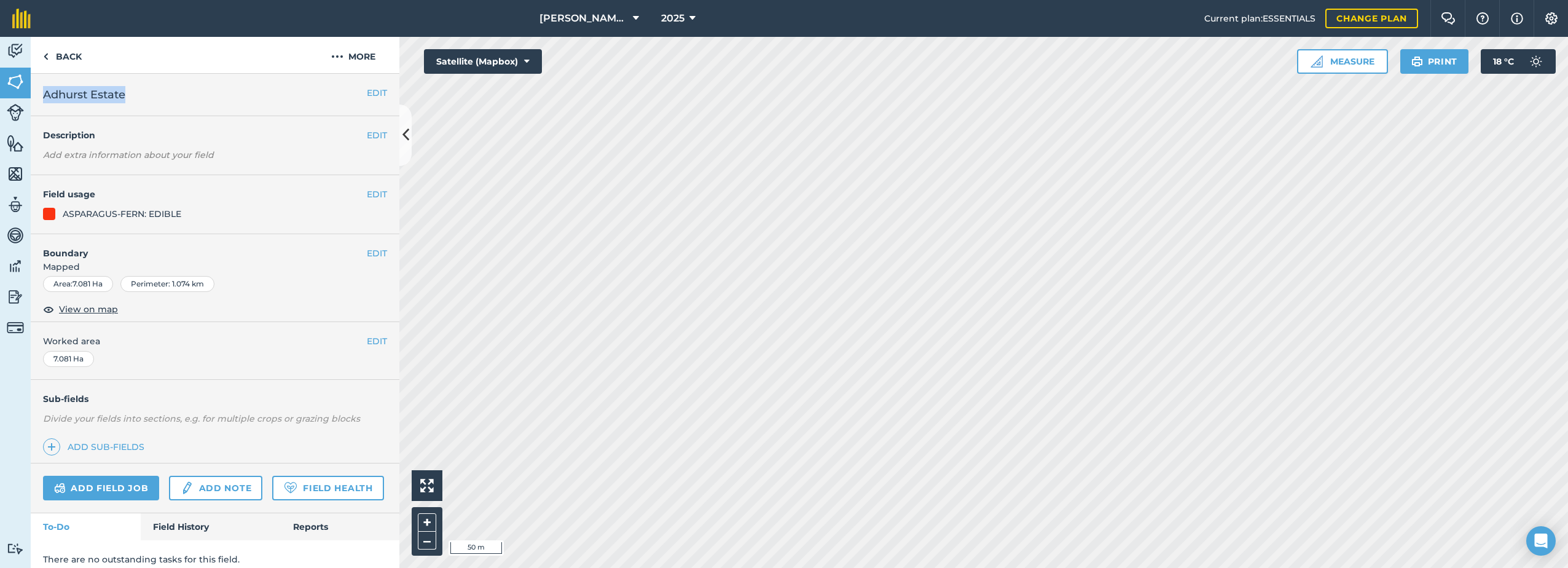
drag, startPoint x: 142, startPoint y: 94, endPoint x: 36, endPoint y: 101, distance: 106.2
click at [36, 101] on div "EDIT Adhurst Estate" at bounding box center [215, 94] width 369 height 43
drag, startPoint x: 36, startPoint y: 101, endPoint x: 90, endPoint y: 96, distance: 54.2
copy span "Adhurst Estate"
click at [342, 57] on img at bounding box center [337, 56] width 12 height 15
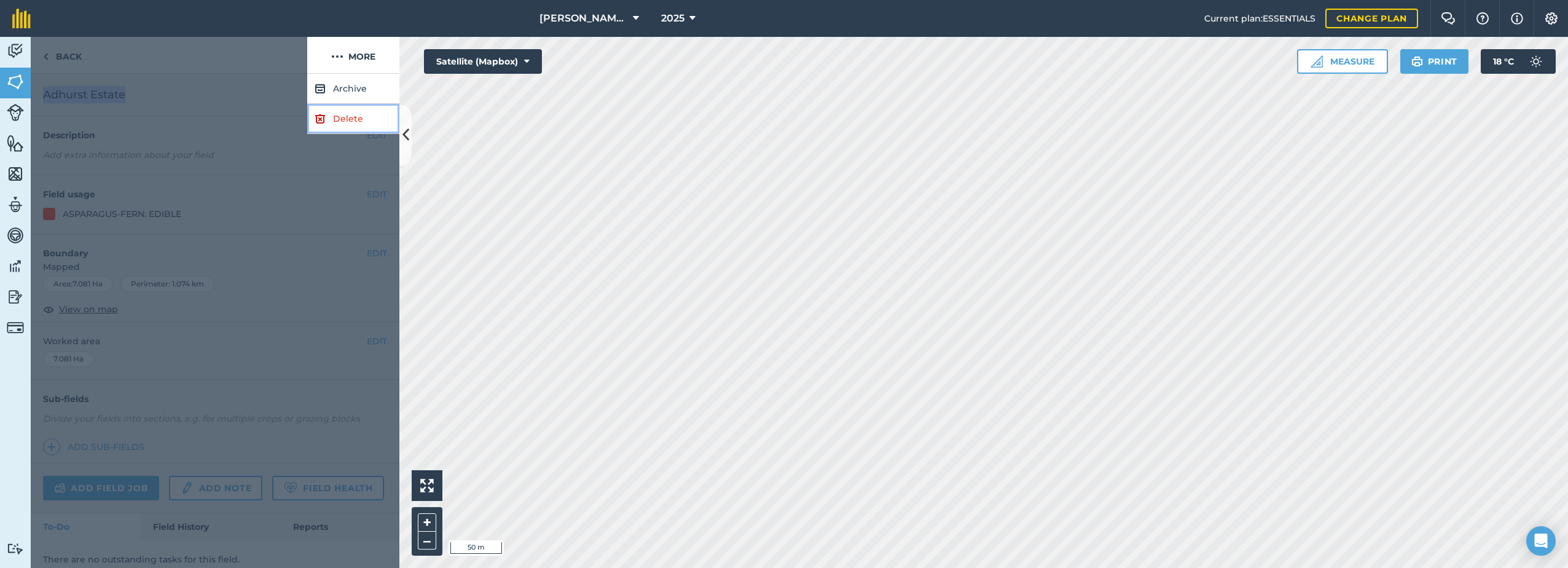
click at [329, 121] on link "Delete" at bounding box center [353, 118] width 92 height 30
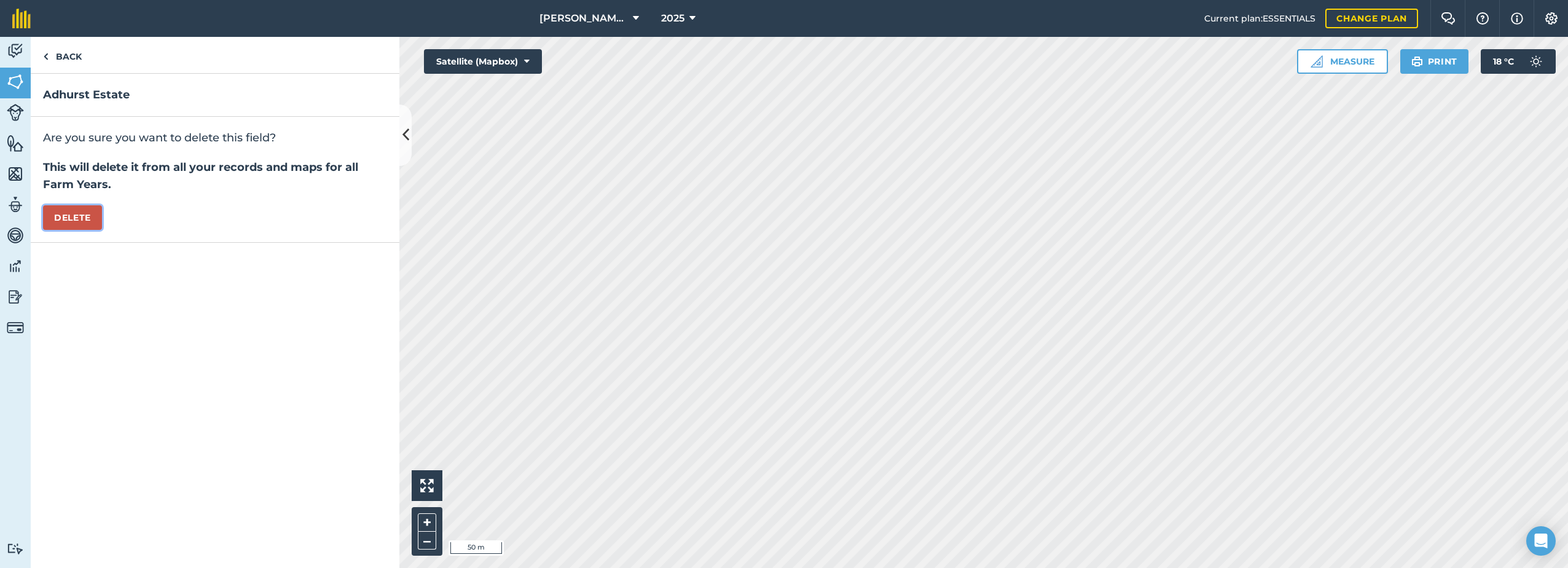
click at [73, 217] on button "Delete" at bounding box center [73, 217] width 59 height 25
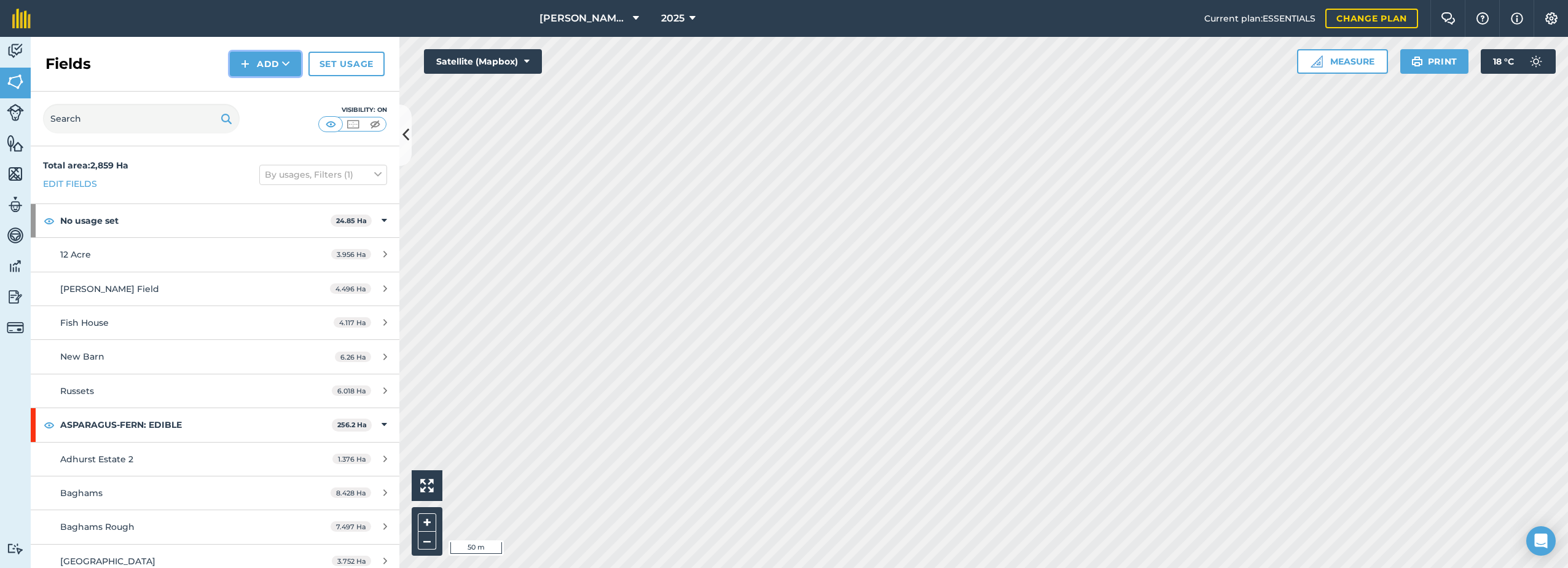
click at [267, 68] on button "Add" at bounding box center [265, 64] width 71 height 25
click at [260, 94] on link "Draw" at bounding box center [265, 91] width 67 height 27
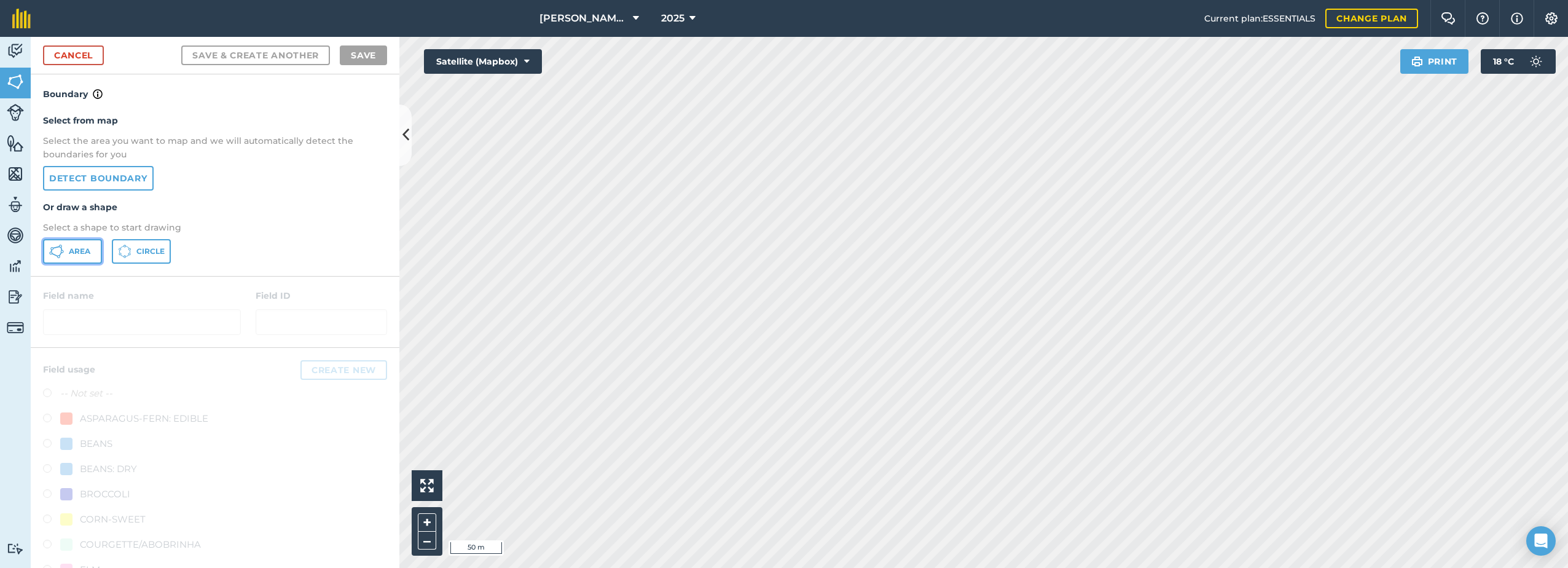
drag, startPoint x: 75, startPoint y: 254, endPoint x: 133, endPoint y: 258, distance: 58.1
click at [75, 253] on span "Area" at bounding box center [80, 251] width 22 height 10
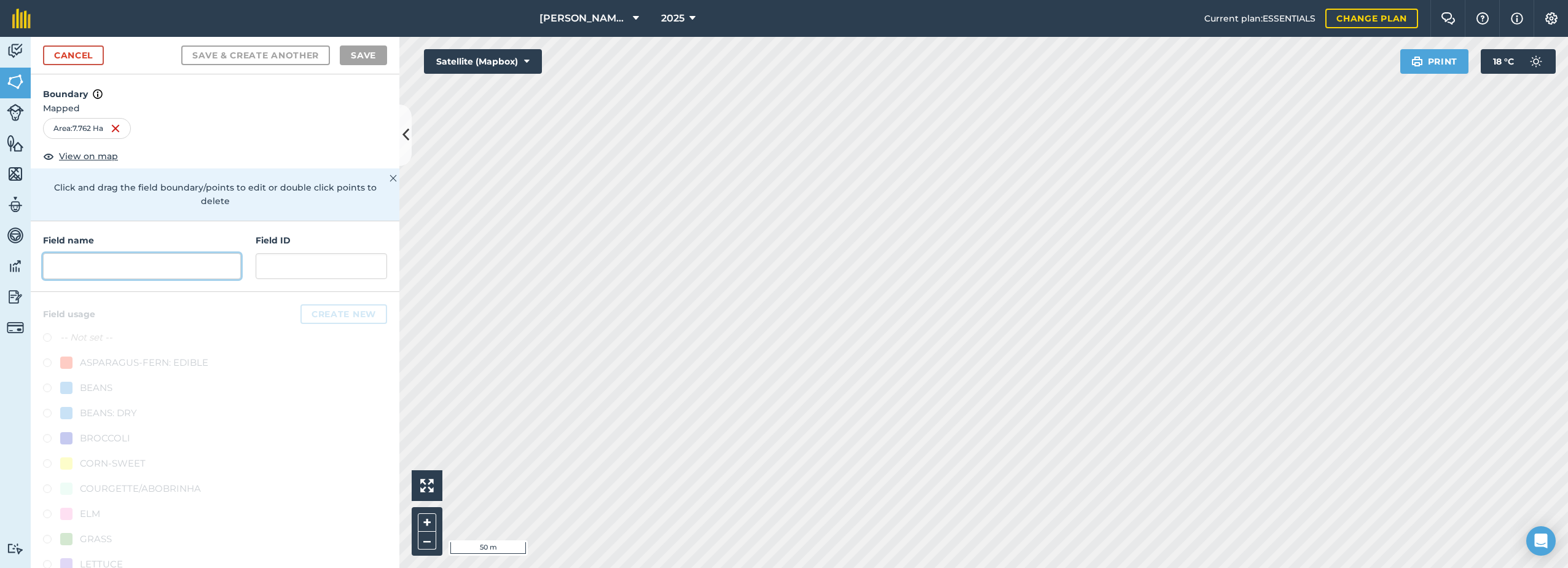
click at [79, 261] on input "text" at bounding box center [142, 265] width 198 height 26
paste input "Adhurst Estate"
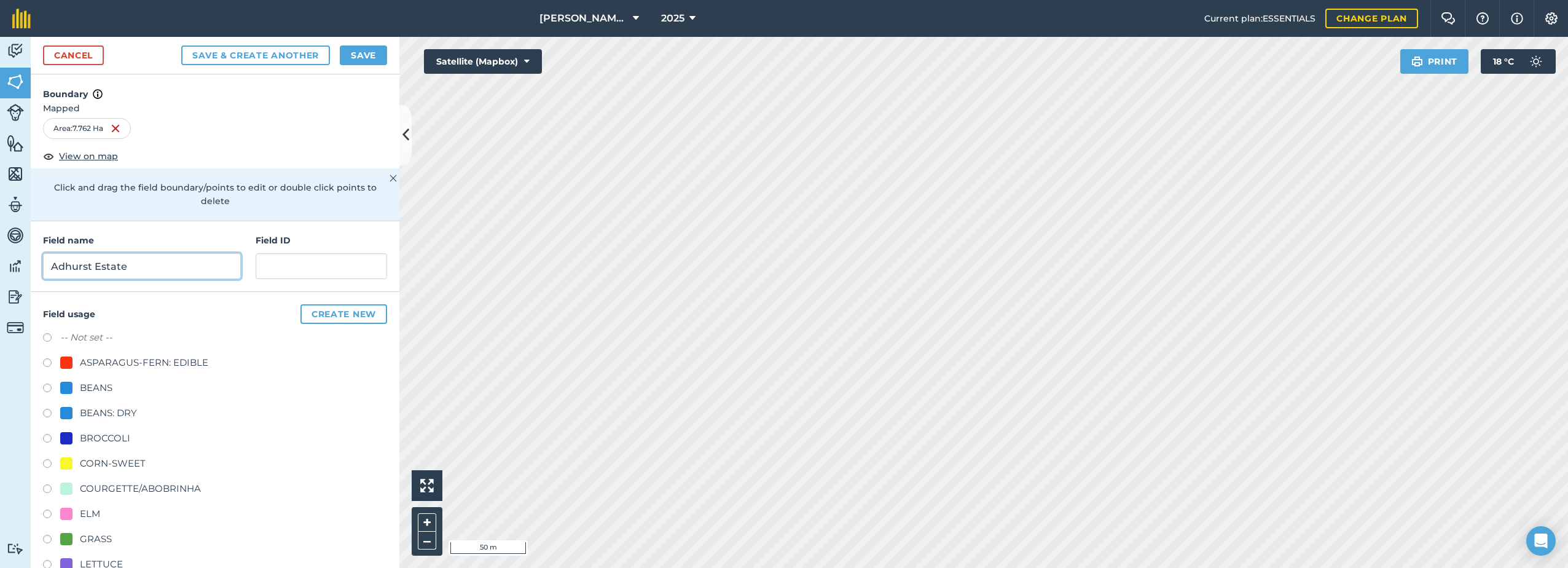
type input "Adhurst Estate"
drag, startPoint x: 82, startPoint y: 358, endPoint x: 90, endPoint y: 362, distance: 8.9
click at [83, 358] on div "ASPARAGUS-FERN: EDIBLE" at bounding box center [144, 362] width 128 height 15
radio input "true"
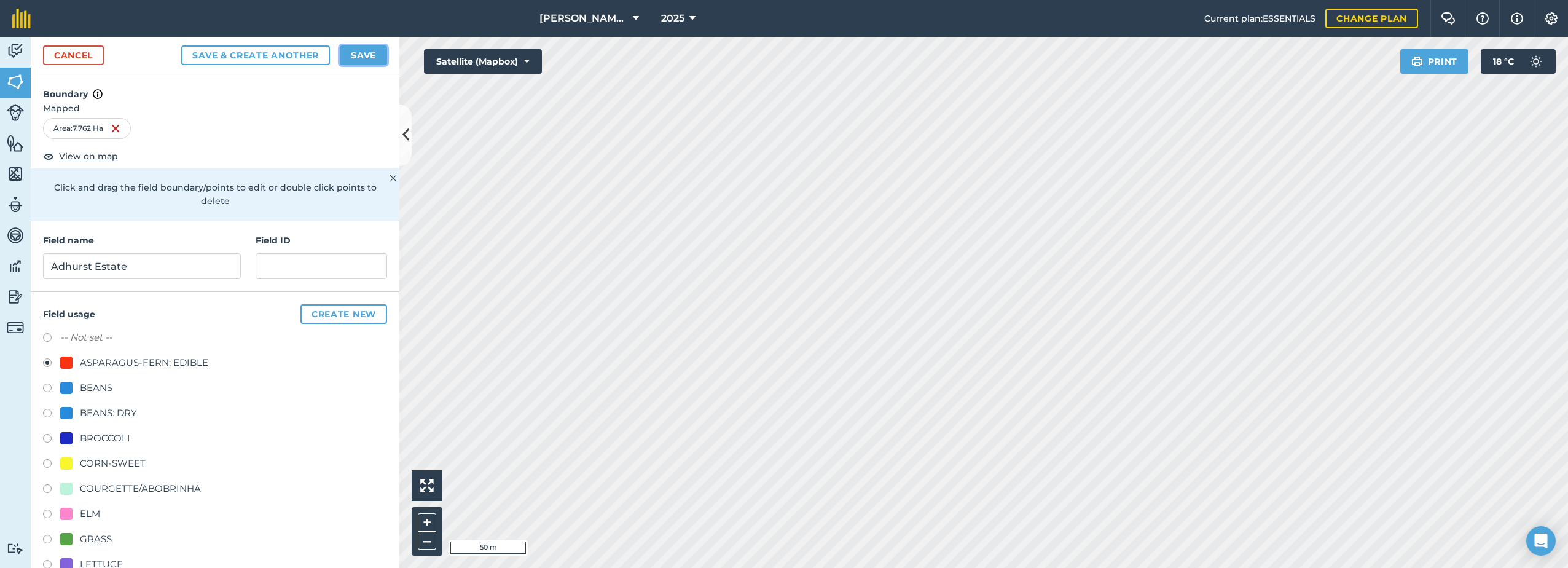
click at [370, 56] on button "Save" at bounding box center [363, 55] width 47 height 19
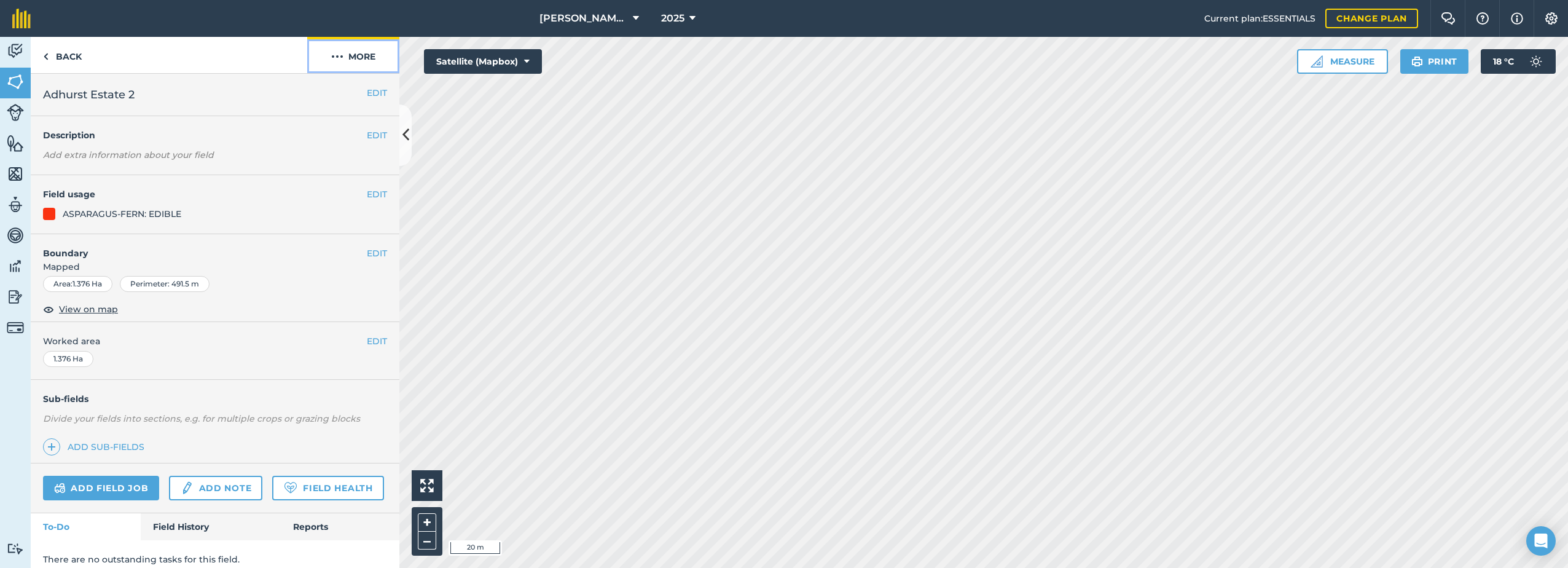
click at [336, 56] on img at bounding box center [337, 56] width 12 height 15
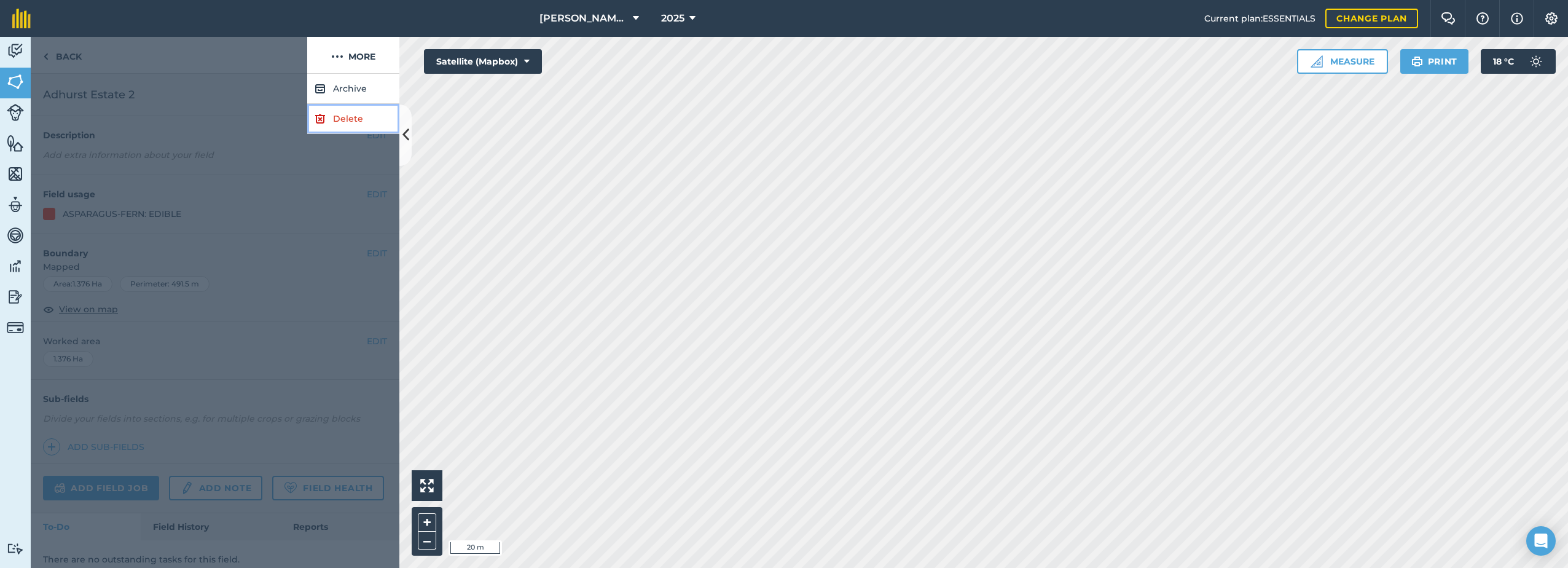
click at [346, 125] on link "Delete" at bounding box center [353, 118] width 92 height 30
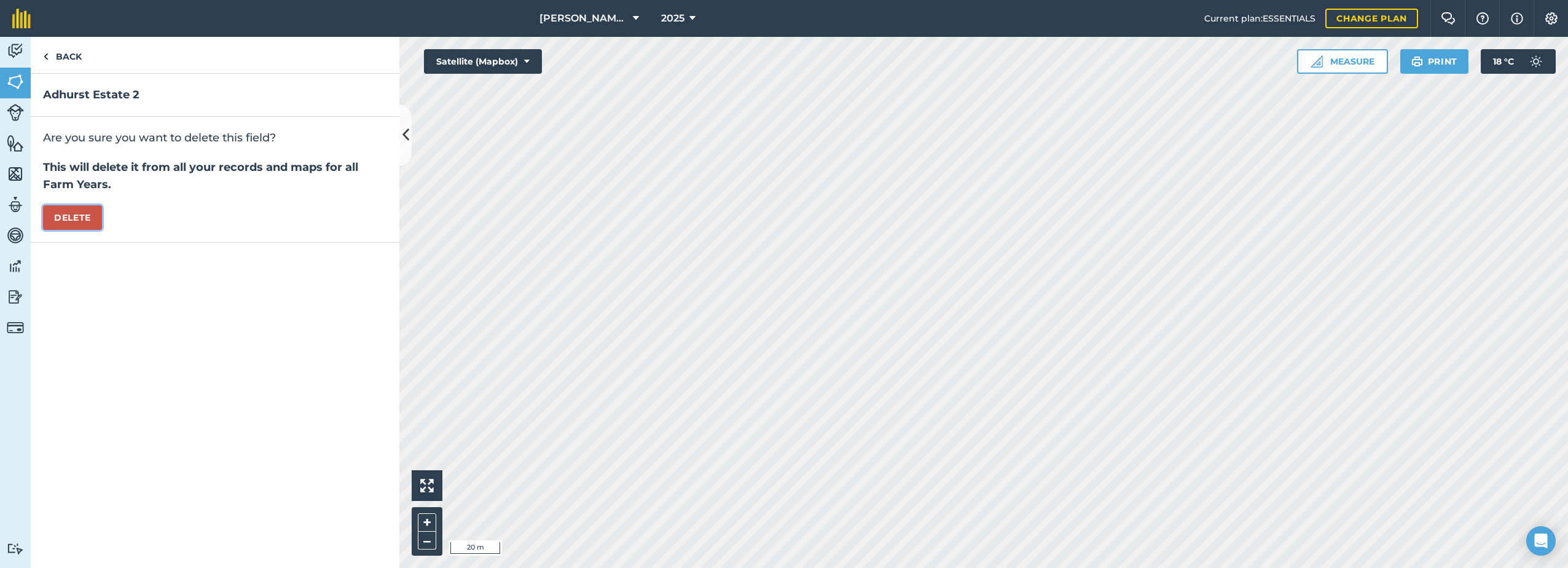
drag, startPoint x: 56, startPoint y: 217, endPoint x: 107, endPoint y: 230, distance: 52.6
click at [59, 217] on button "Delete" at bounding box center [73, 217] width 59 height 25
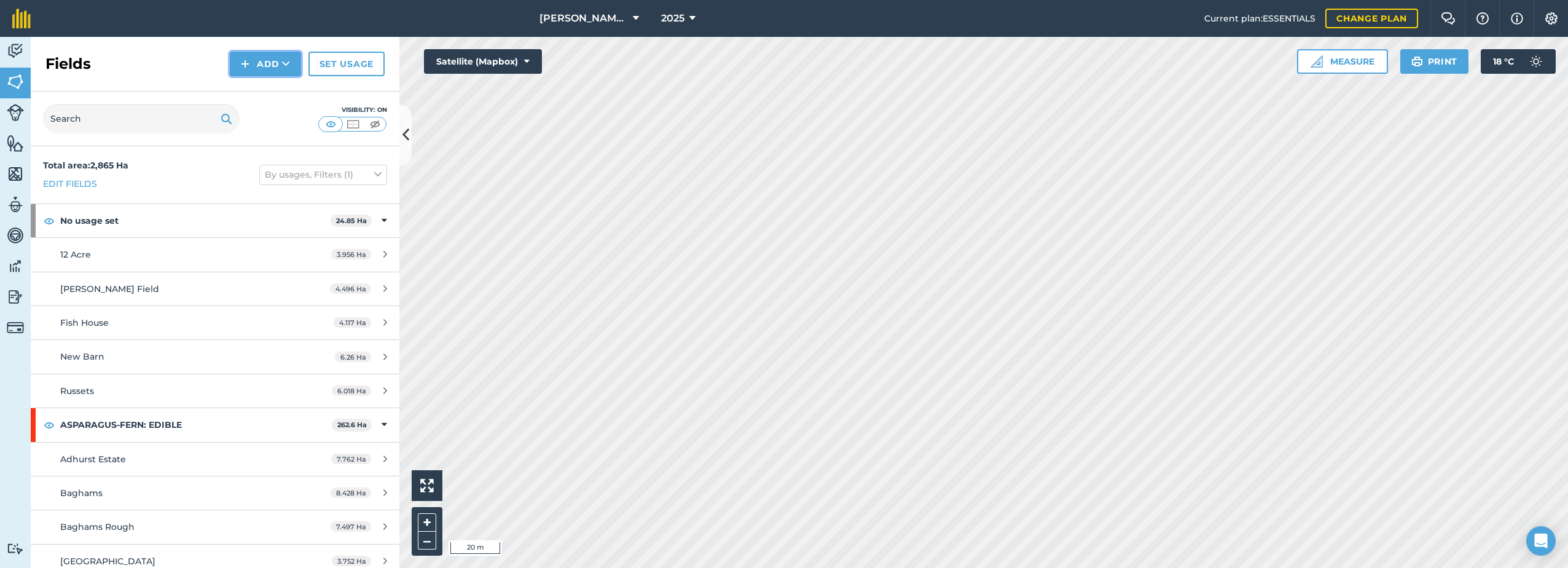
click at [260, 68] on button "Add" at bounding box center [265, 64] width 71 height 25
click at [268, 90] on link "Draw" at bounding box center [265, 91] width 67 height 27
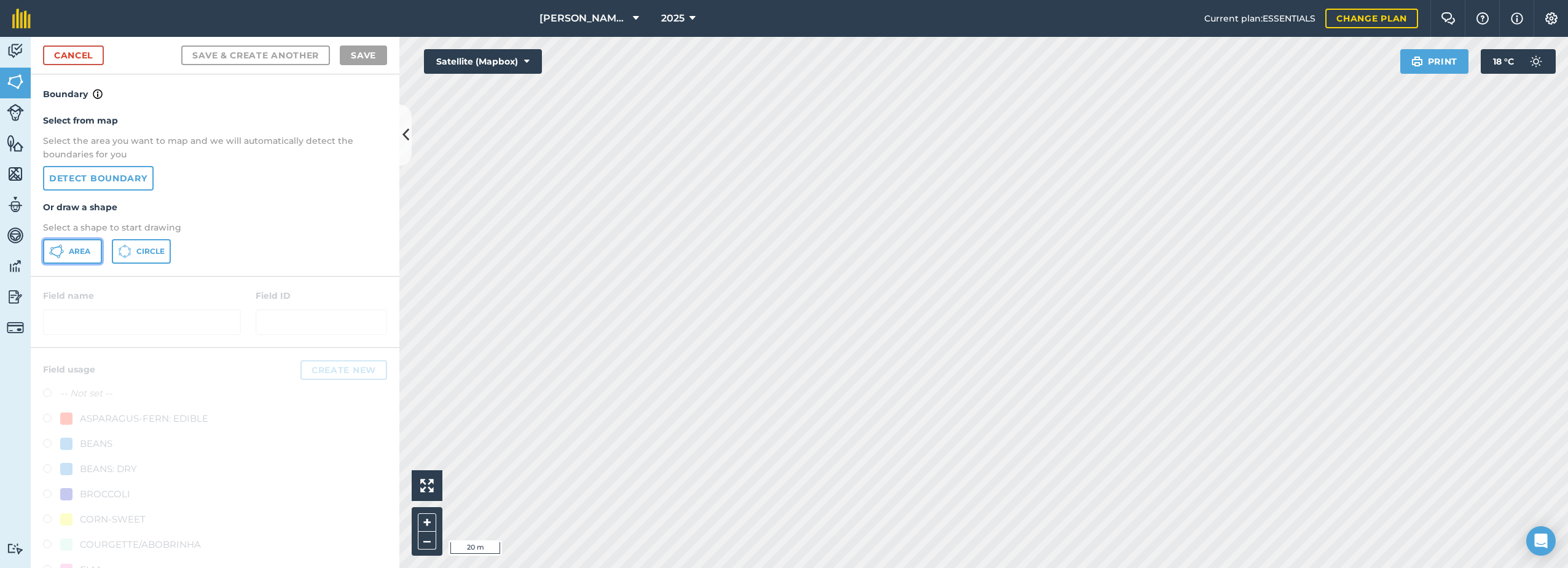
click at [56, 250] on icon at bounding box center [56, 251] width 15 height 15
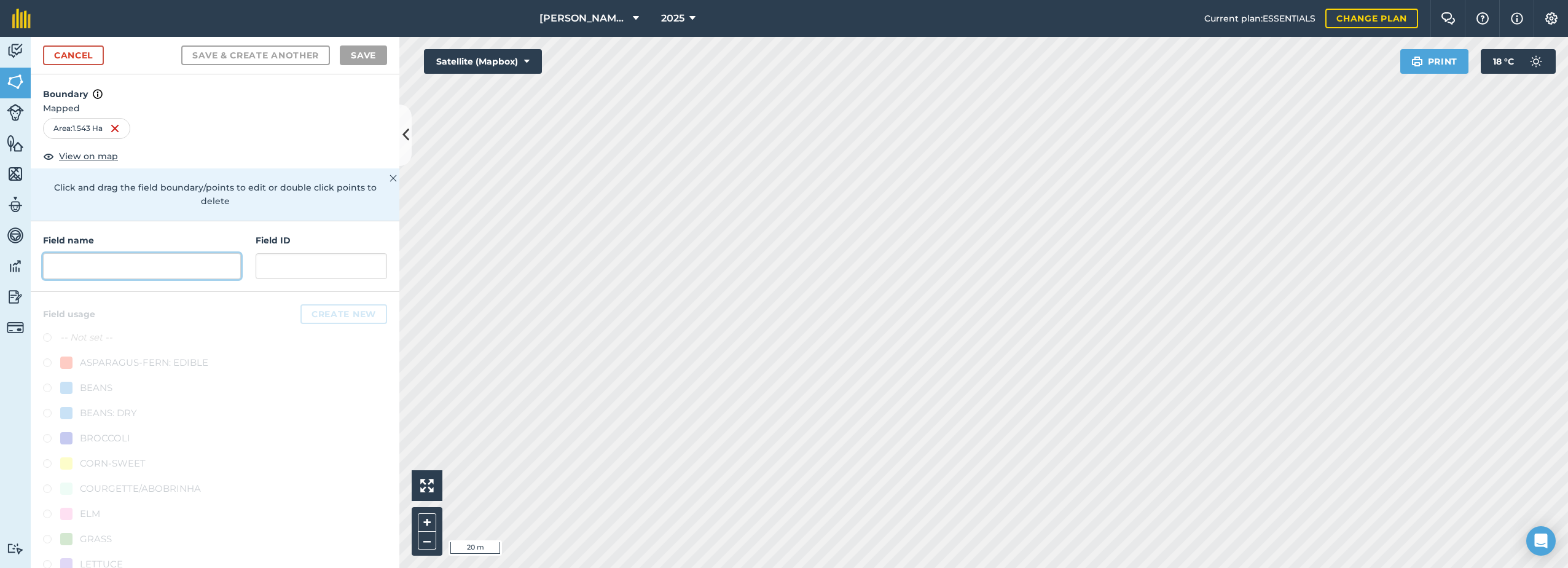
paste input "Adhurst Estate"
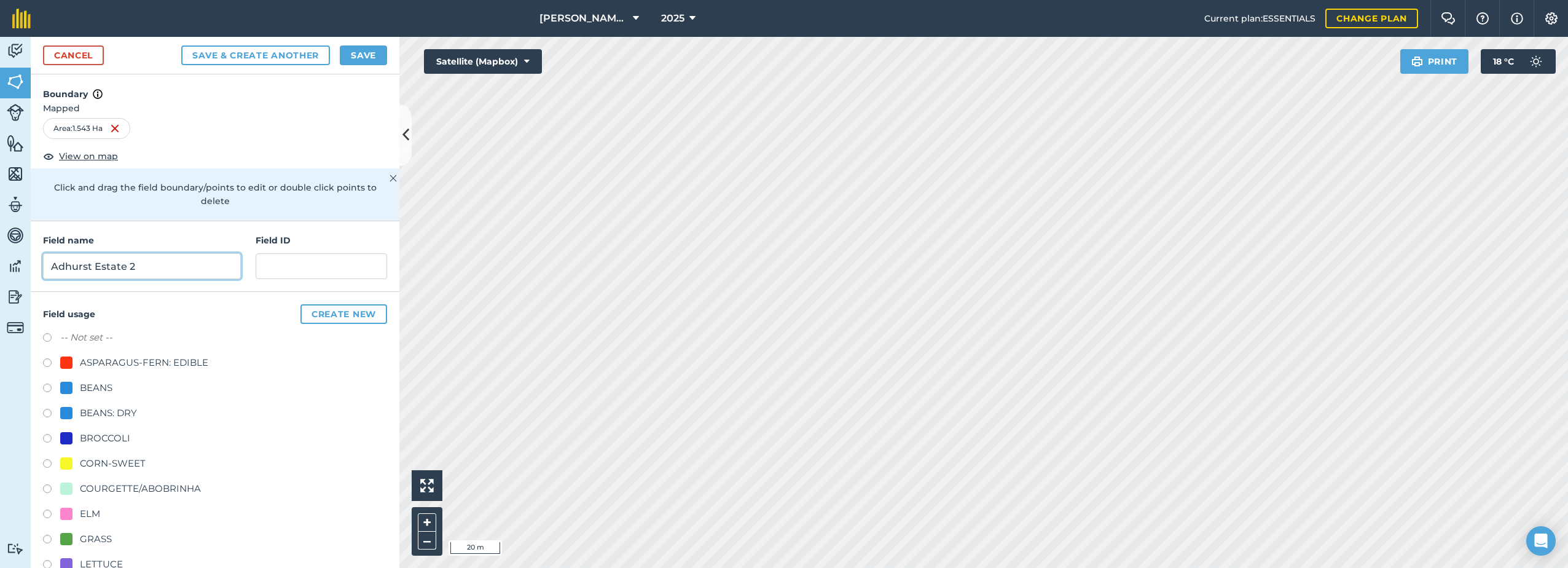
type input "Adhurst Estate 2"
click at [94, 359] on div "ASPARAGUS-FERN: EDIBLE" at bounding box center [144, 362] width 128 height 15
radio input "true"
click at [356, 57] on button "Save" at bounding box center [363, 55] width 47 height 19
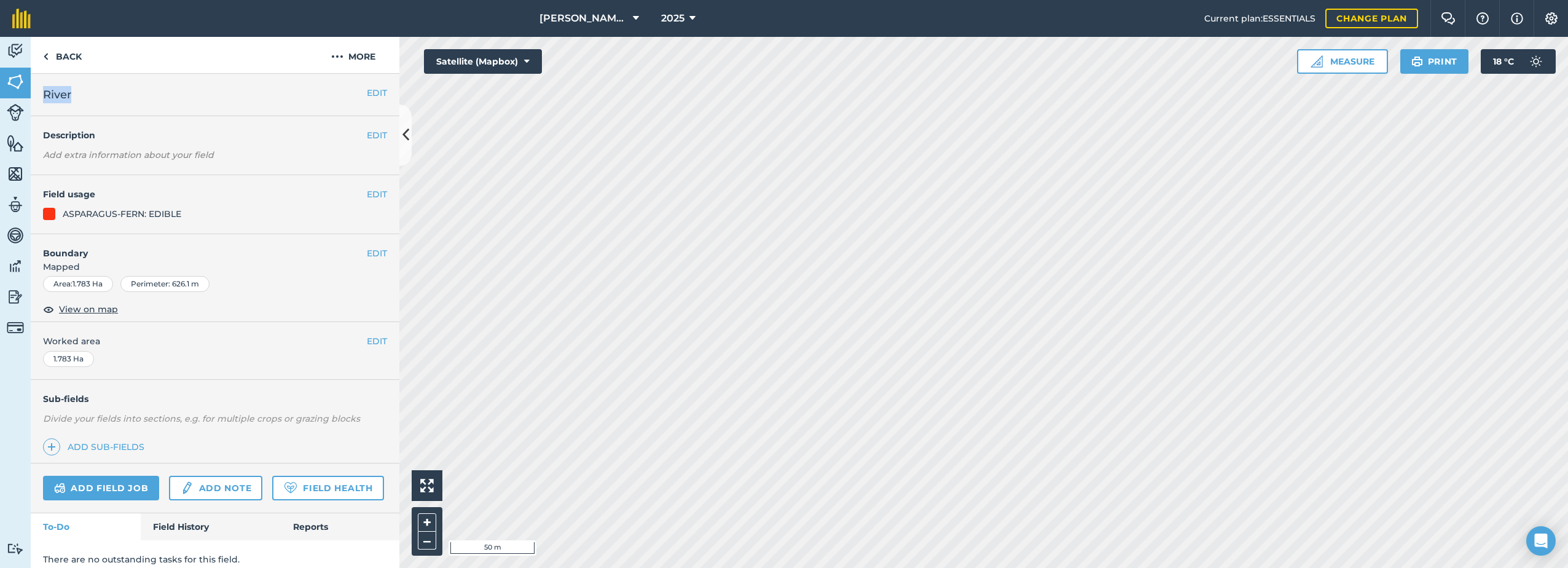
drag, startPoint x: 82, startPoint y: 91, endPoint x: 46, endPoint y: 94, distance: 36.1
click at [46, 94] on h2 "River" at bounding box center [205, 94] width 324 height 17
copy span "River"
click at [346, 56] on button "More" at bounding box center [353, 55] width 92 height 36
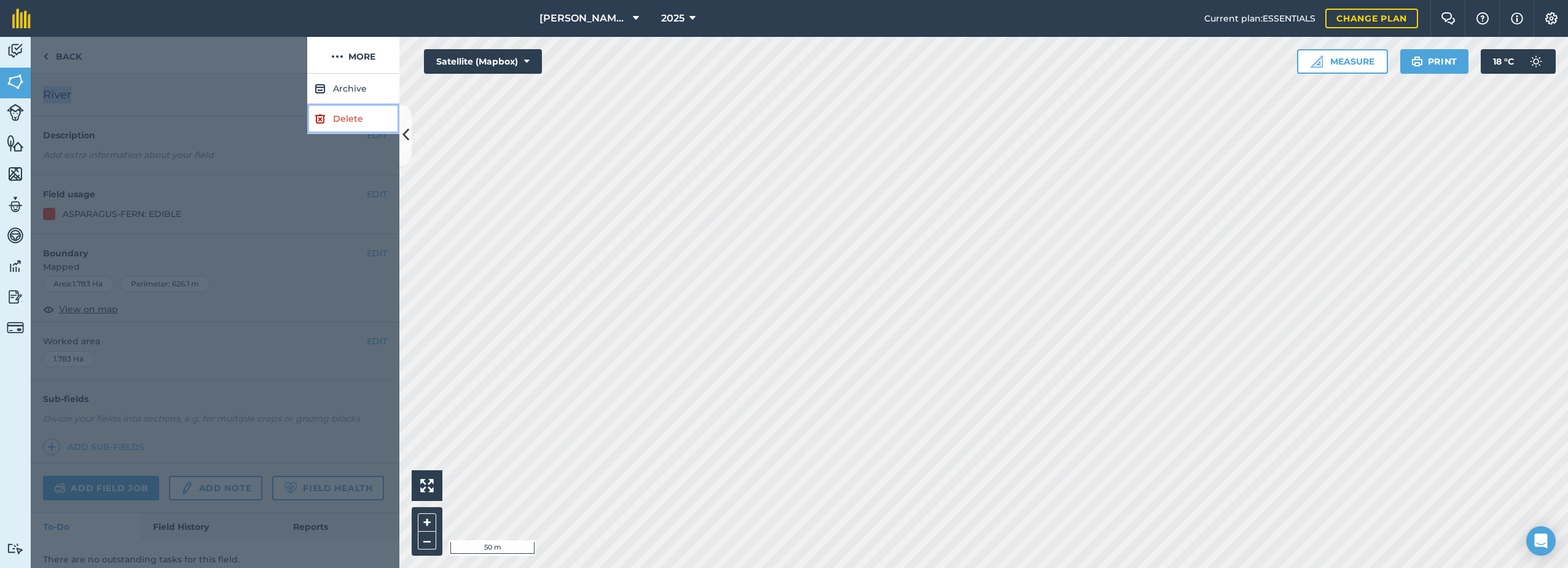
click at [337, 118] on link "Delete" at bounding box center [353, 118] width 92 height 30
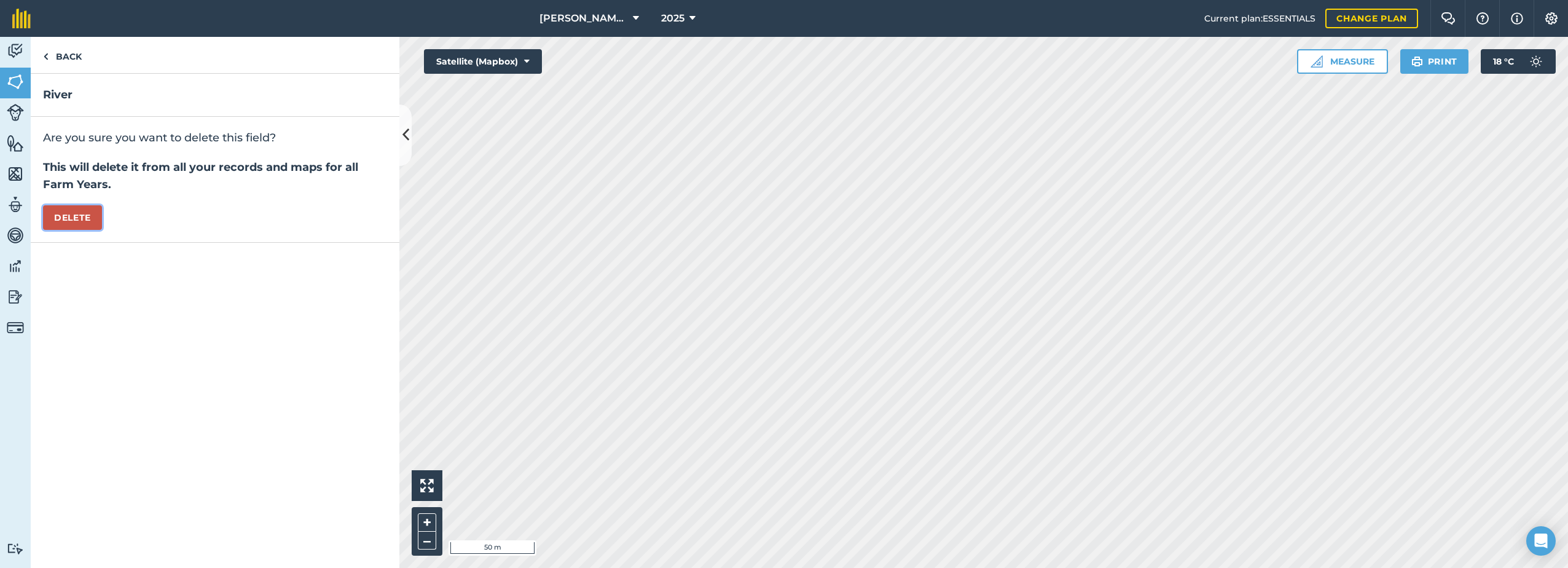
click at [72, 214] on button "Delete" at bounding box center [73, 217] width 59 height 25
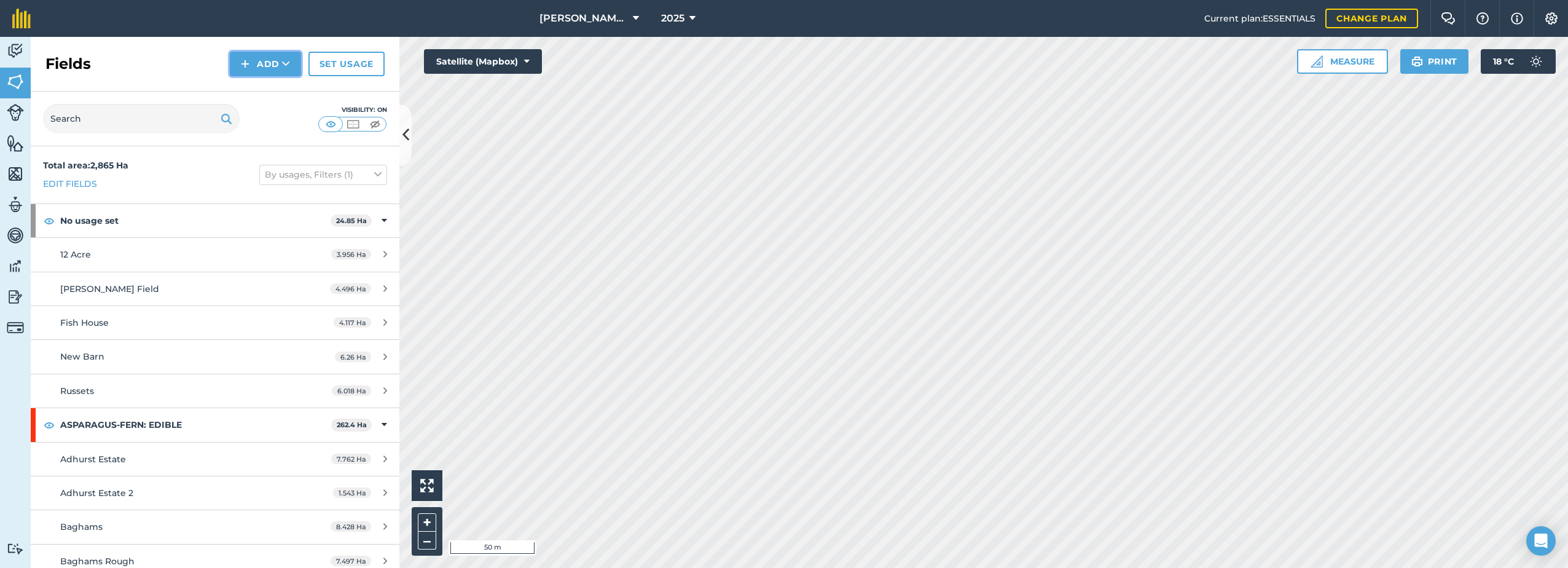
click at [272, 63] on button "Add" at bounding box center [265, 64] width 71 height 25
click at [256, 92] on link "Draw" at bounding box center [265, 91] width 67 height 27
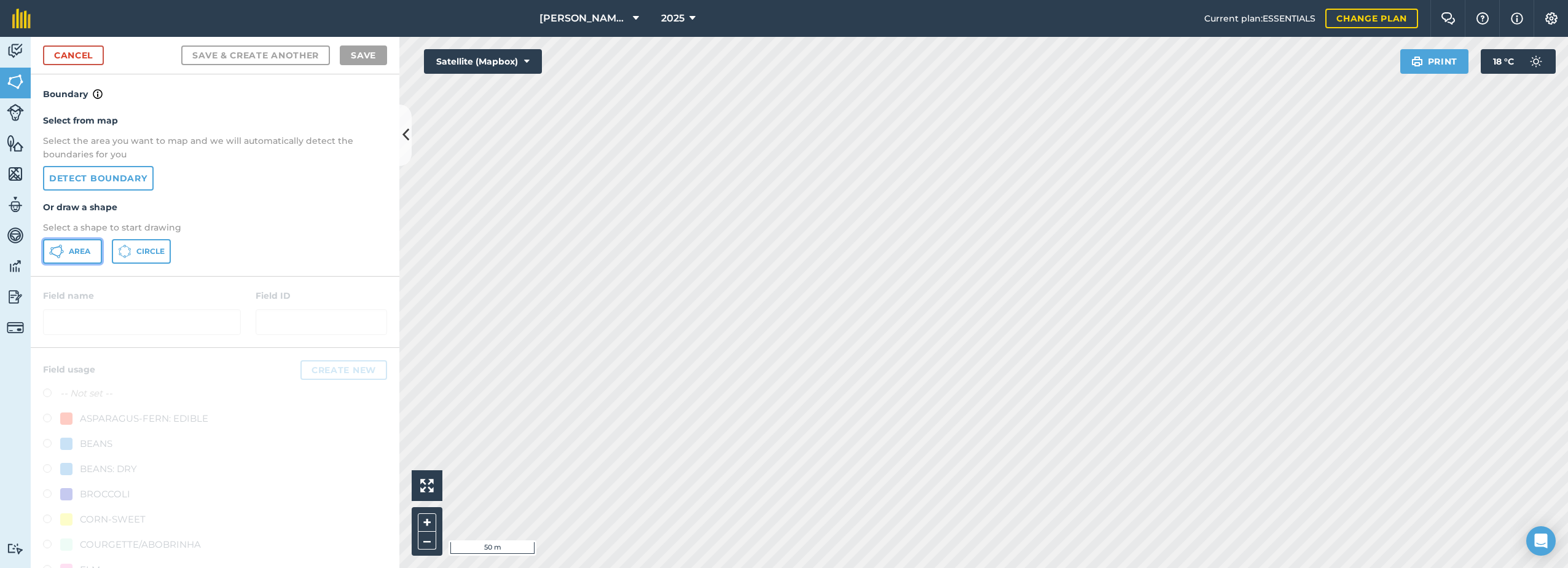
click at [61, 250] on icon at bounding box center [61, 248] width 2 height 4
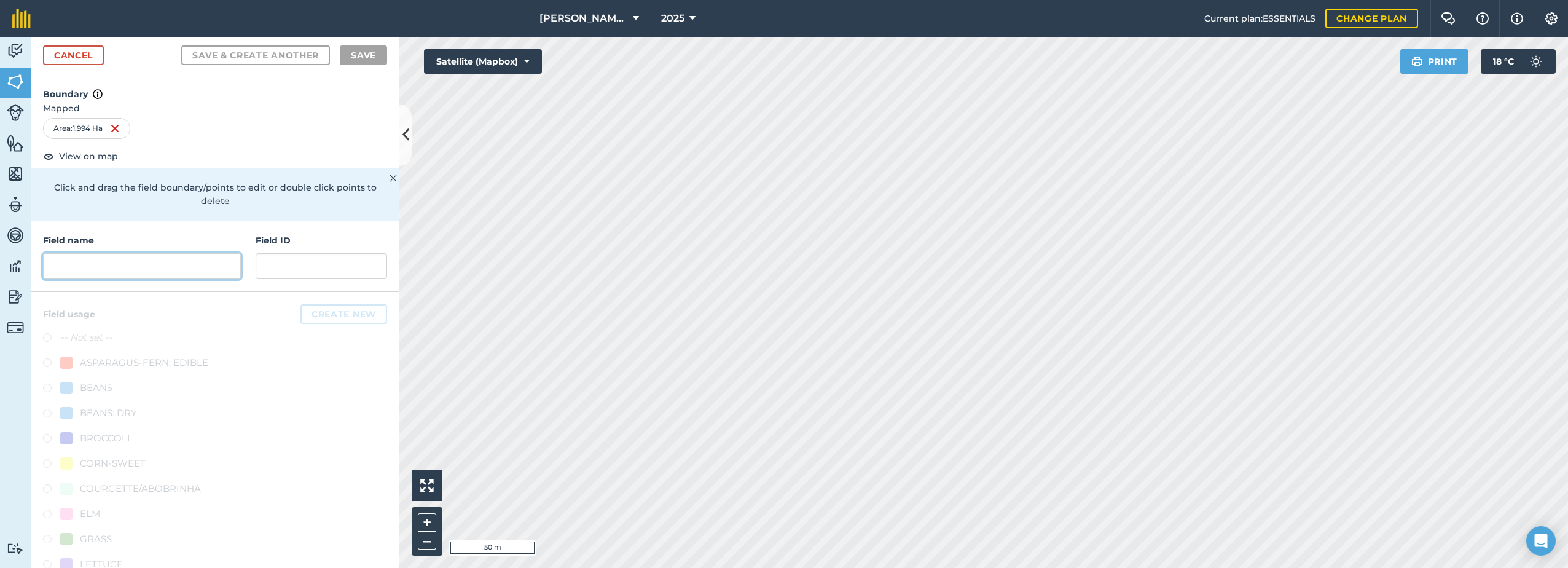
paste input "River"
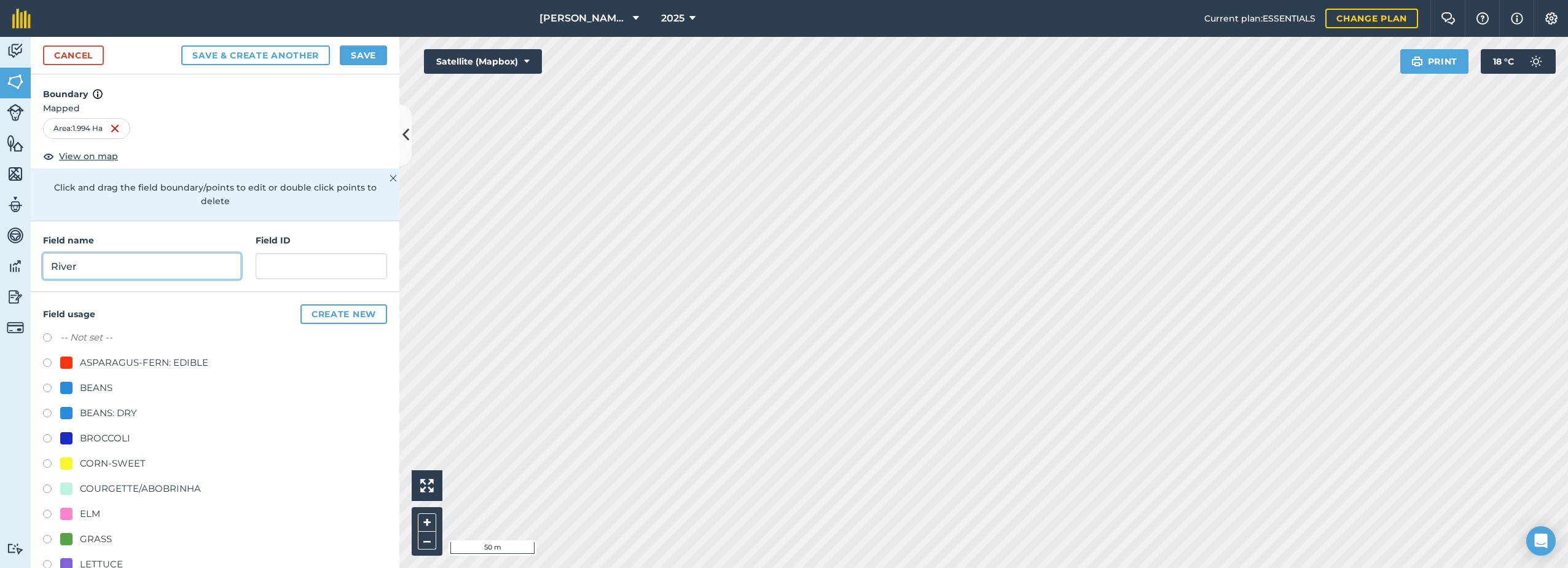
type input "River"
click at [83, 364] on div "ASPARAGUS-FERN: EDIBLE" at bounding box center [144, 362] width 128 height 15
radio input "true"
click at [364, 53] on button "Save" at bounding box center [363, 55] width 47 height 19
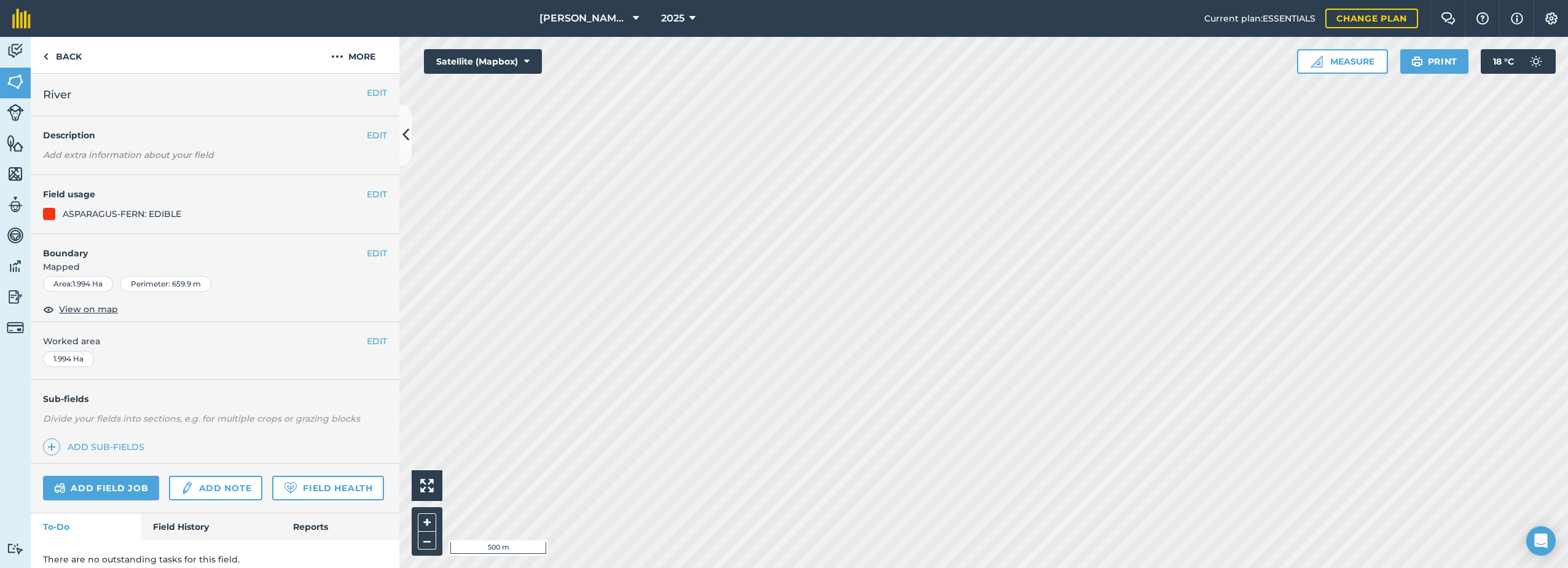
click at [1153, 0] on html "[PERSON_NAME] Farm Life 2025 Current plan : ESSENTIALS Change plan Farm Chat He…" at bounding box center [784, 284] width 1568 height 568
click at [355, 92] on h2 "Lot 8" at bounding box center [205, 94] width 324 height 17
click at [366, 91] on button "EDIT" at bounding box center [377, 92] width 20 height 13
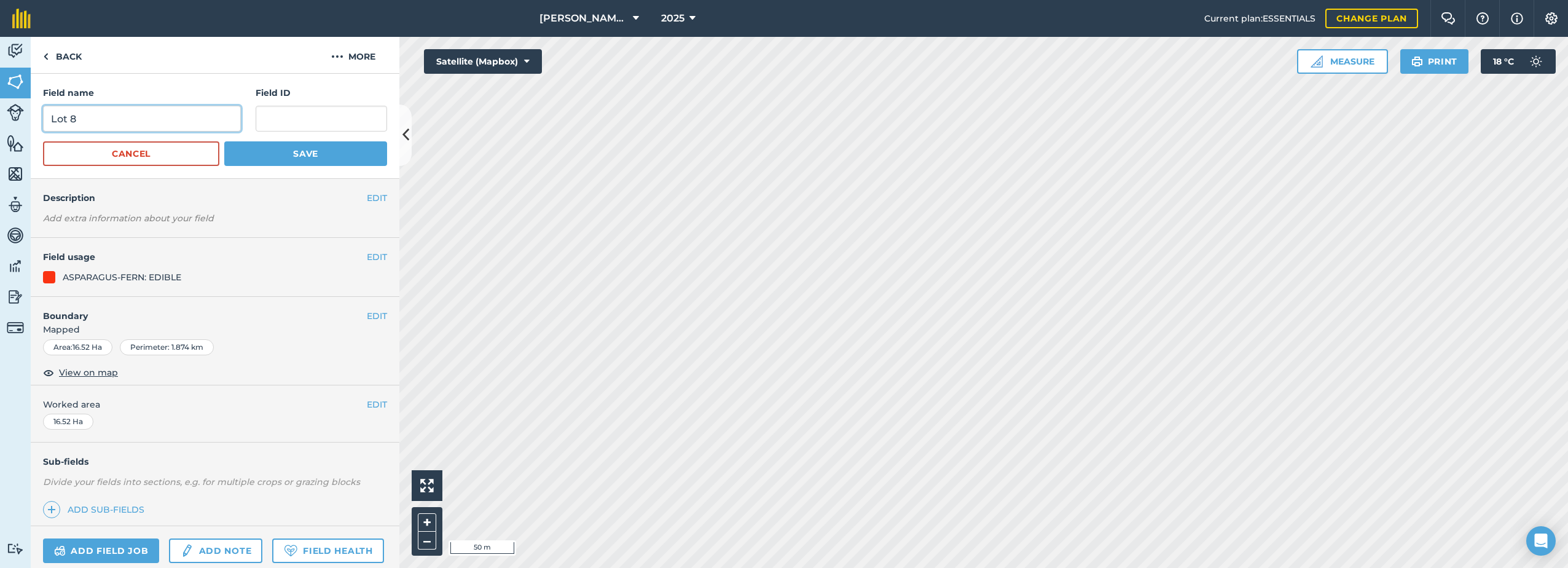
drag, startPoint x: 104, startPoint y: 115, endPoint x: 48, endPoint y: 115, distance: 56.0
click at [48, 115] on input "Lot 8" at bounding box center [142, 118] width 198 height 26
click at [339, 54] on img at bounding box center [337, 56] width 12 height 15
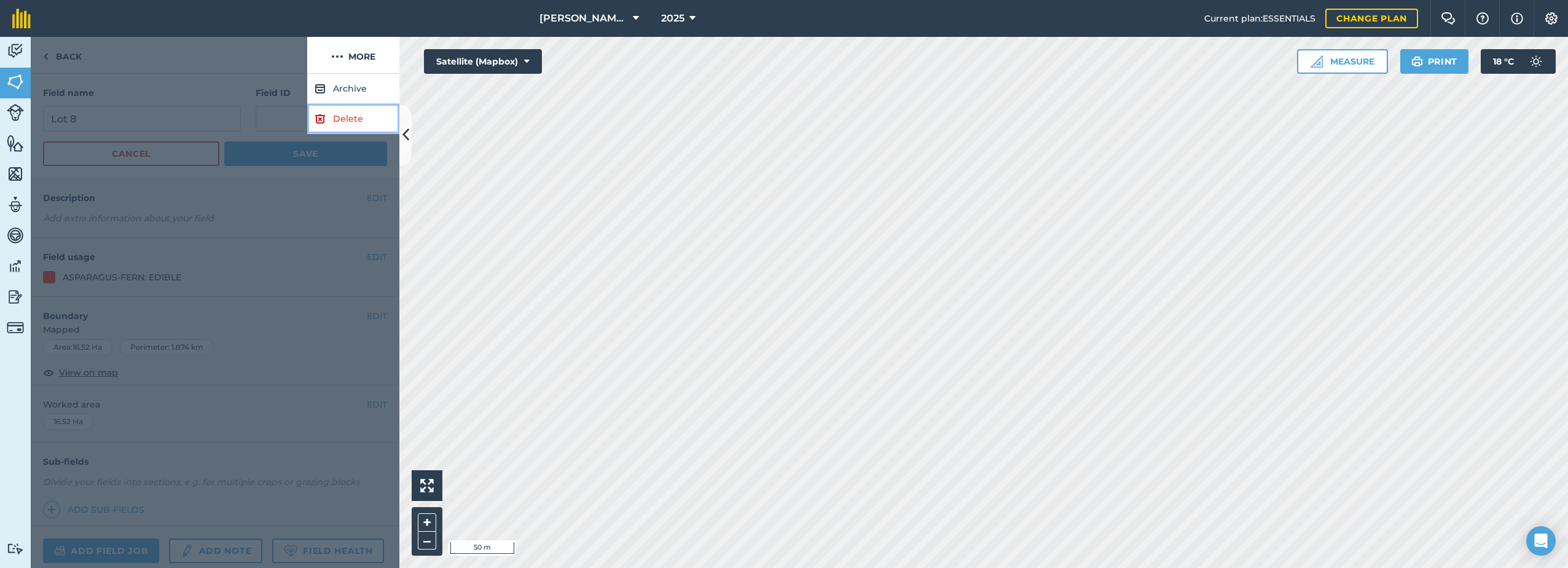
click at [332, 118] on link "Delete" at bounding box center [353, 118] width 92 height 30
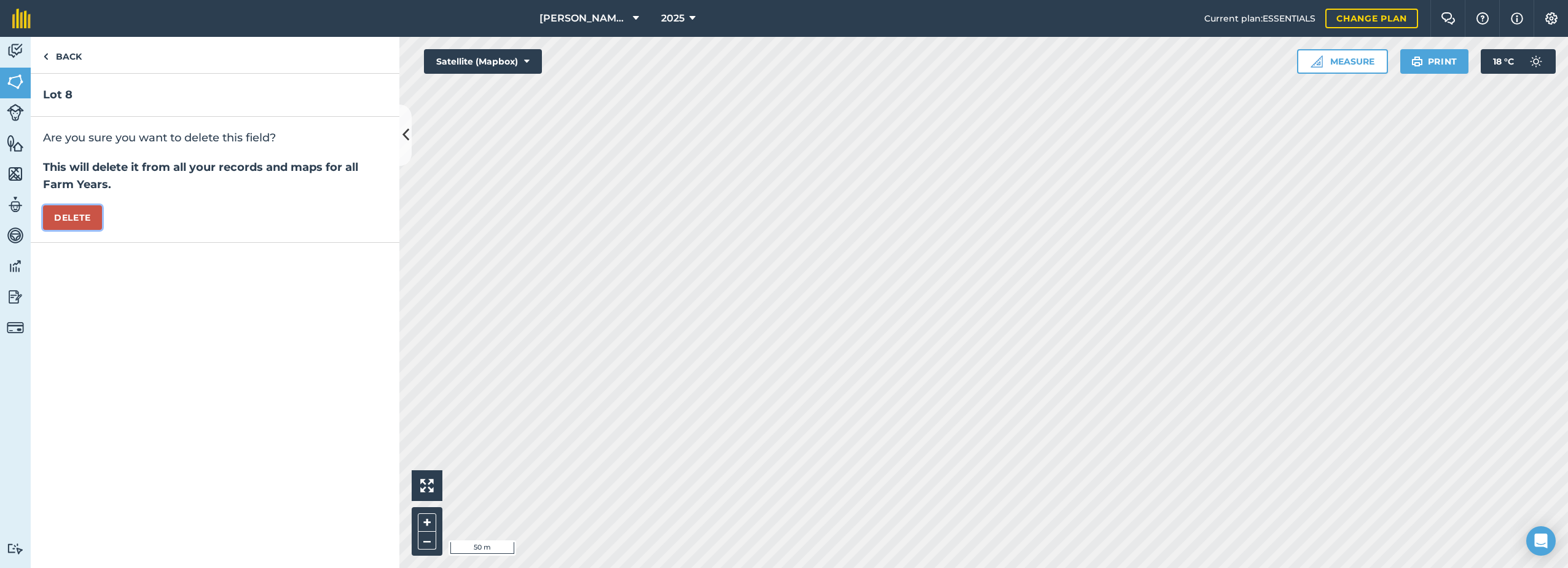
click at [70, 214] on button "Delete" at bounding box center [73, 217] width 59 height 25
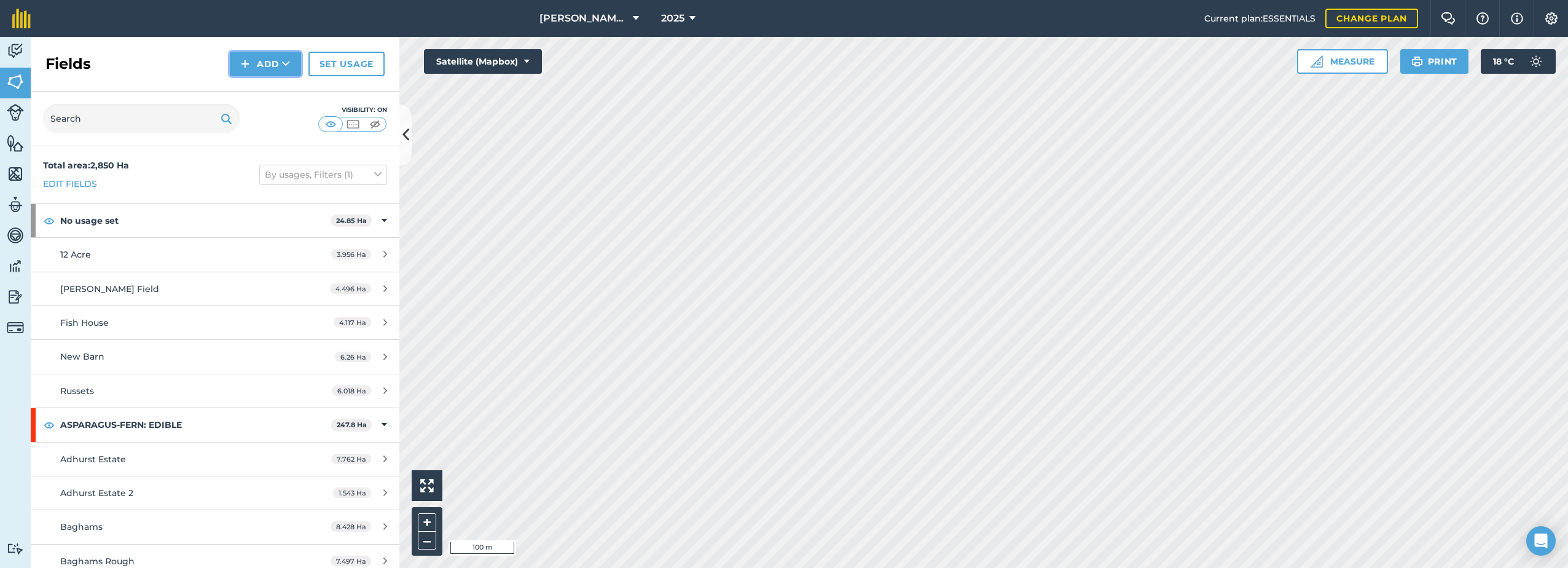
drag, startPoint x: 255, startPoint y: 61, endPoint x: 253, endPoint y: 69, distance: 8.2
click at [255, 61] on button "Add" at bounding box center [265, 64] width 71 height 25
click at [259, 91] on link "Draw" at bounding box center [265, 91] width 67 height 27
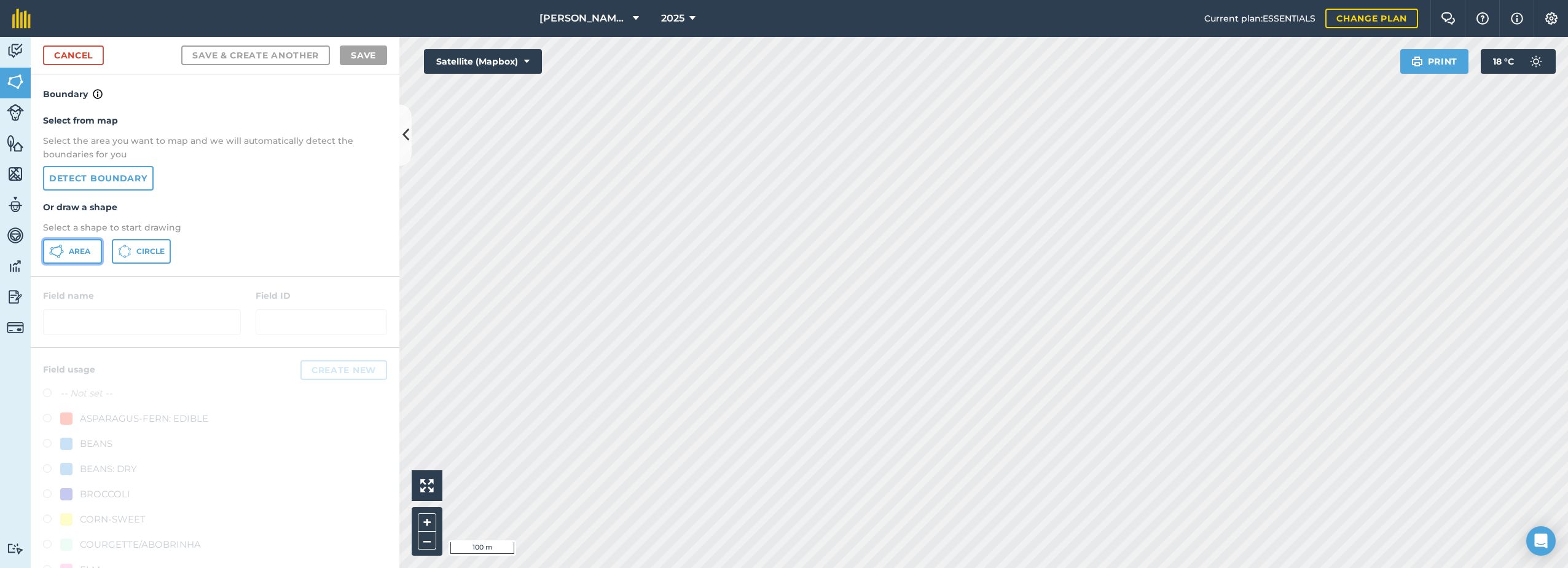
click at [62, 251] on icon at bounding box center [56, 251] width 15 height 15
click at [77, 54] on link "Cancel" at bounding box center [73, 55] width 61 height 19
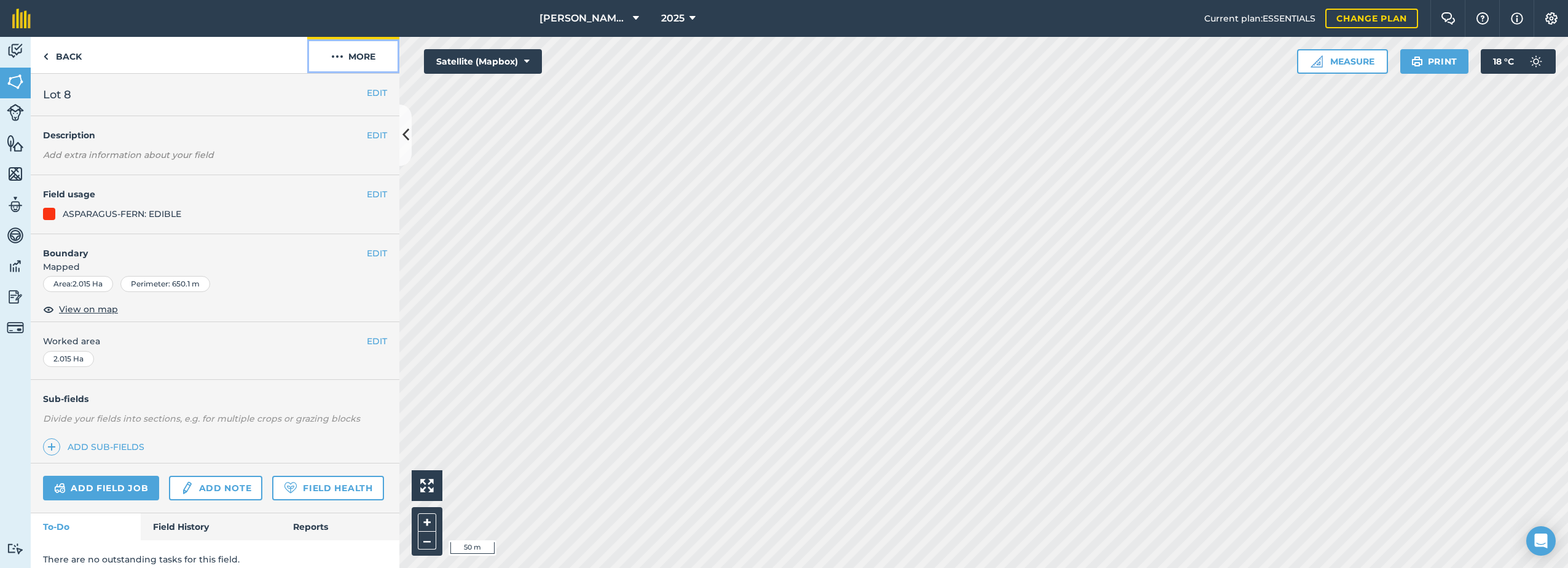
click at [336, 57] on img at bounding box center [337, 56] width 12 height 15
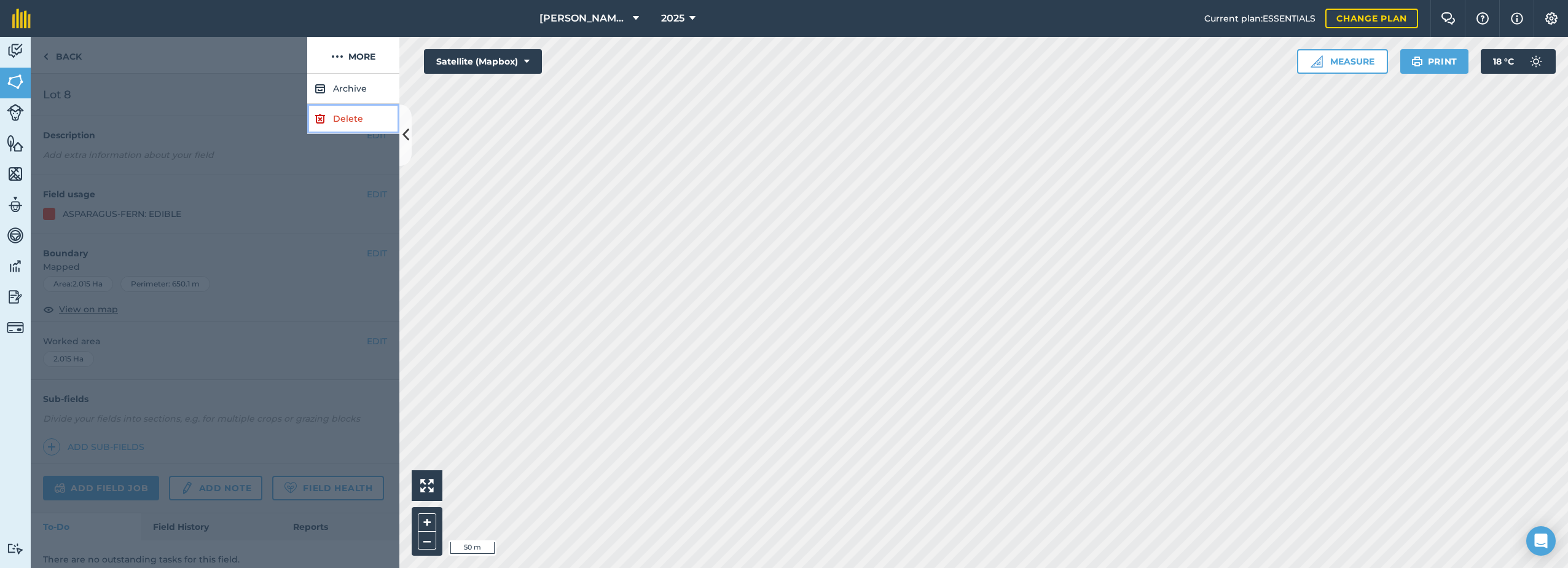
click at [326, 121] on link "Delete" at bounding box center [353, 118] width 92 height 30
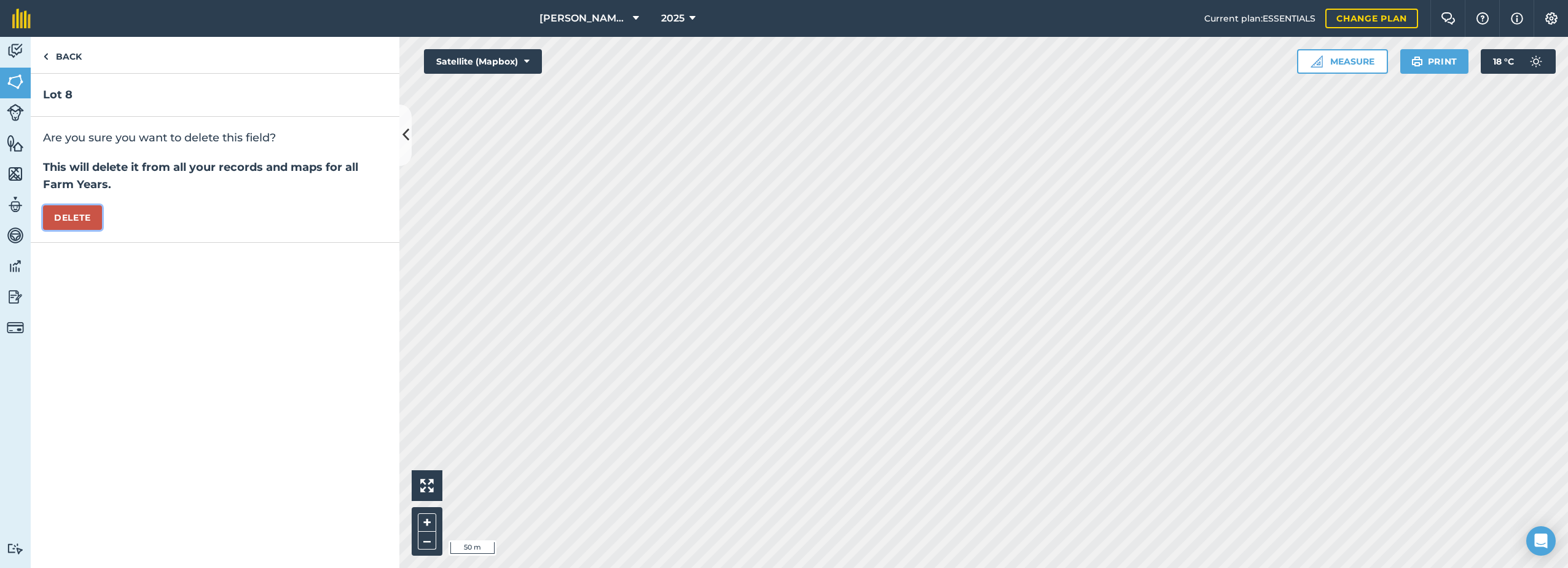
click at [78, 213] on button "Delete" at bounding box center [73, 217] width 59 height 25
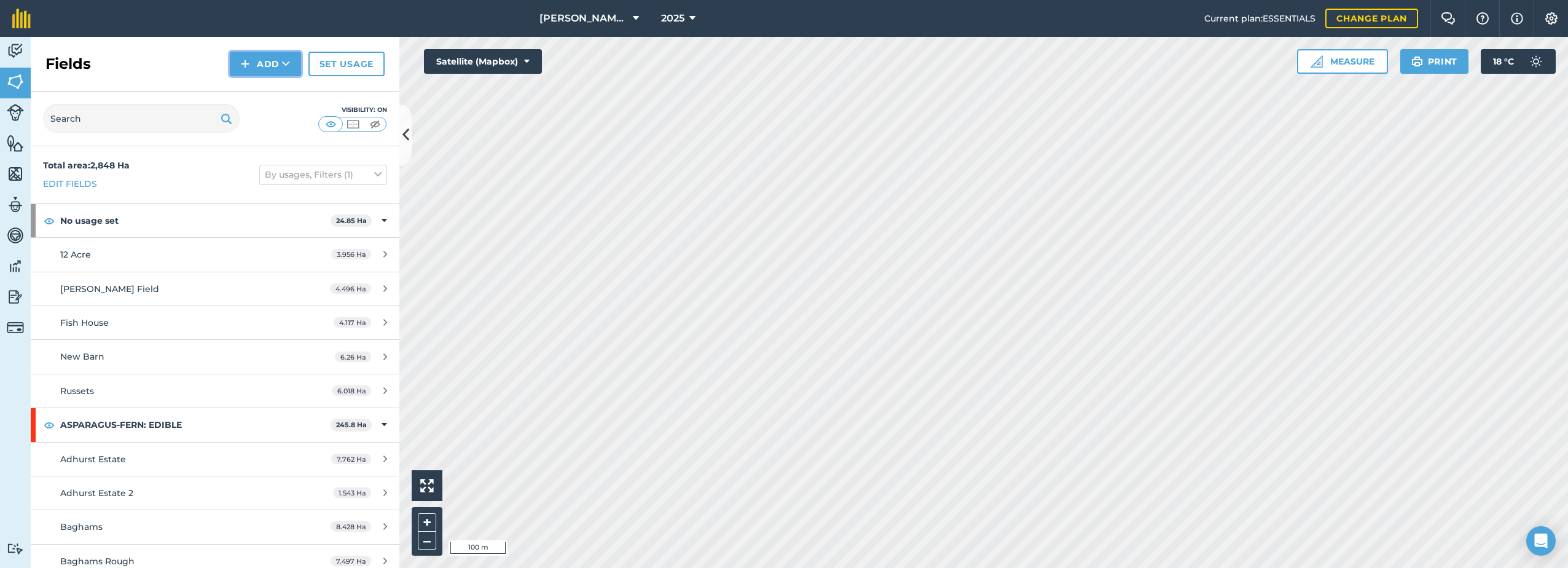
click at [260, 60] on button "Add" at bounding box center [265, 64] width 71 height 25
click at [264, 85] on link "Draw" at bounding box center [265, 91] width 67 height 27
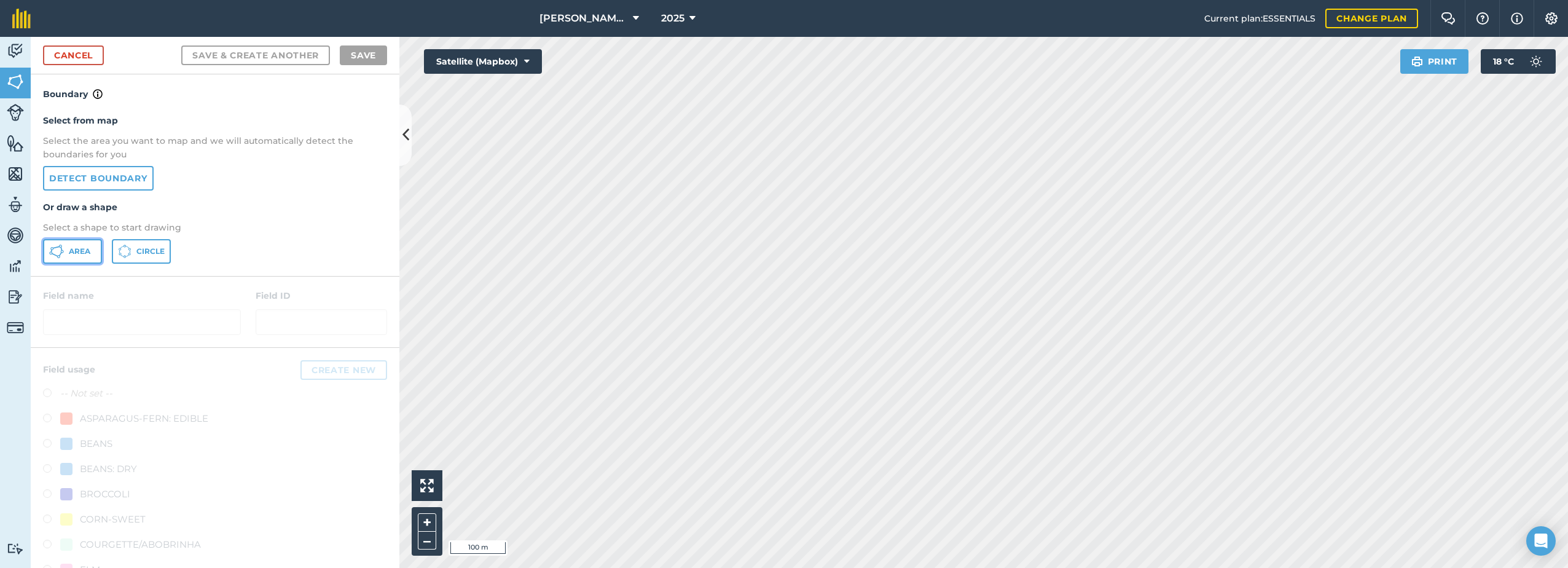
click at [73, 249] on span "Area" at bounding box center [80, 251] width 22 height 10
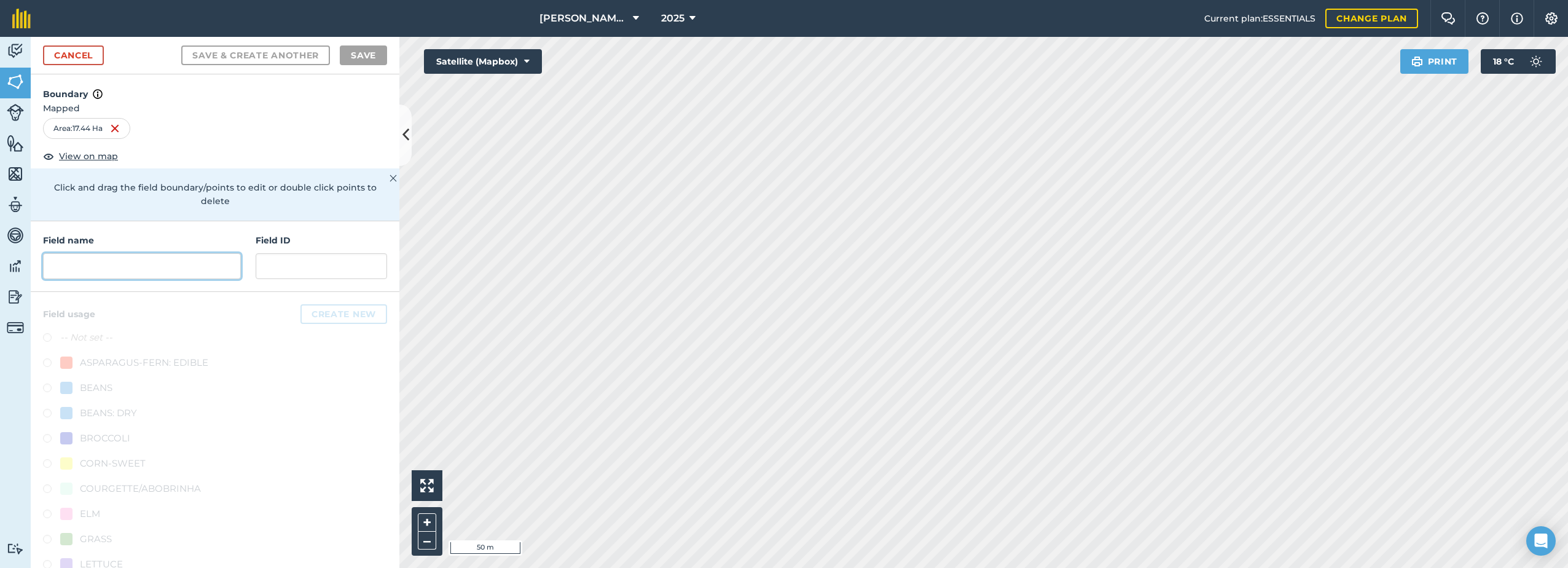
click at [148, 262] on input "text" at bounding box center [142, 265] width 198 height 26
paste input "Lot 8"
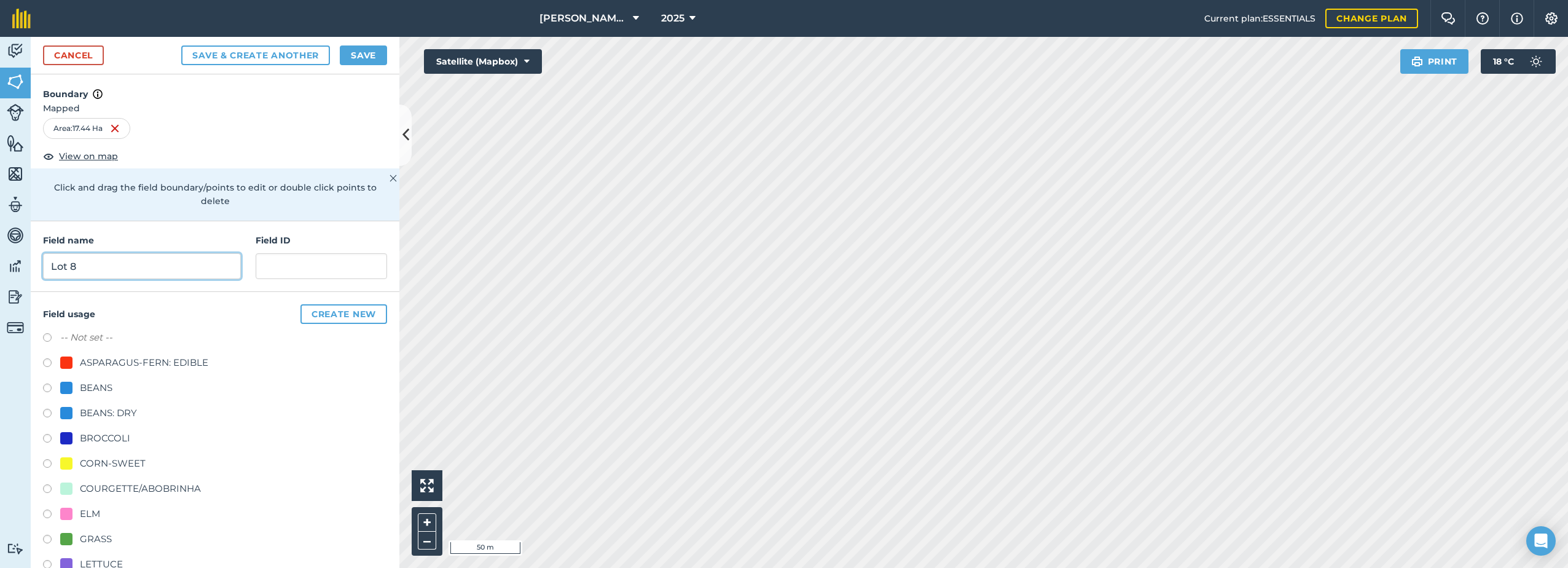
type input "Lot 8"
click at [112, 360] on div "ASPARAGUS-FERN: EDIBLE" at bounding box center [144, 362] width 128 height 15
radio input "true"
click at [363, 55] on button "Save" at bounding box center [363, 55] width 47 height 19
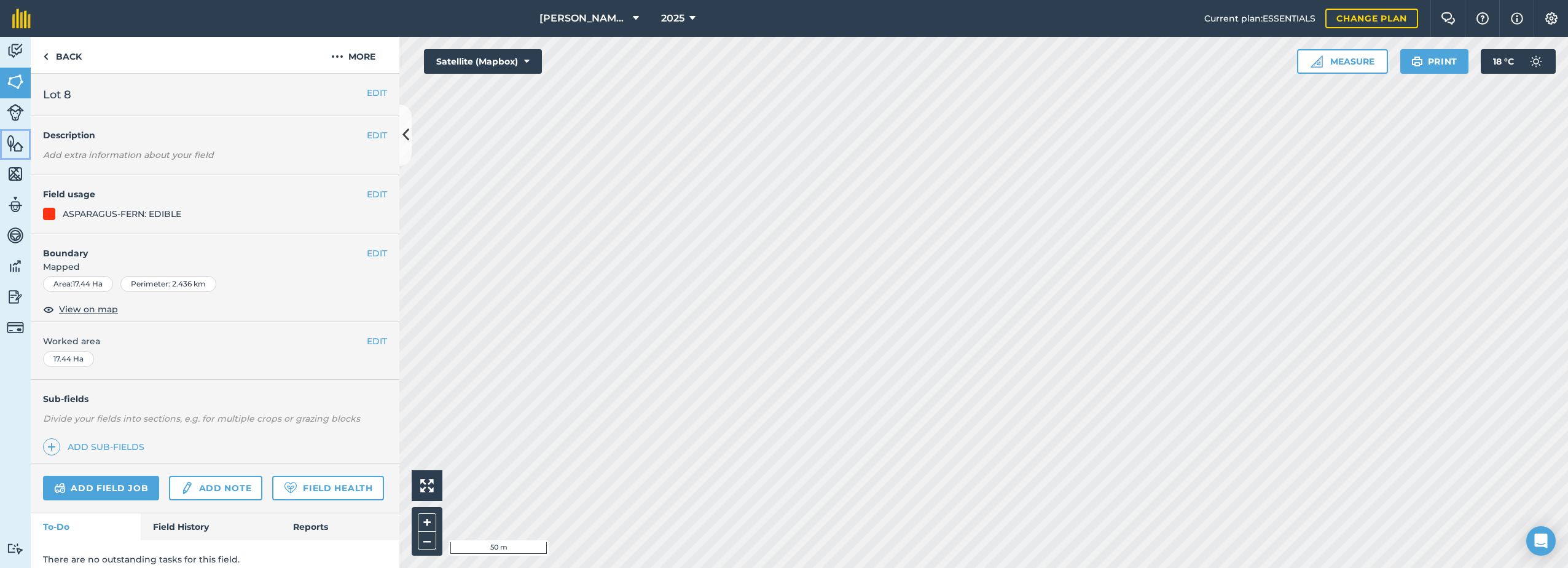
click at [5, 143] on link "Features" at bounding box center [15, 145] width 31 height 31
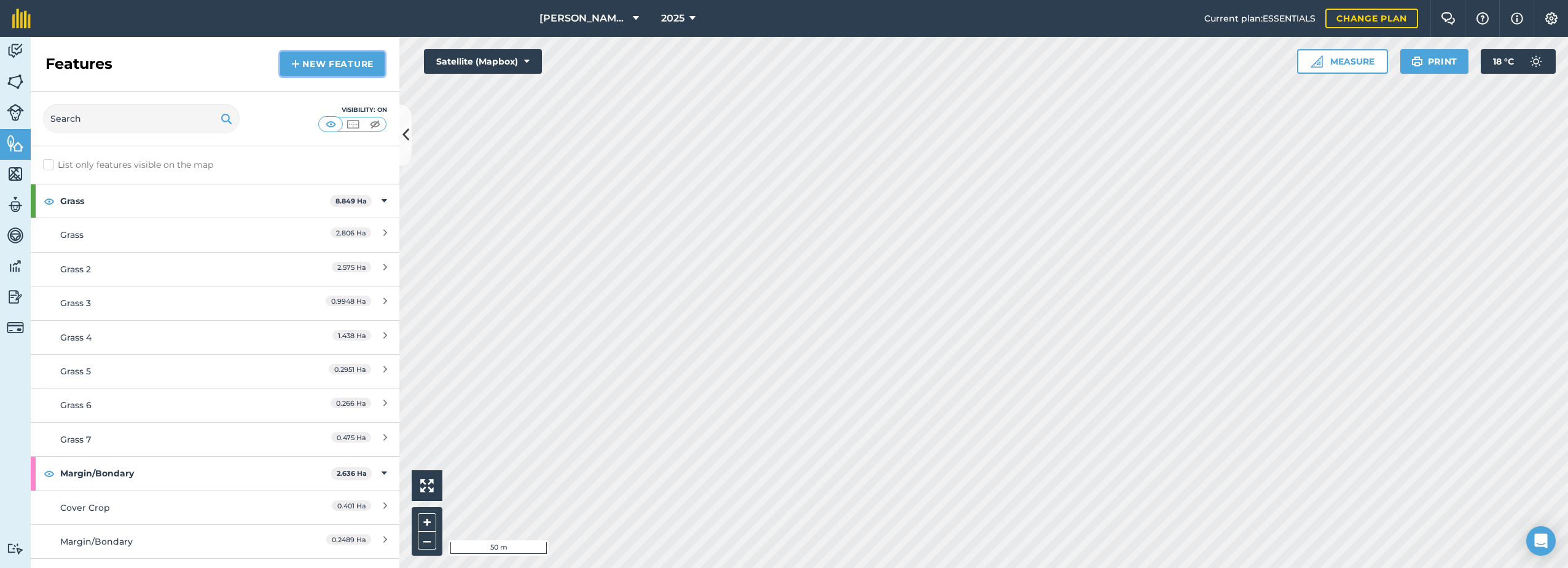
click at [299, 61] on img at bounding box center [295, 63] width 9 height 15
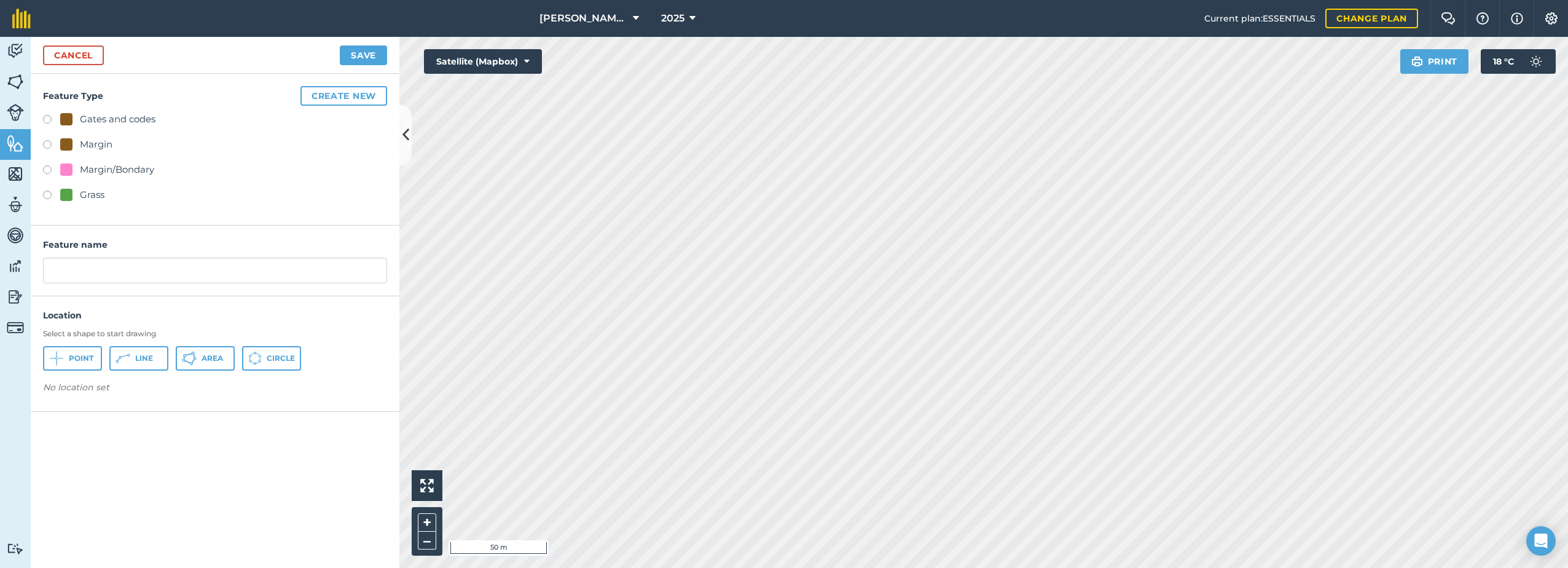
click at [58, 193] on label at bounding box center [52, 197] width 17 height 12
radio input "true"
type input "Grass 8"
click at [211, 358] on span "Area" at bounding box center [213, 358] width 22 height 10
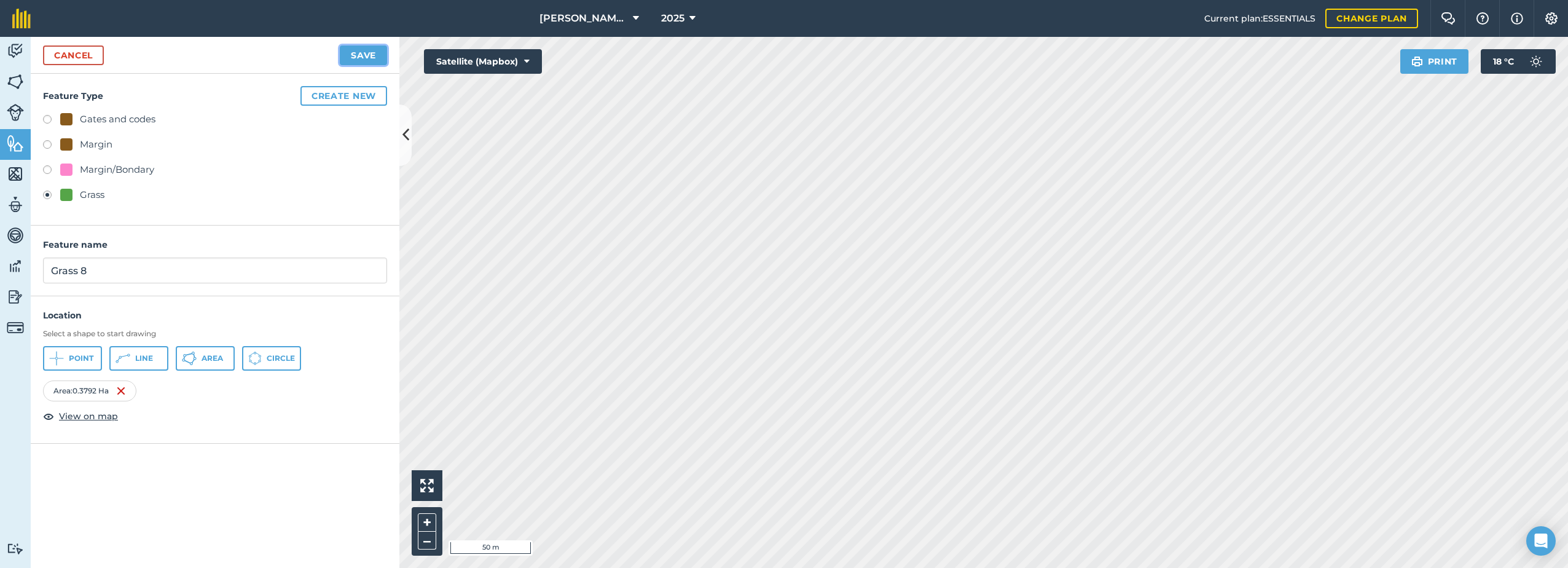
click at [375, 53] on button "Save" at bounding box center [363, 55] width 47 height 19
